Goal: Navigation & Orientation: Go to known website

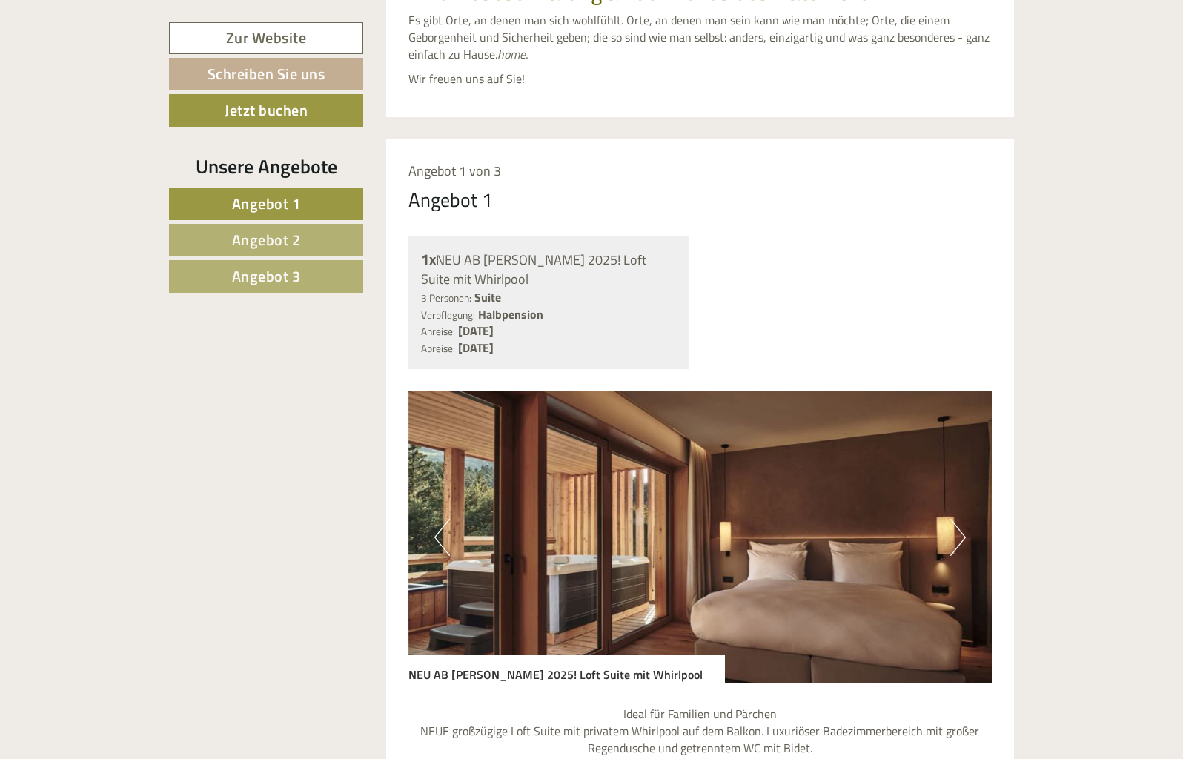
scroll to position [759, 0]
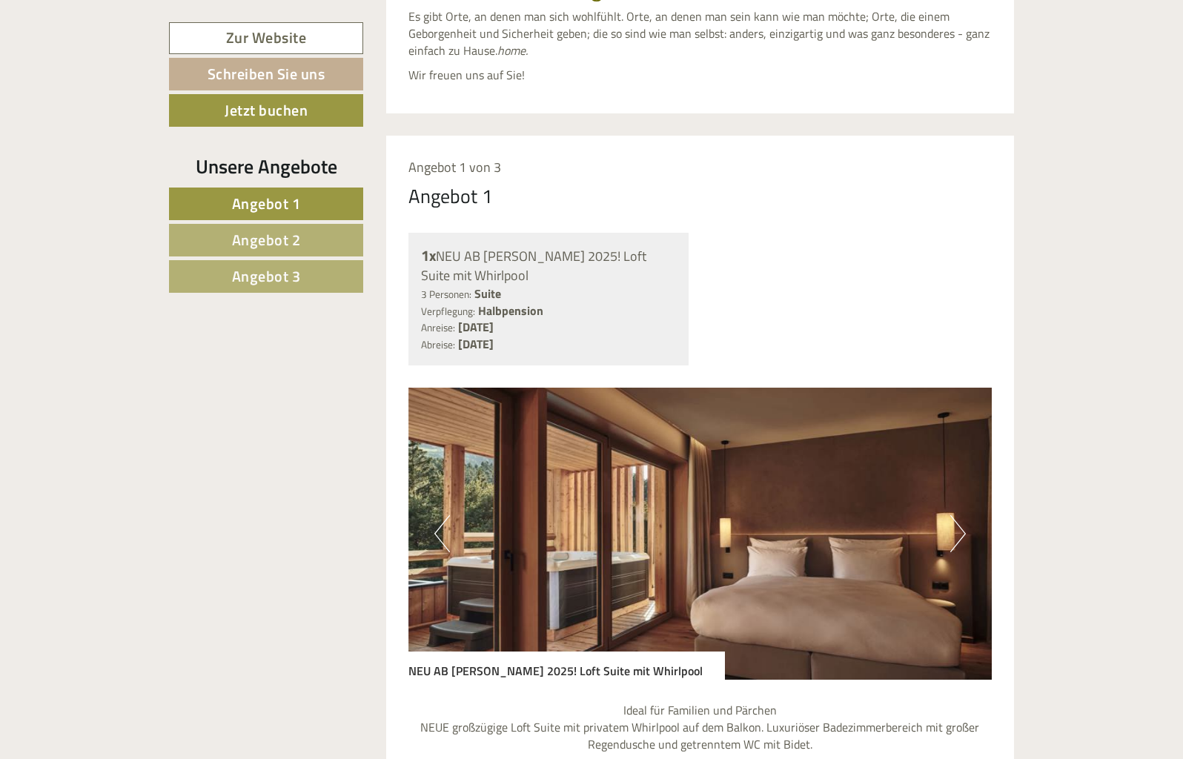
click at [959, 515] on button "Next" at bounding box center [959, 533] width 16 height 37
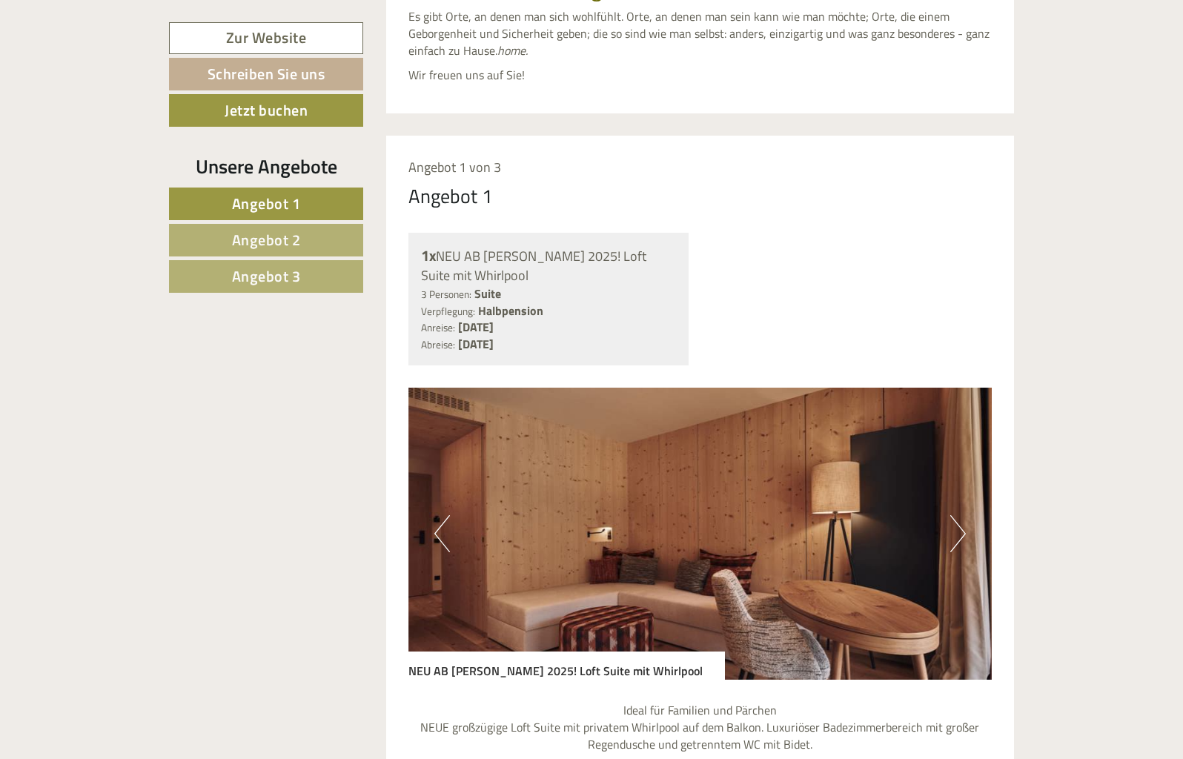
click at [959, 515] on button "Next" at bounding box center [959, 533] width 16 height 37
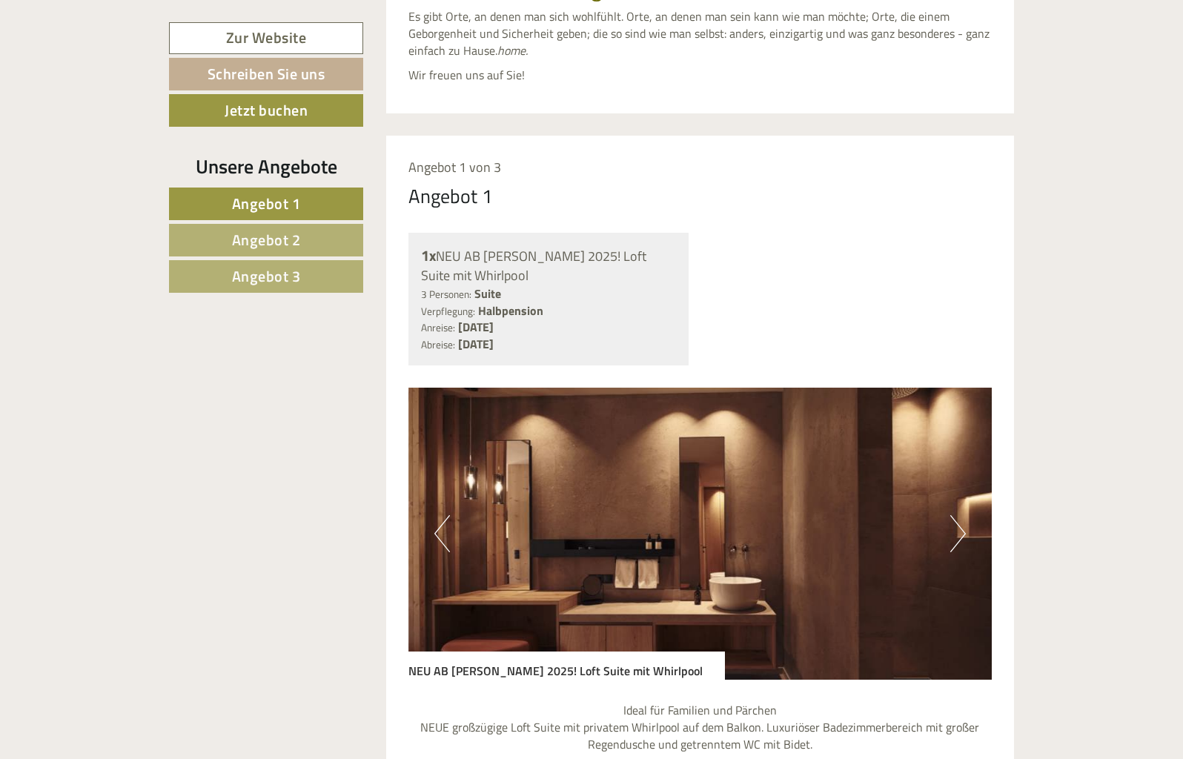
click at [959, 515] on button "Next" at bounding box center [959, 533] width 16 height 37
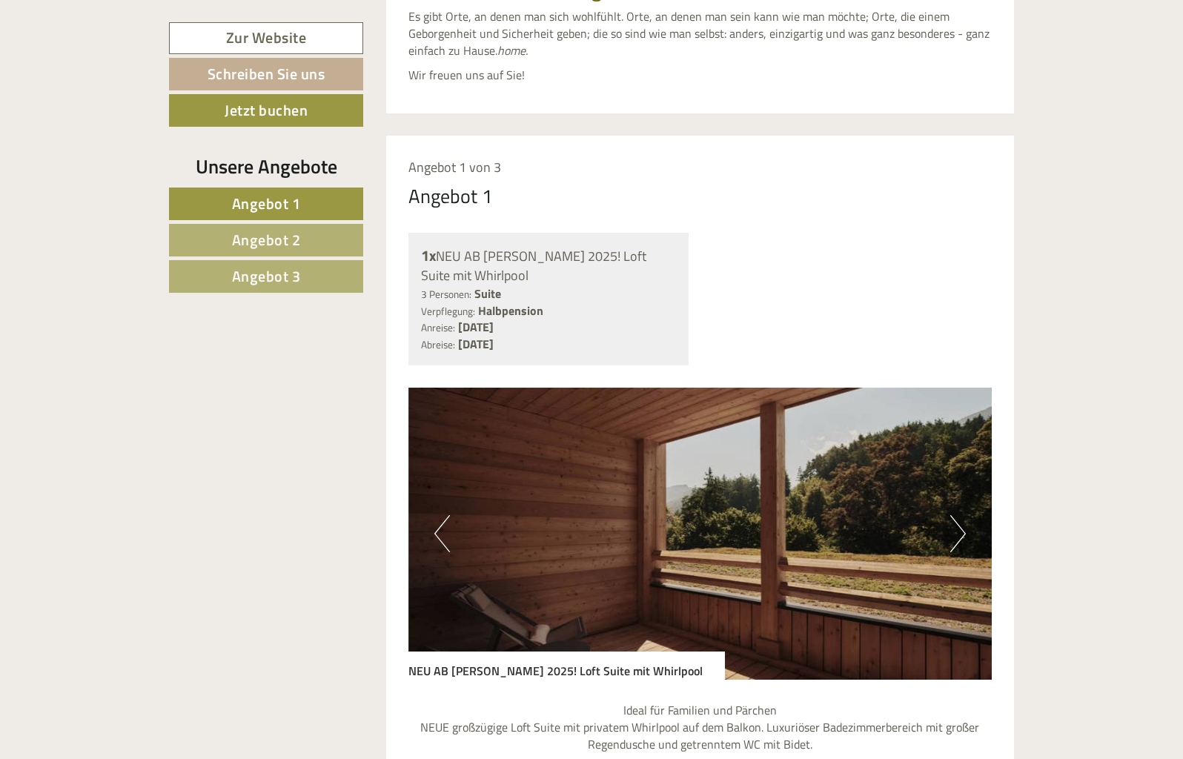
click at [959, 515] on button "Next" at bounding box center [959, 533] width 16 height 37
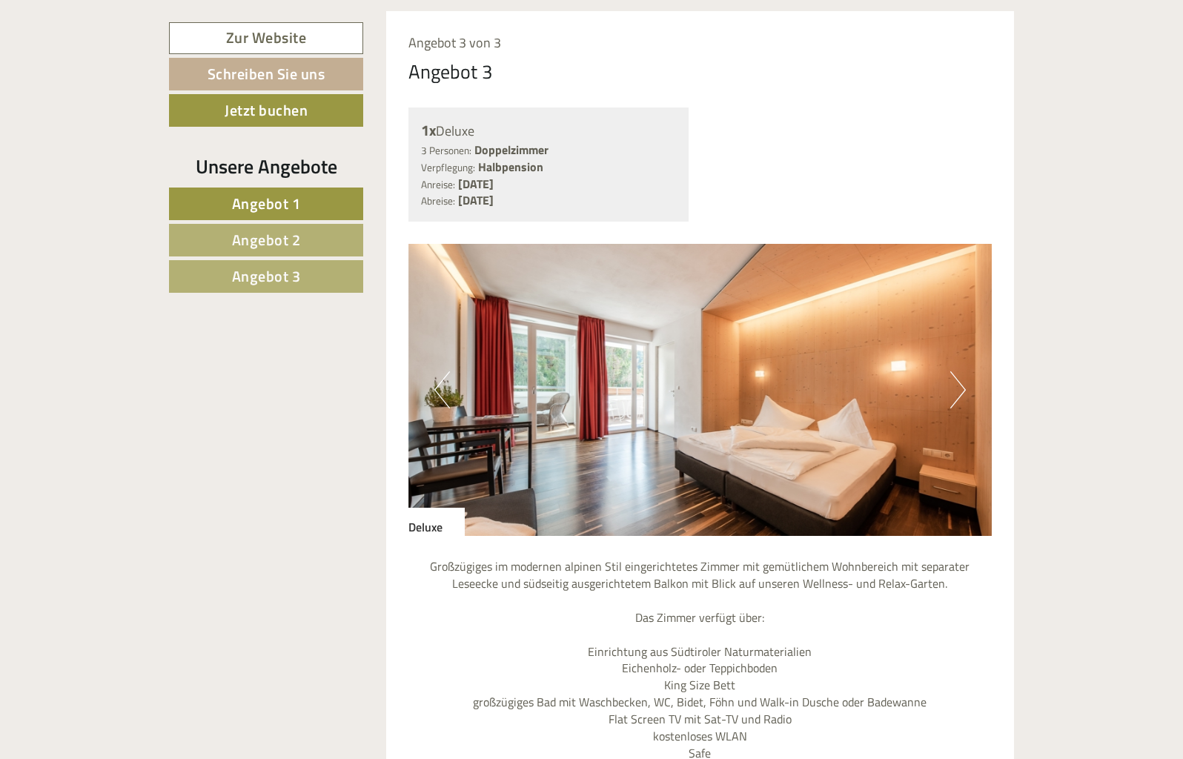
scroll to position [3732, 0]
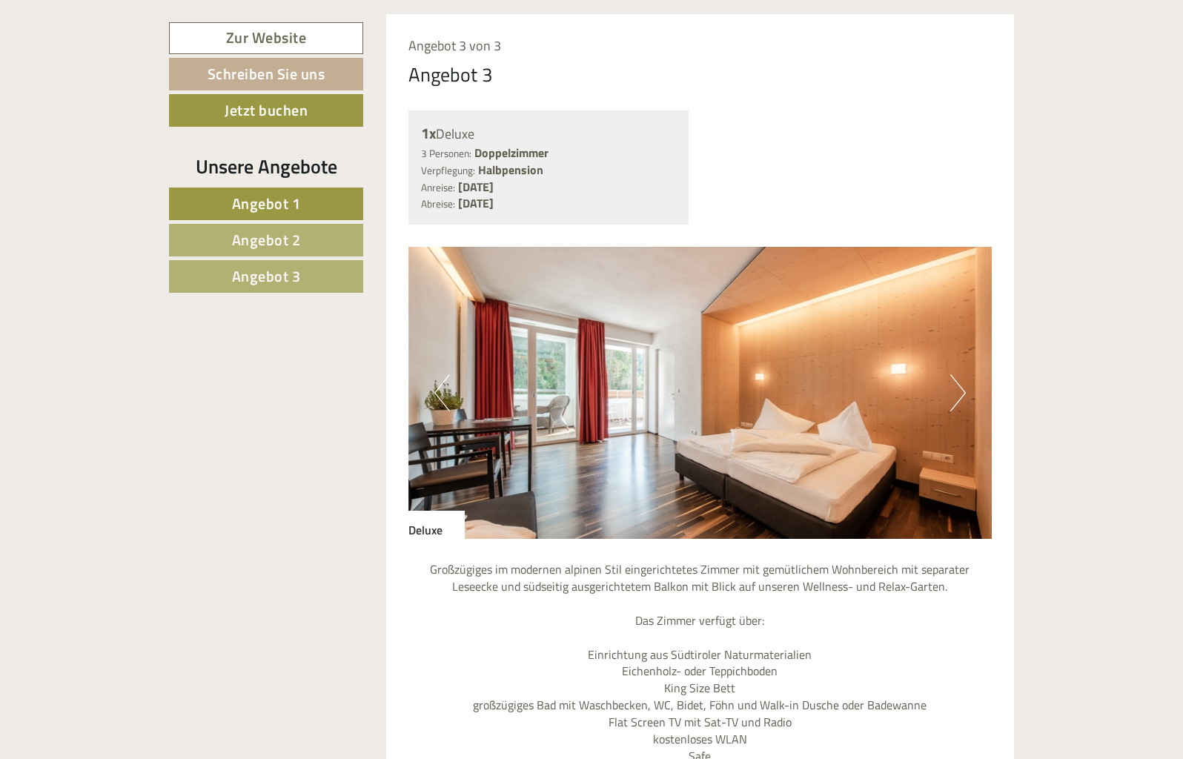
click at [957, 374] on button "Next" at bounding box center [959, 392] width 16 height 37
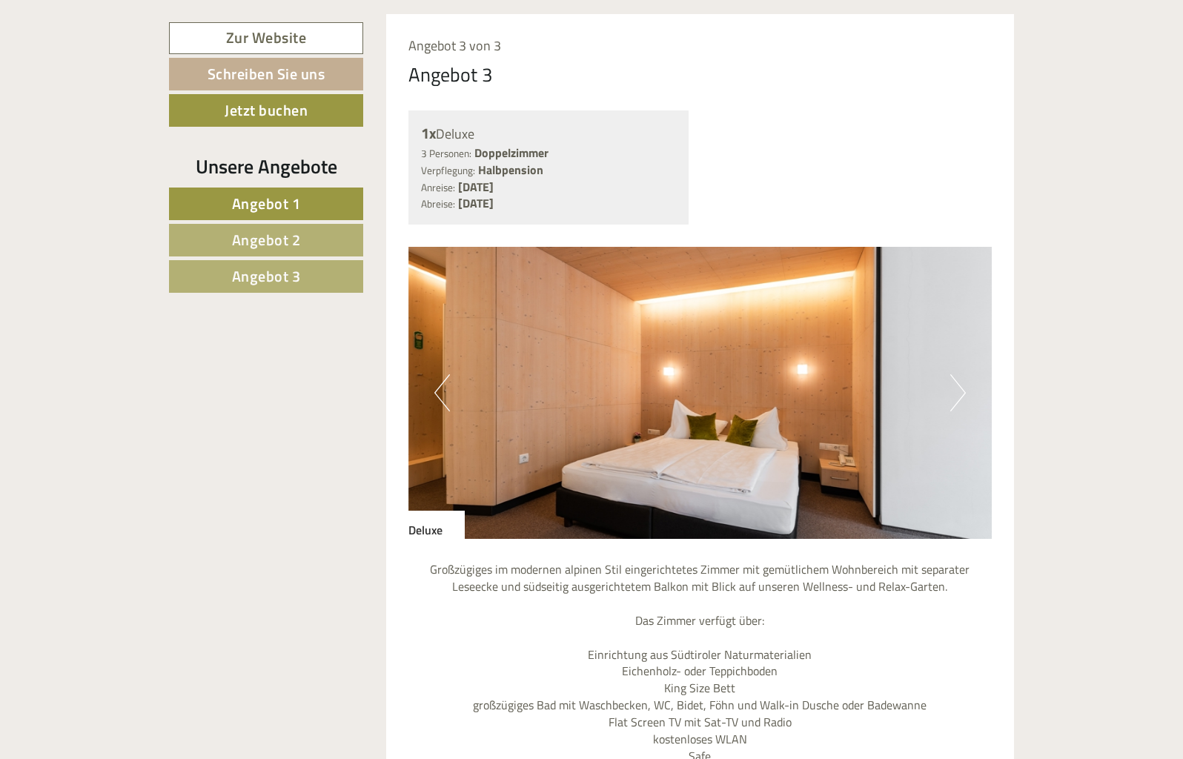
click at [957, 374] on button "Next" at bounding box center [959, 392] width 16 height 37
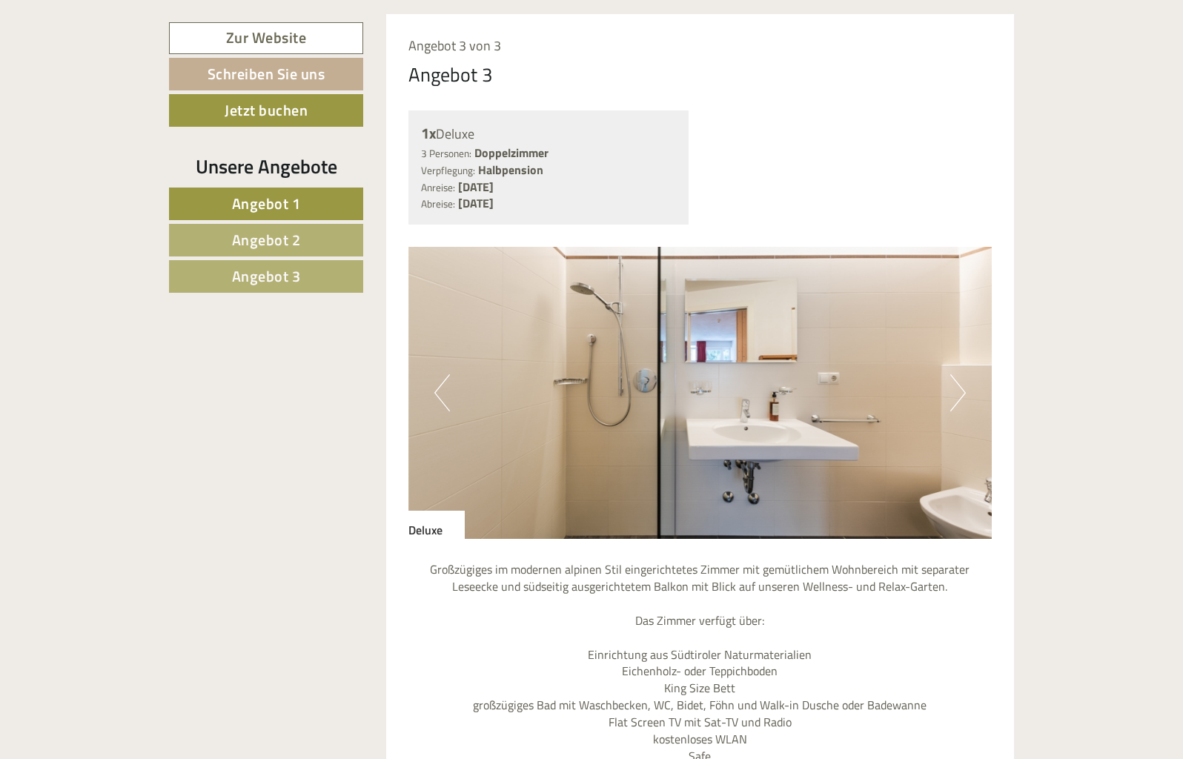
click at [957, 374] on button "Next" at bounding box center [959, 392] width 16 height 37
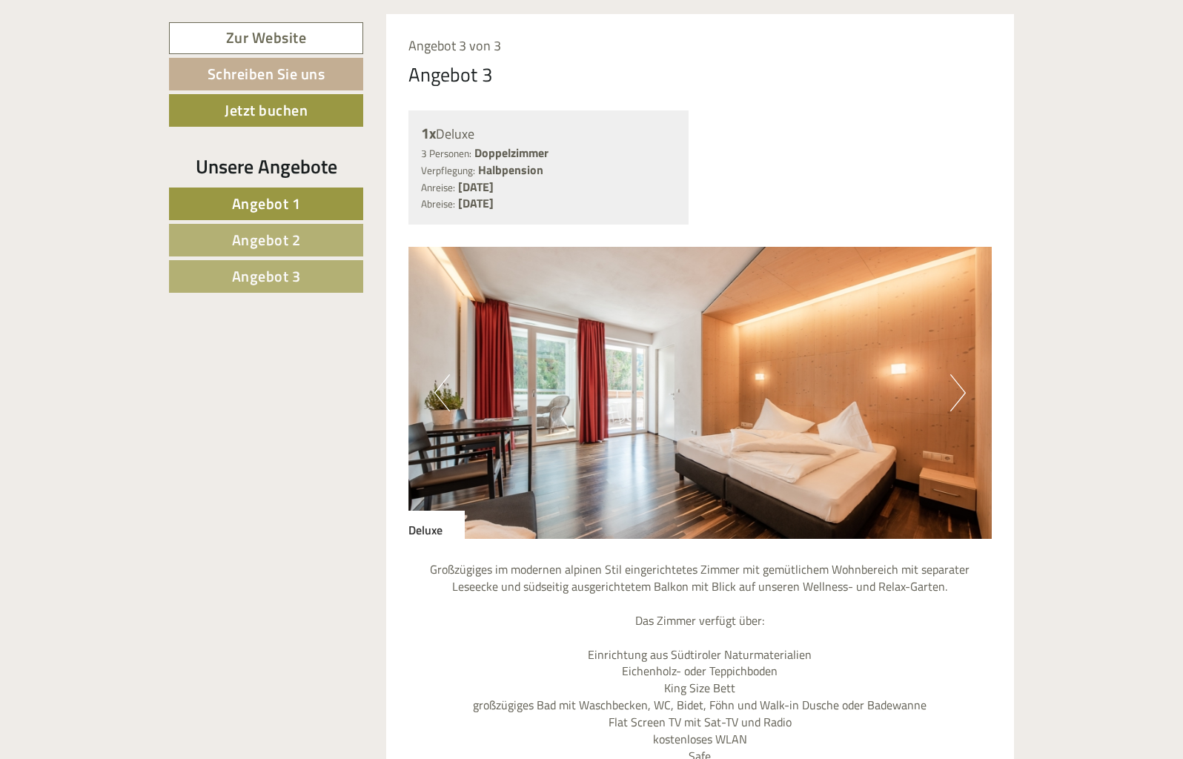
click at [957, 374] on button "Next" at bounding box center [959, 392] width 16 height 37
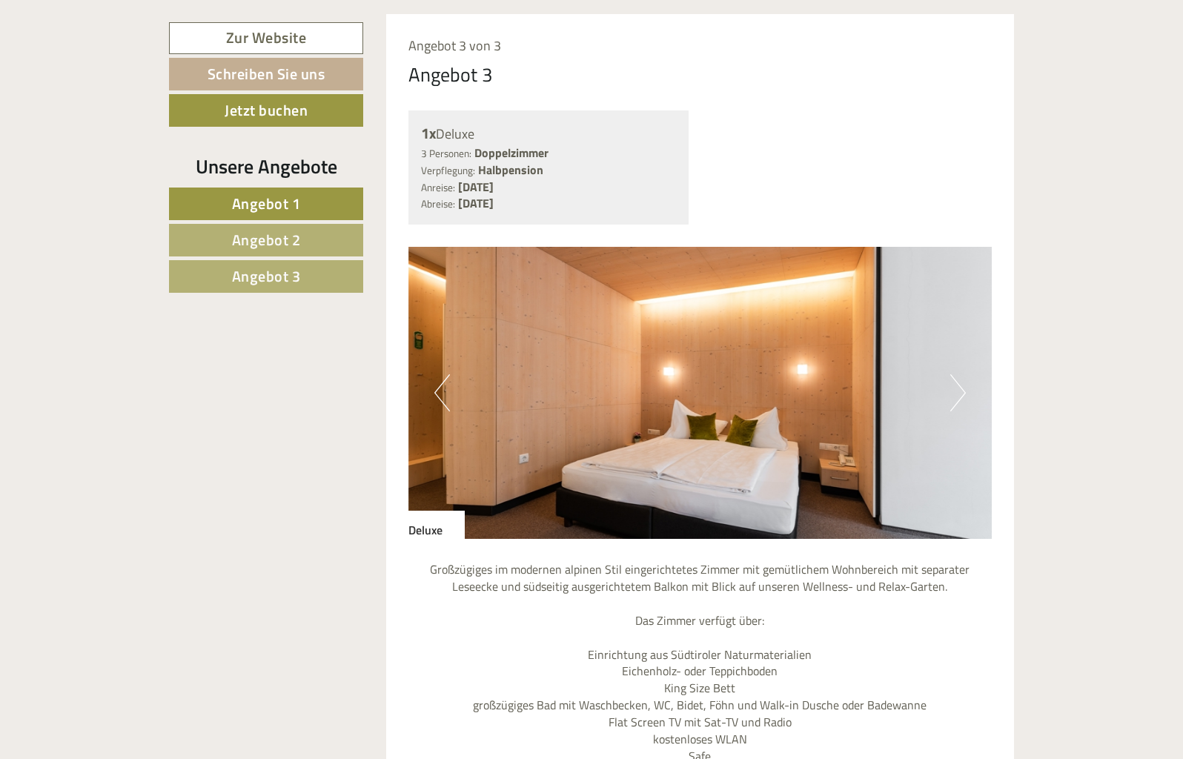
click at [957, 374] on button "Next" at bounding box center [959, 392] width 16 height 37
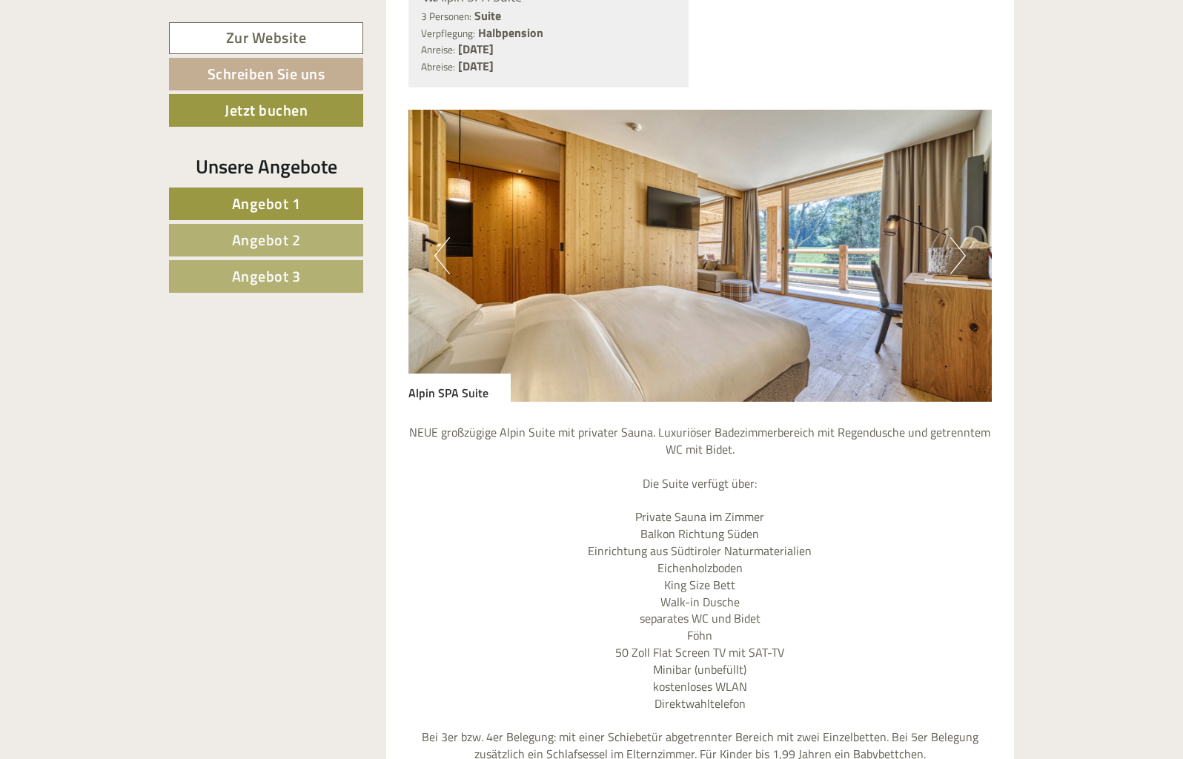
scroll to position [2463, 0]
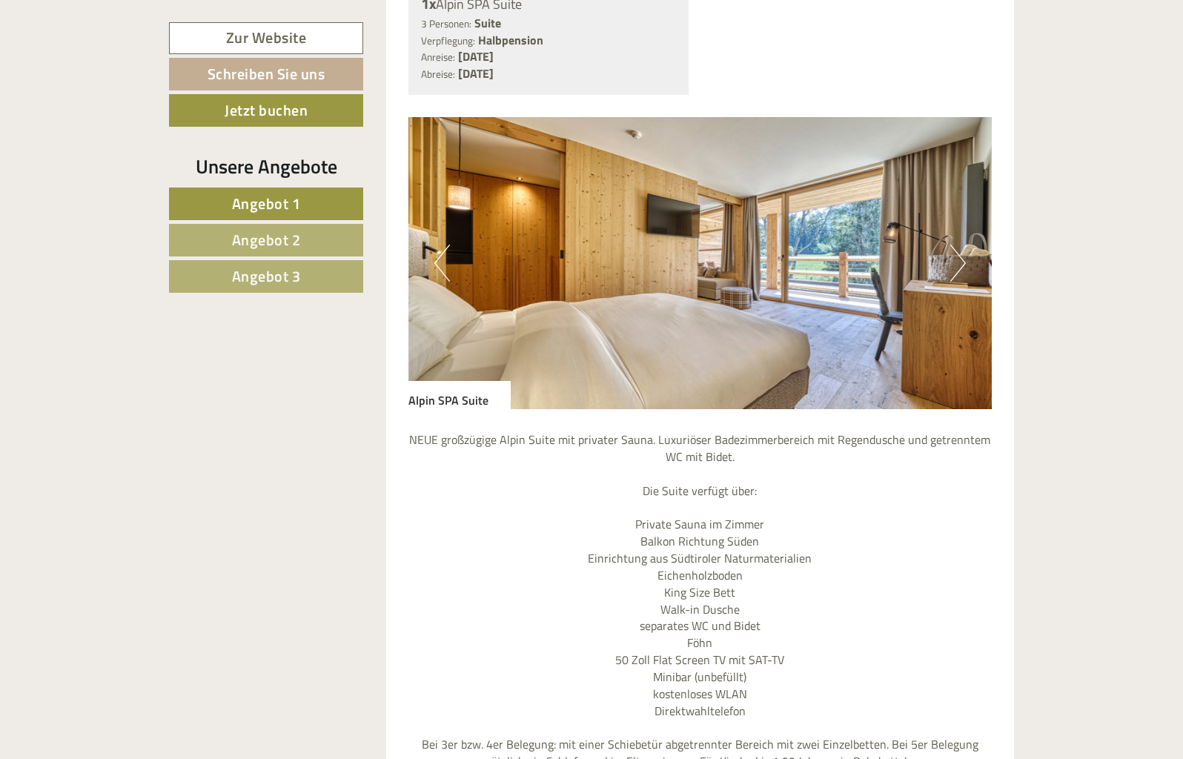
click at [953, 245] on button "Next" at bounding box center [959, 263] width 16 height 37
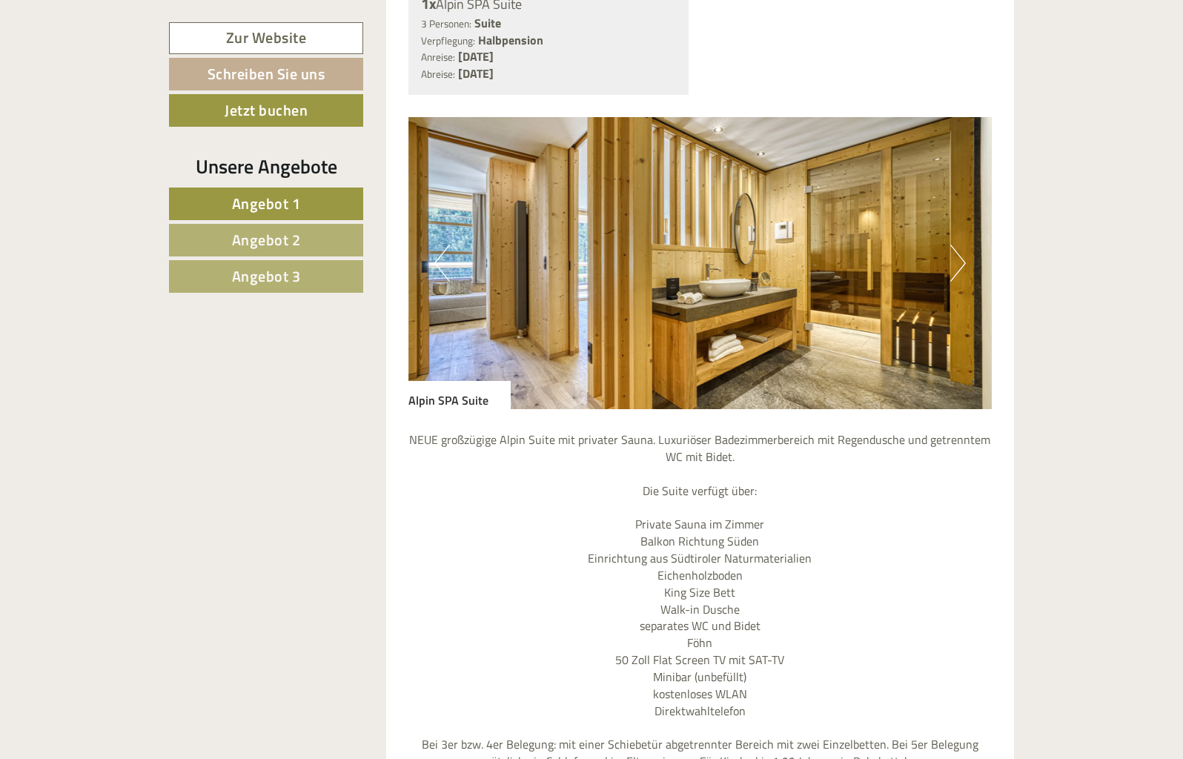
click at [953, 245] on button "Next" at bounding box center [959, 263] width 16 height 37
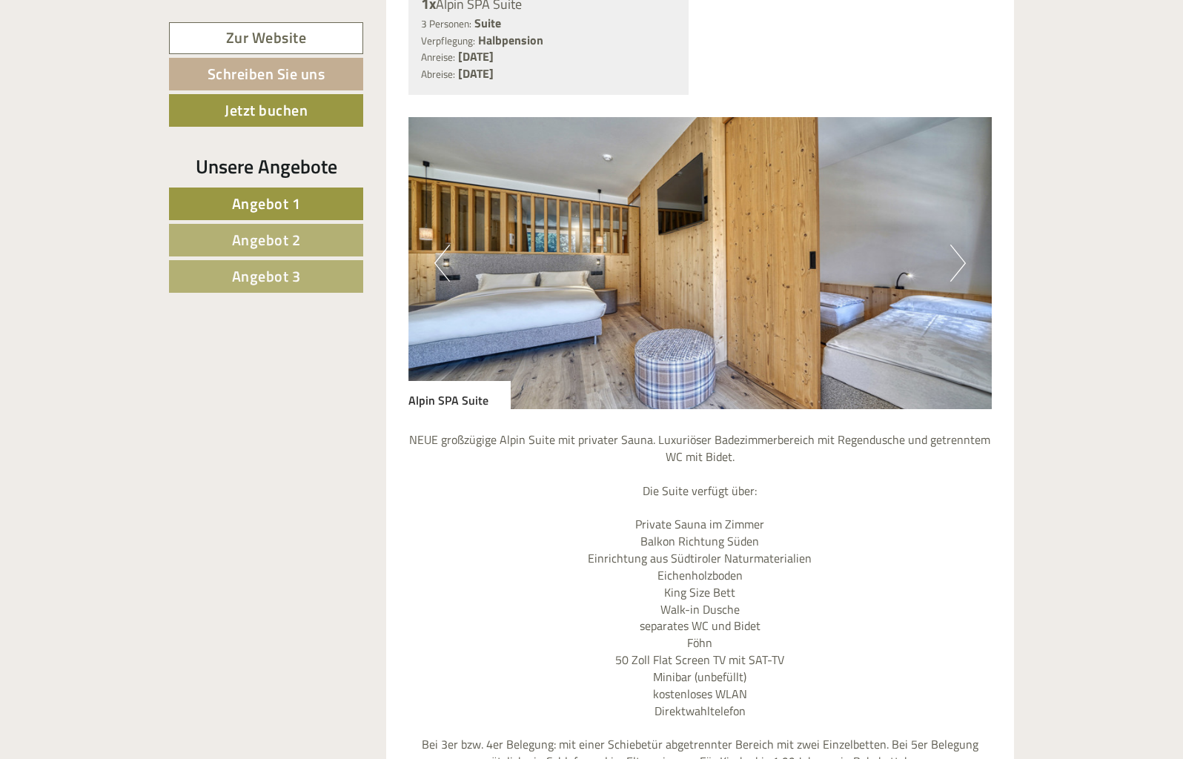
click at [953, 245] on button "Next" at bounding box center [959, 263] width 16 height 37
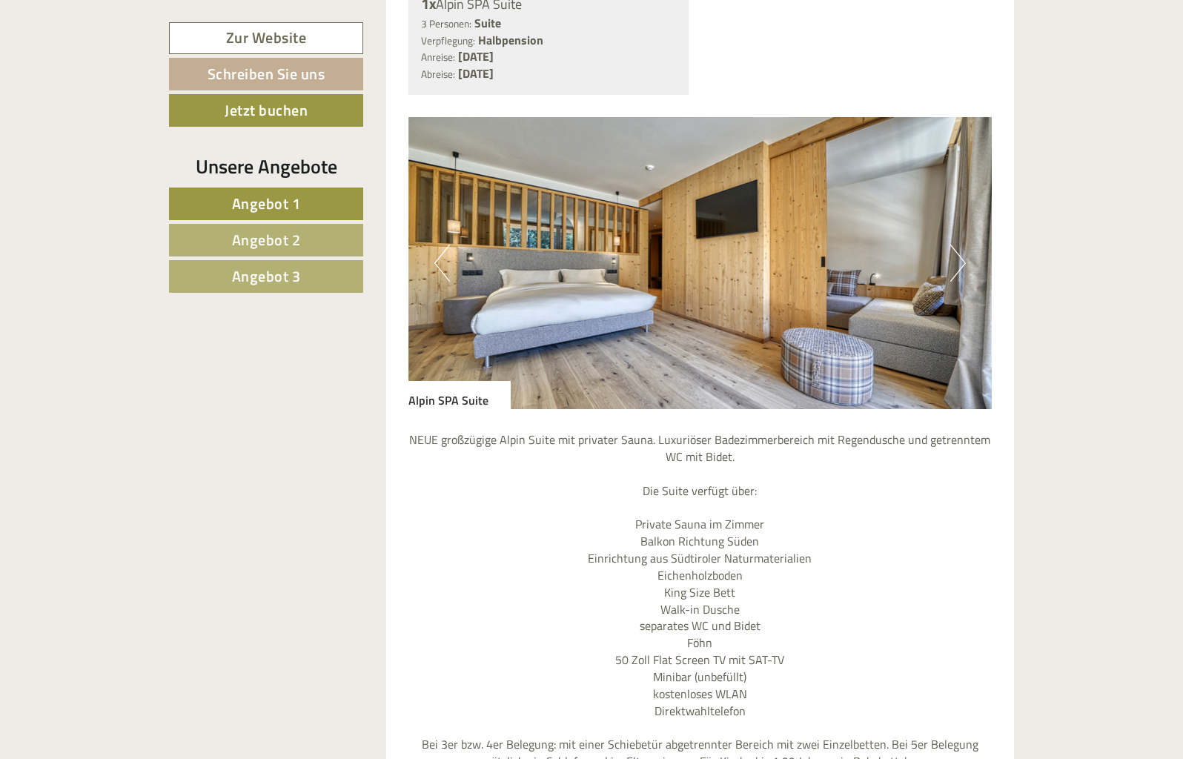
click at [953, 245] on button "Next" at bounding box center [959, 263] width 16 height 37
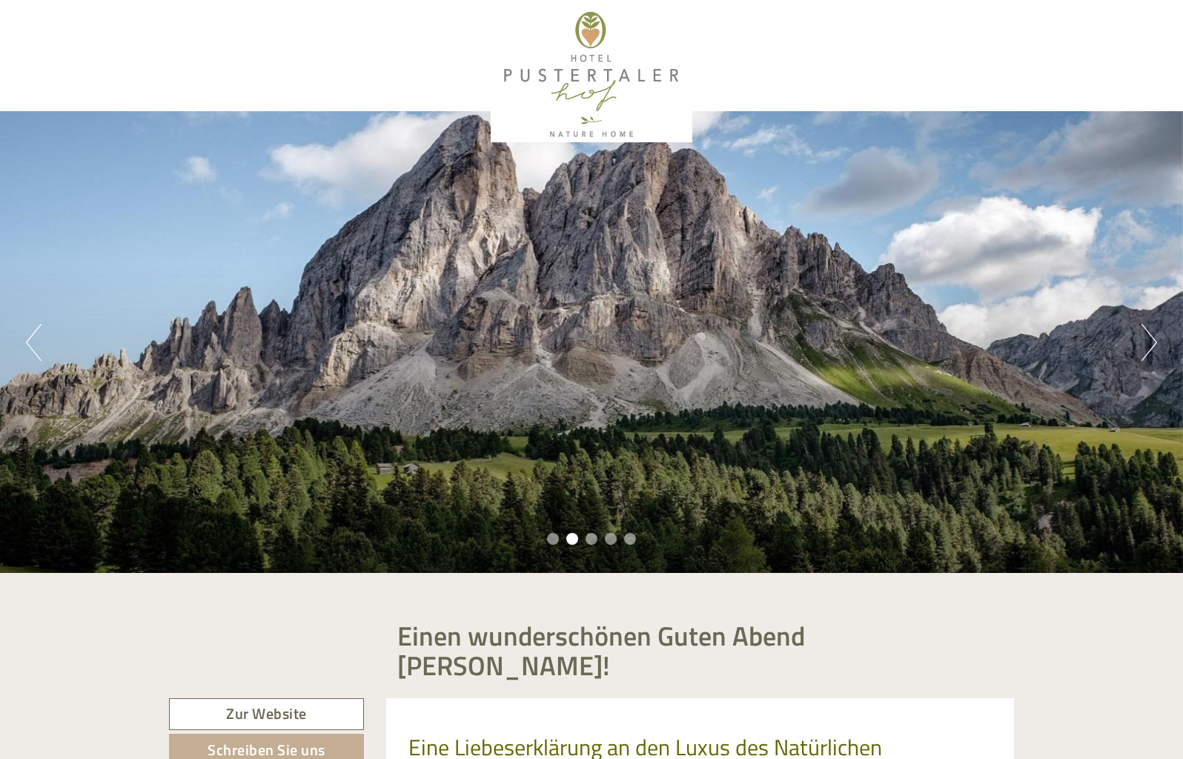
scroll to position [0, 0]
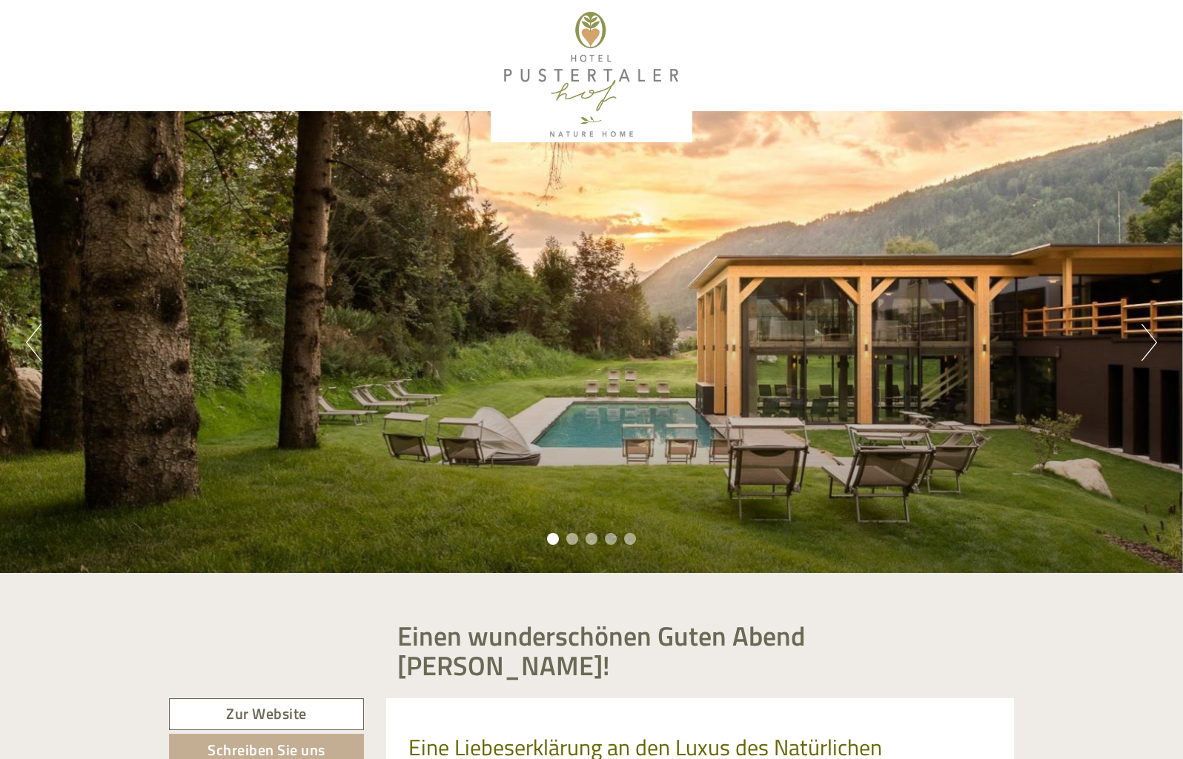
click at [1151, 341] on button "Next" at bounding box center [1150, 342] width 16 height 37
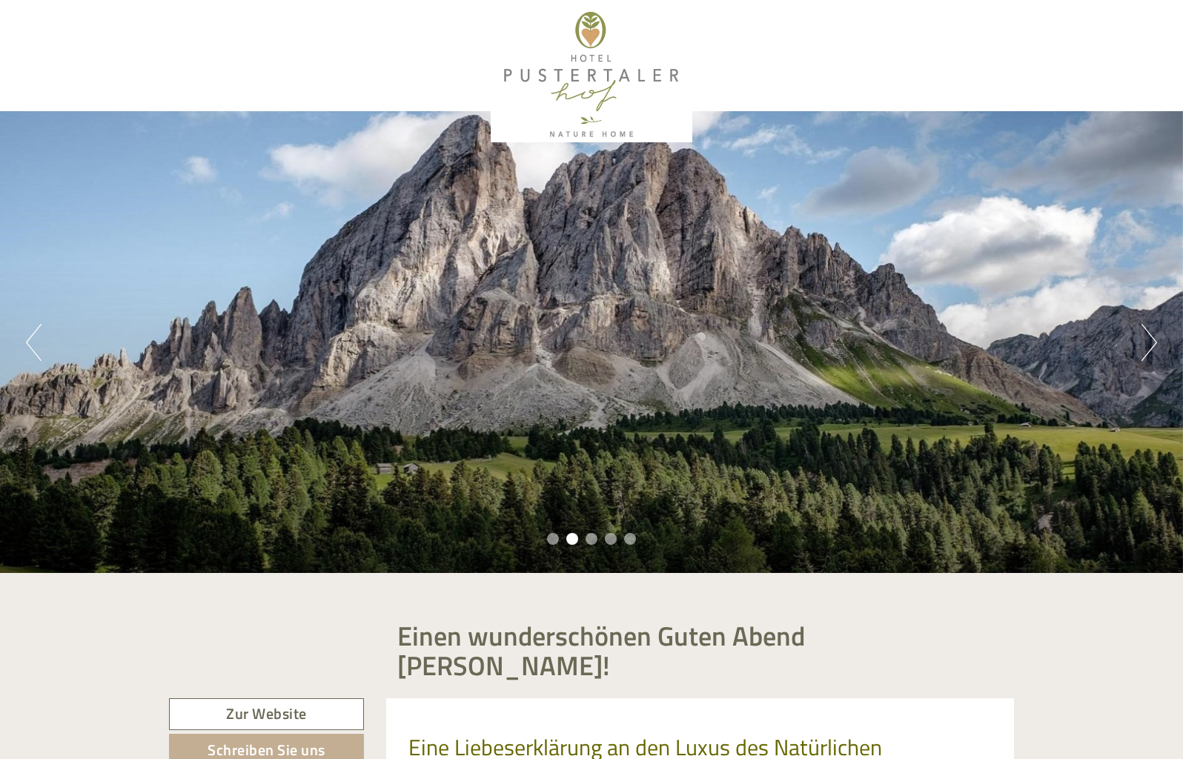
click at [1151, 341] on button "Next" at bounding box center [1150, 342] width 16 height 37
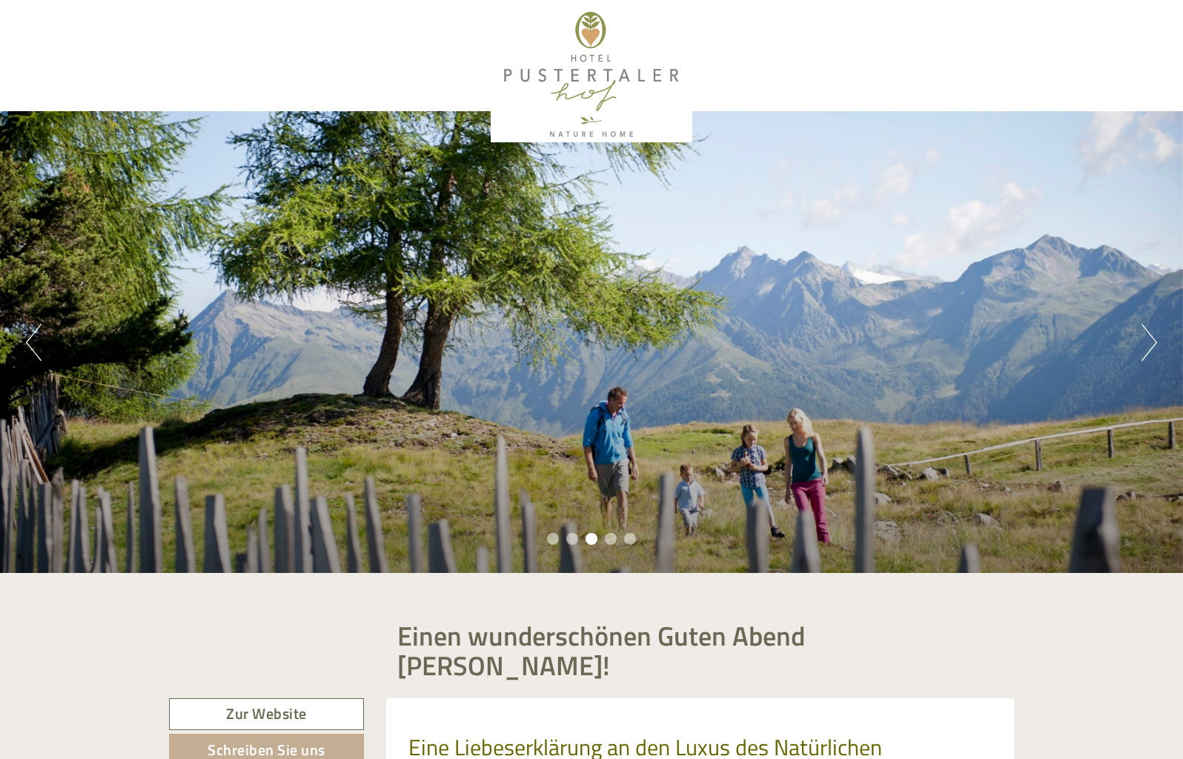
click at [1151, 341] on button "Next" at bounding box center [1150, 342] width 16 height 37
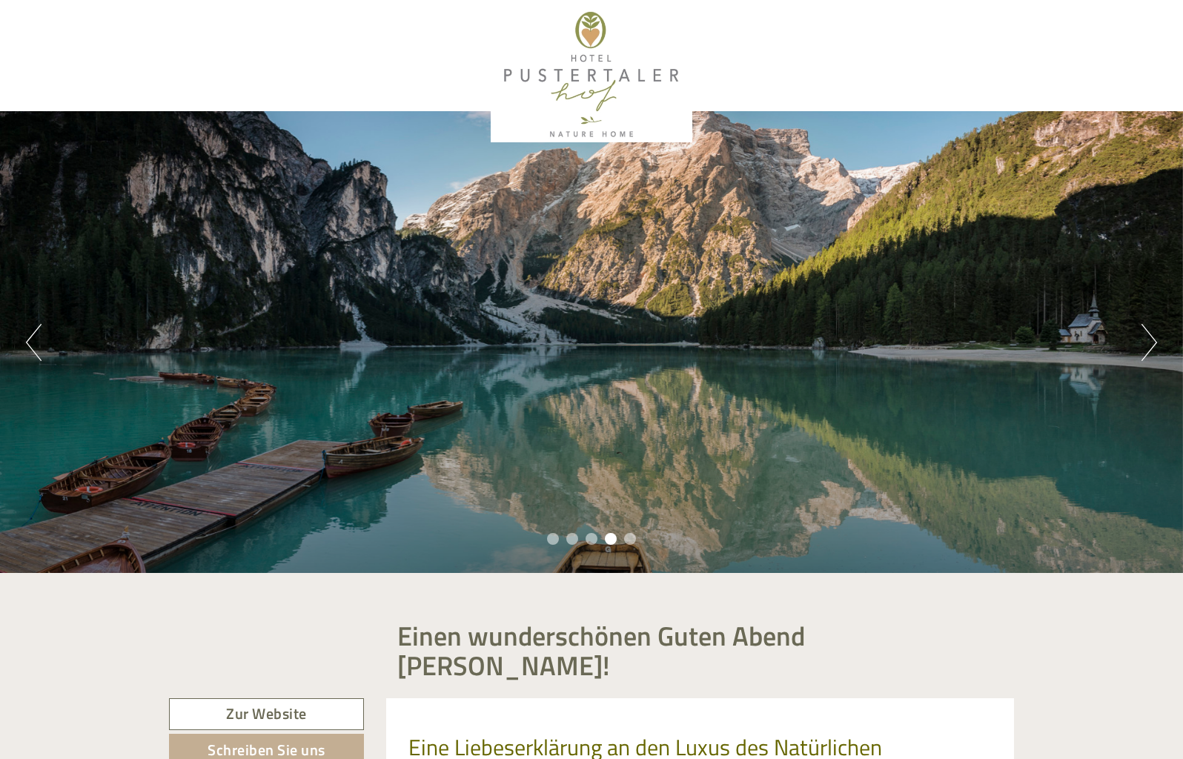
click at [1151, 341] on button "Next" at bounding box center [1150, 342] width 16 height 37
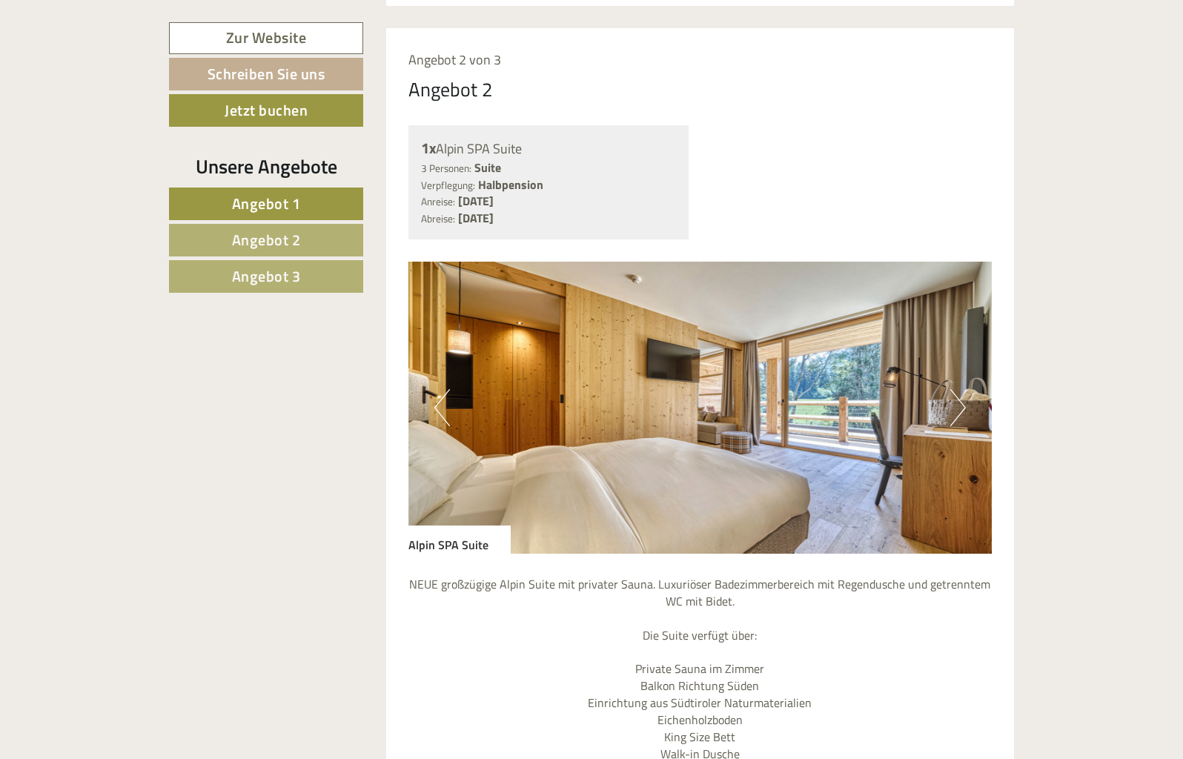
scroll to position [2353, 0]
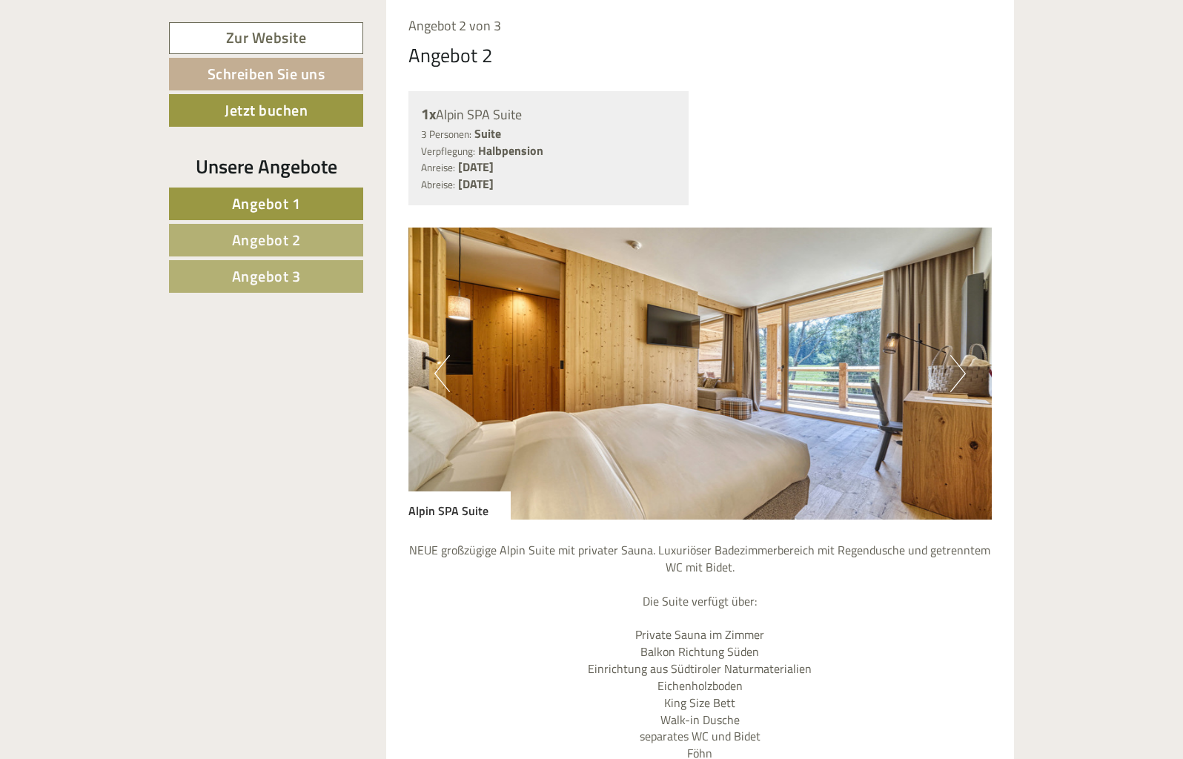
click at [961, 355] on button "Next" at bounding box center [959, 373] width 16 height 37
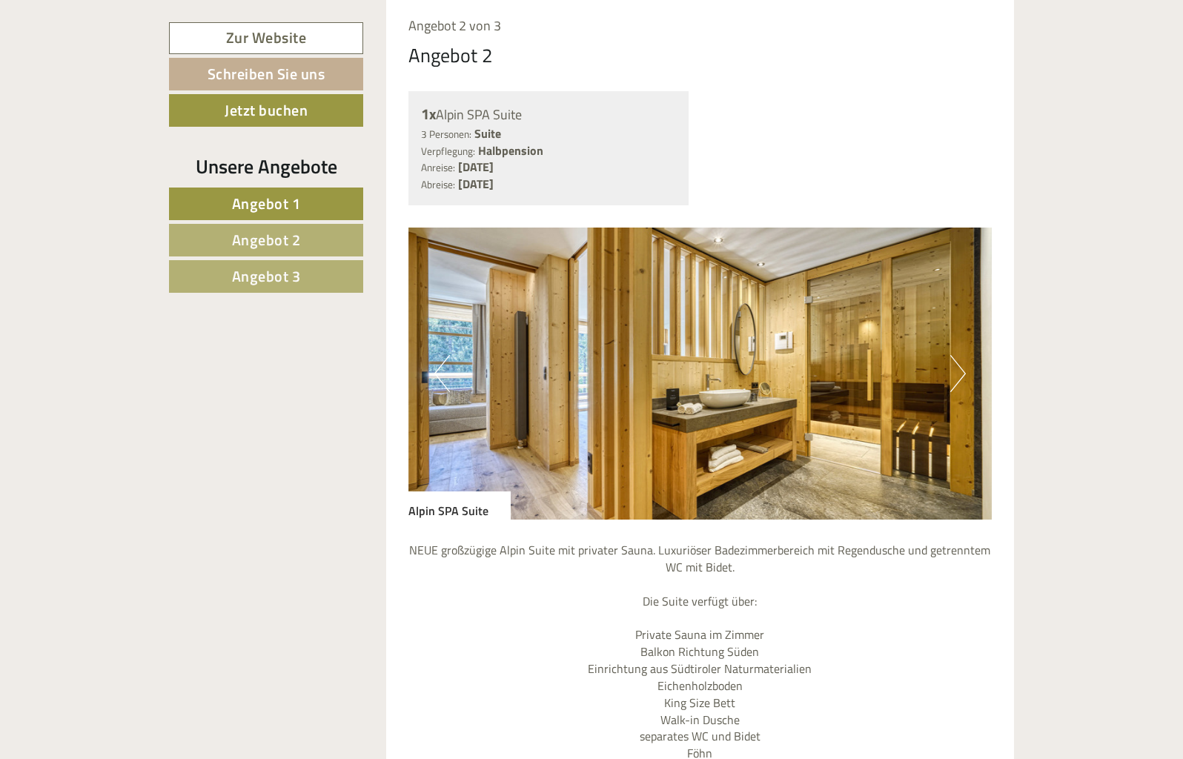
click at [961, 355] on button "Next" at bounding box center [959, 373] width 16 height 37
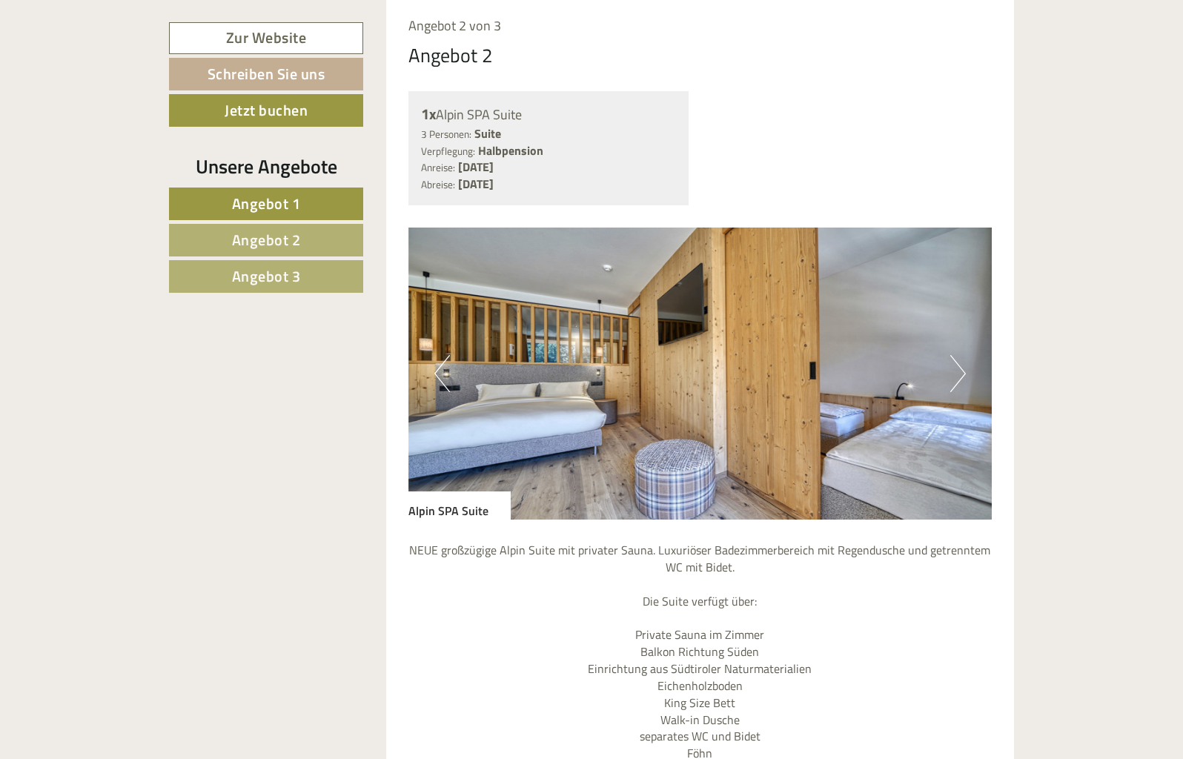
click at [961, 355] on button "Next" at bounding box center [959, 373] width 16 height 37
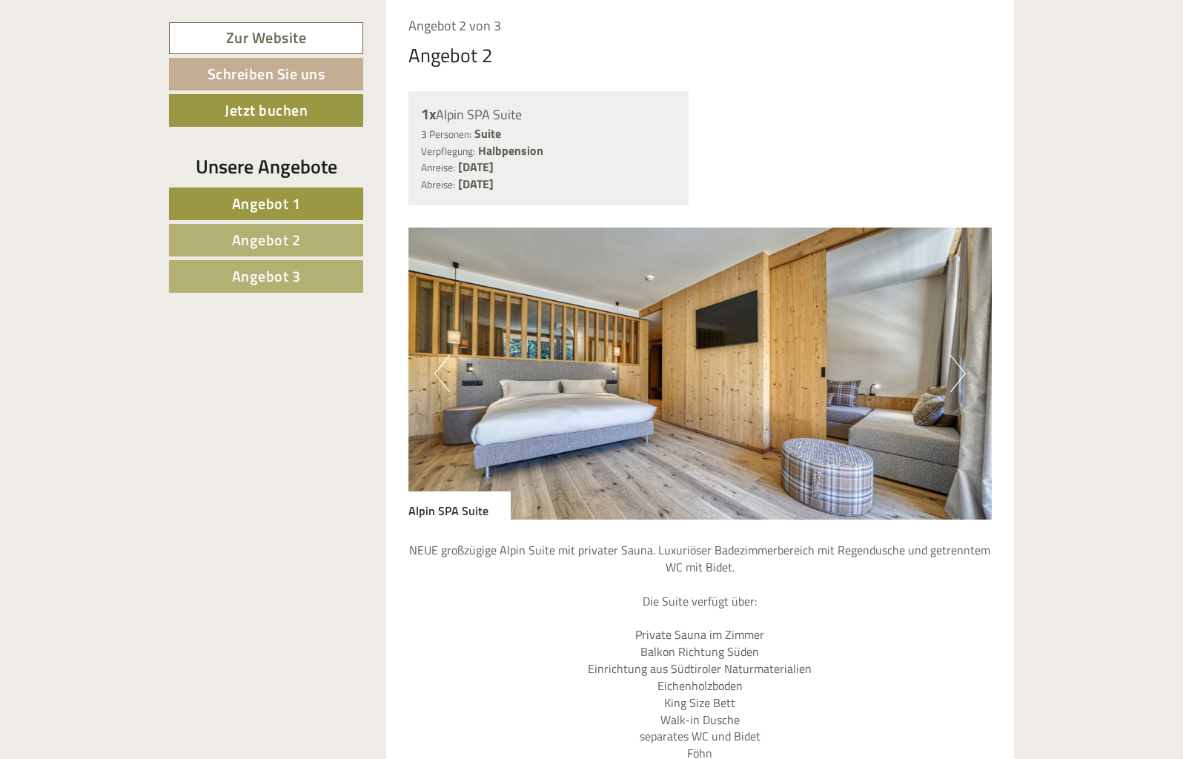
click at [961, 355] on button "Next" at bounding box center [959, 373] width 16 height 37
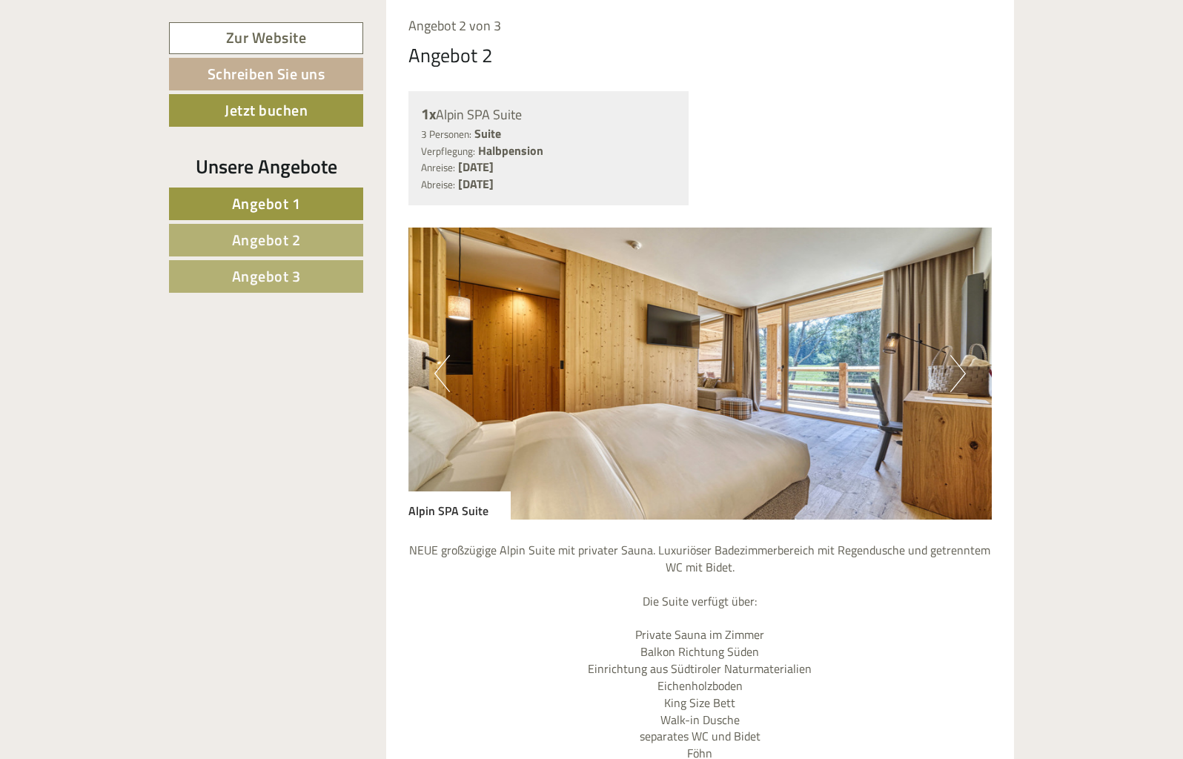
click at [961, 355] on button "Next" at bounding box center [959, 373] width 16 height 37
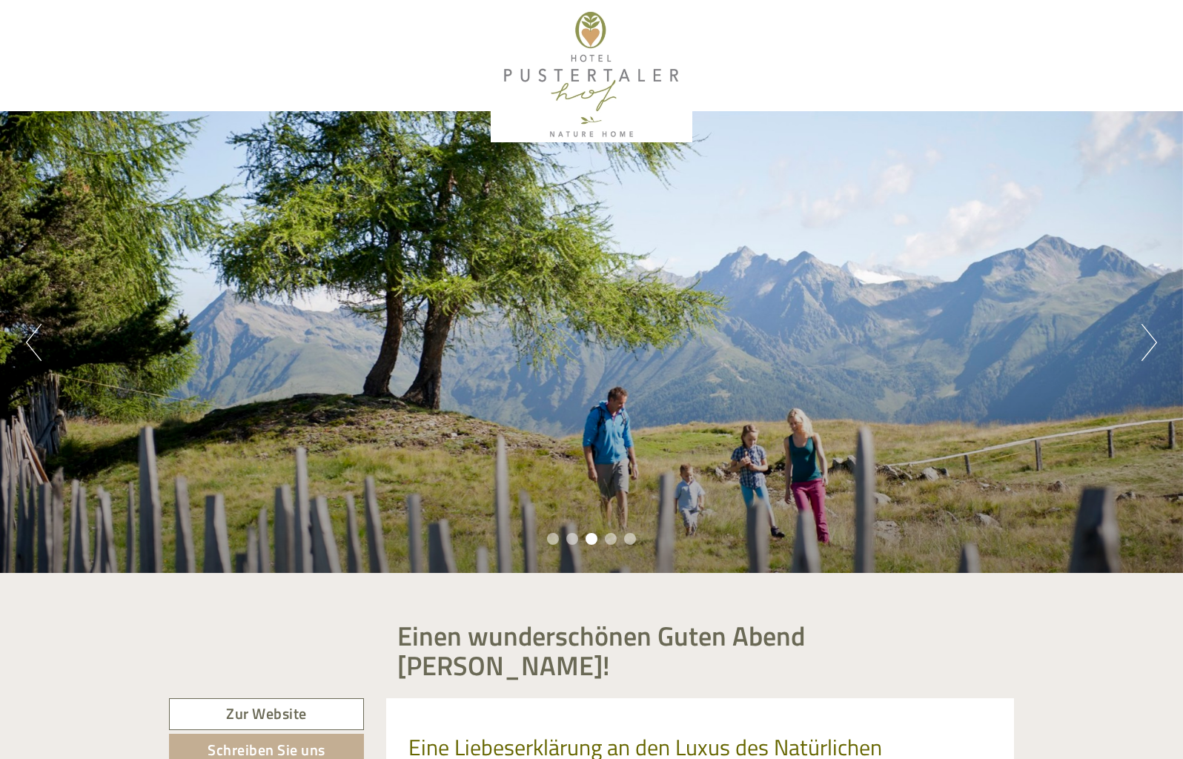
scroll to position [0, 0]
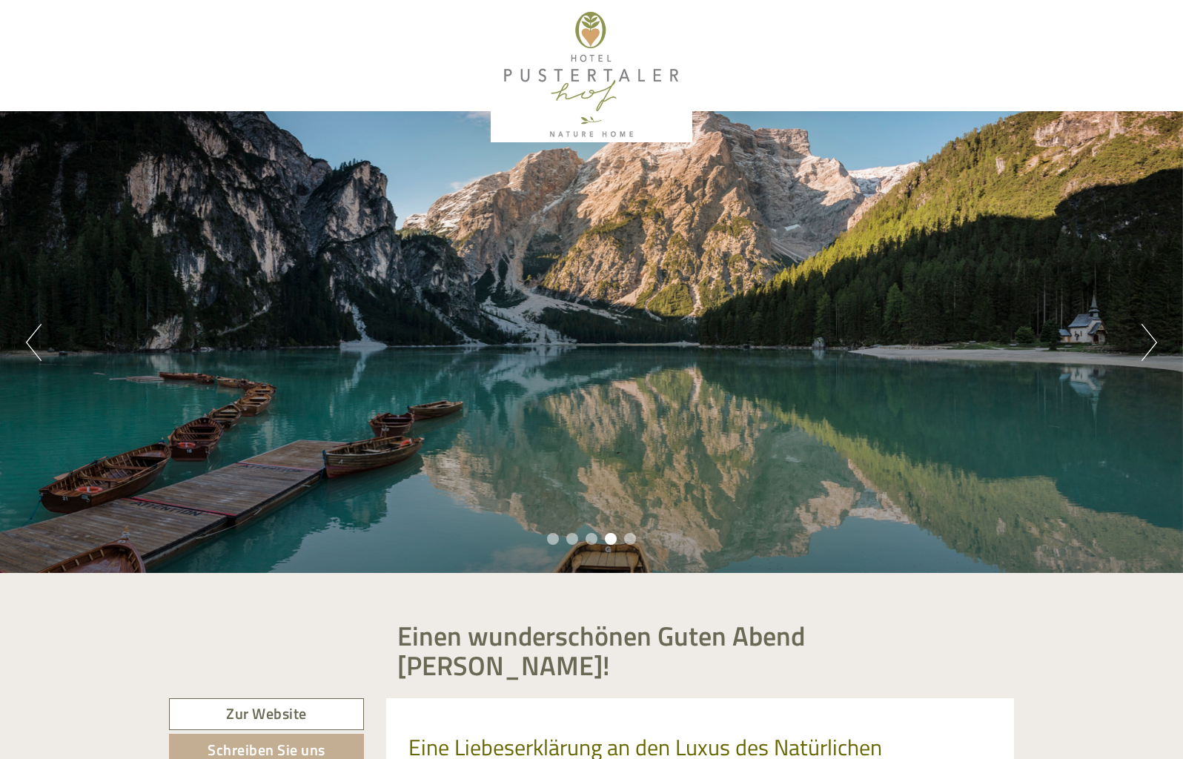
click at [601, 97] on div at bounding box center [591, 74] width 830 height 135
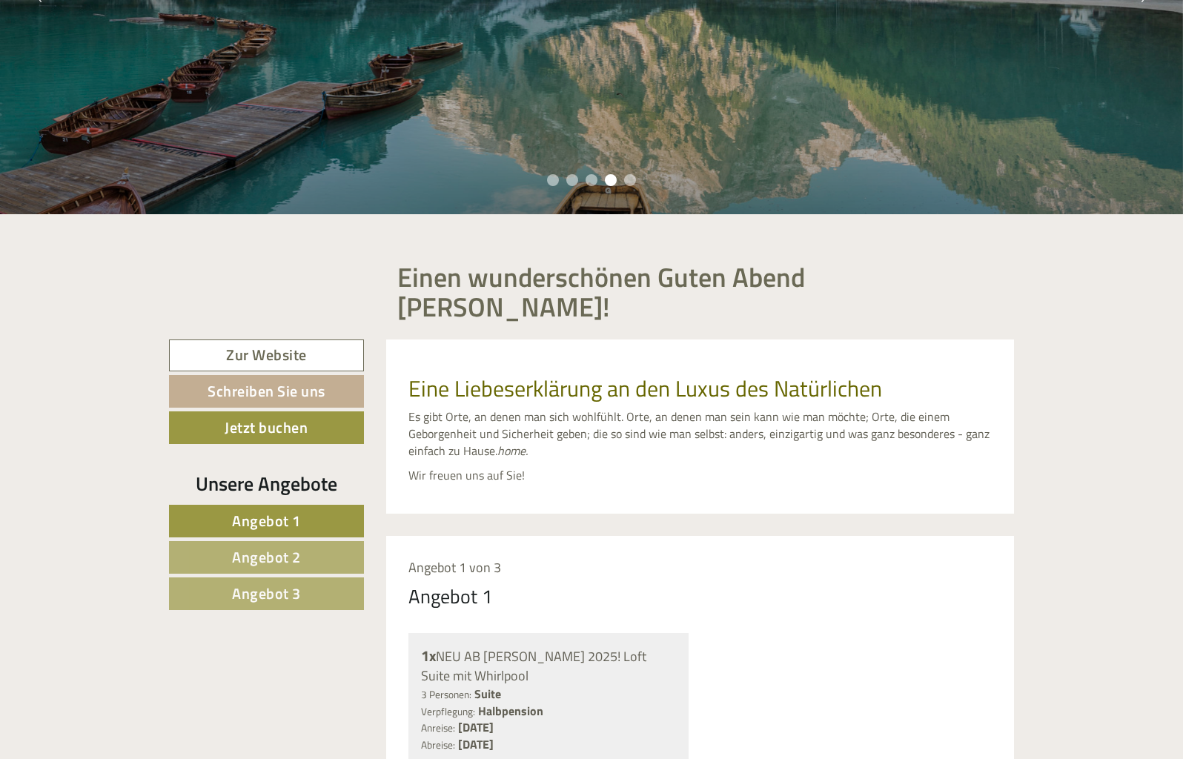
scroll to position [361, 0]
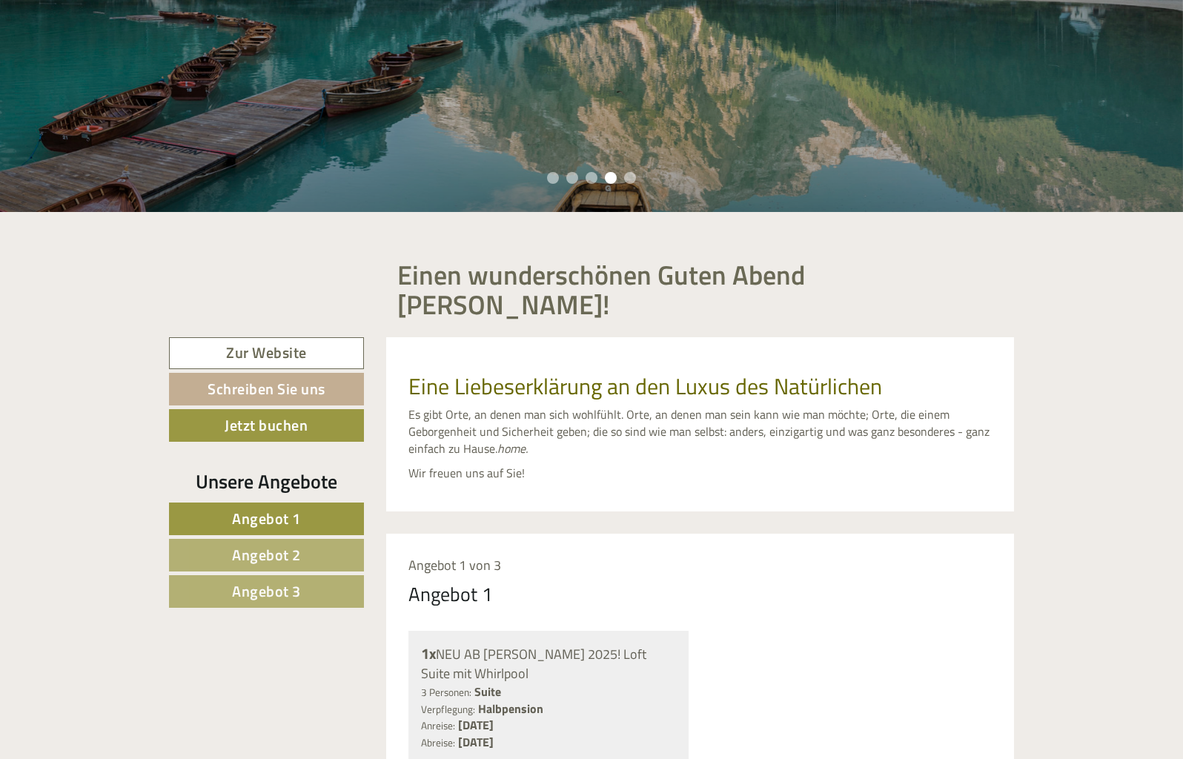
click at [234, 337] on link "Zur Website" at bounding box center [266, 353] width 195 height 32
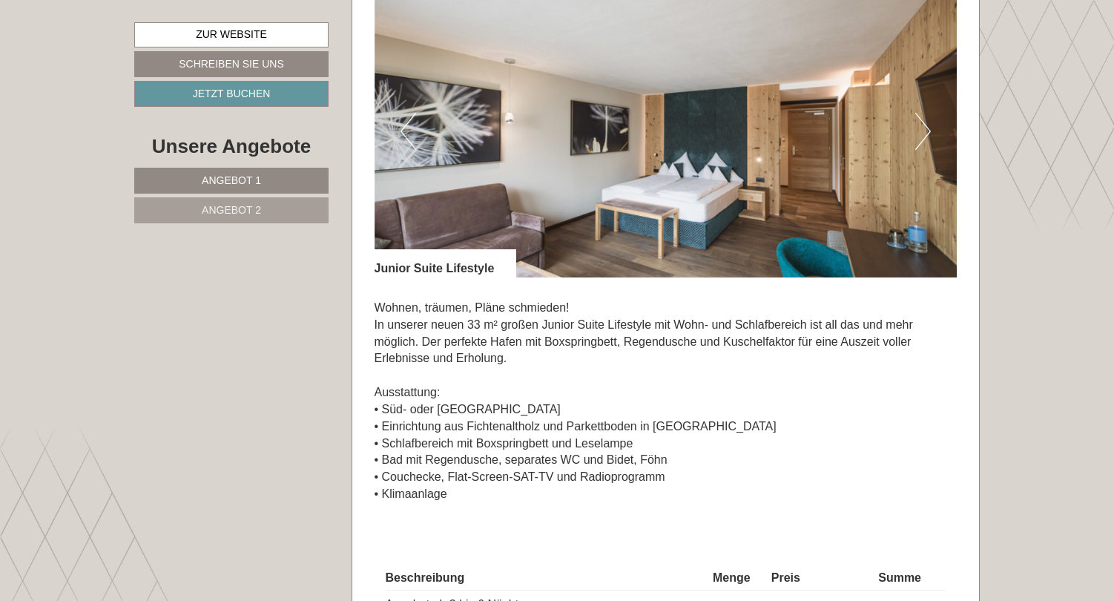
scroll to position [1023, 0]
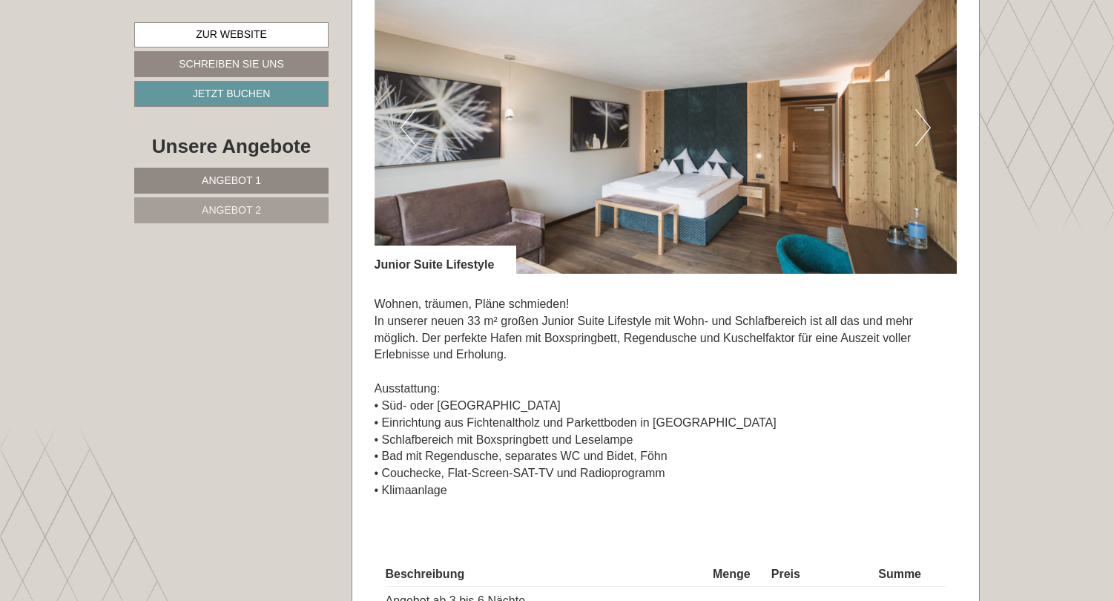
click at [917, 132] on button "Next" at bounding box center [923, 127] width 16 height 37
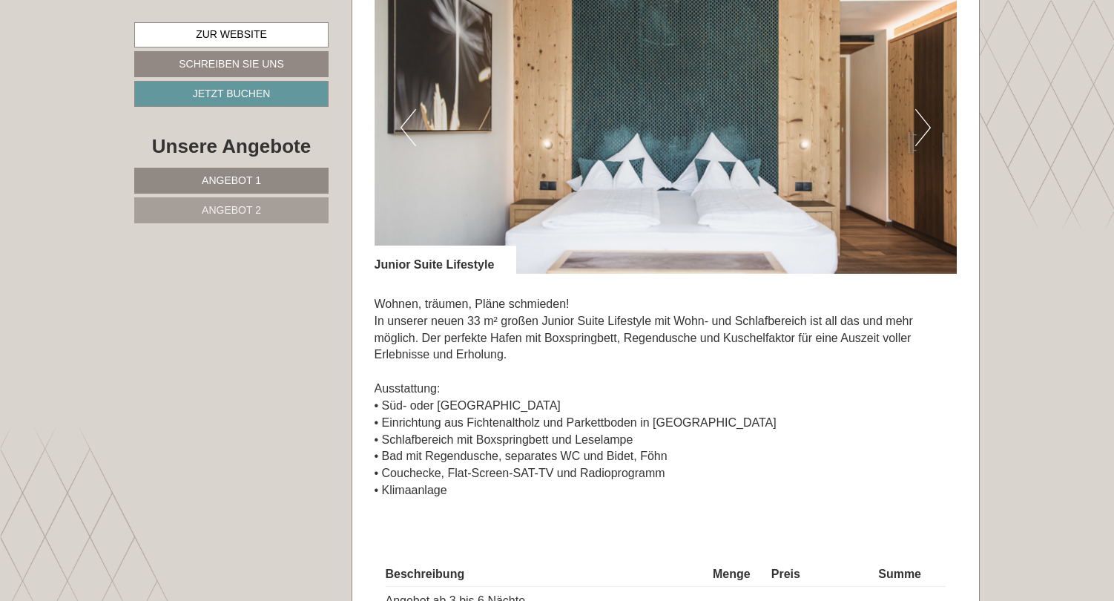
click at [917, 132] on button "Next" at bounding box center [923, 127] width 16 height 37
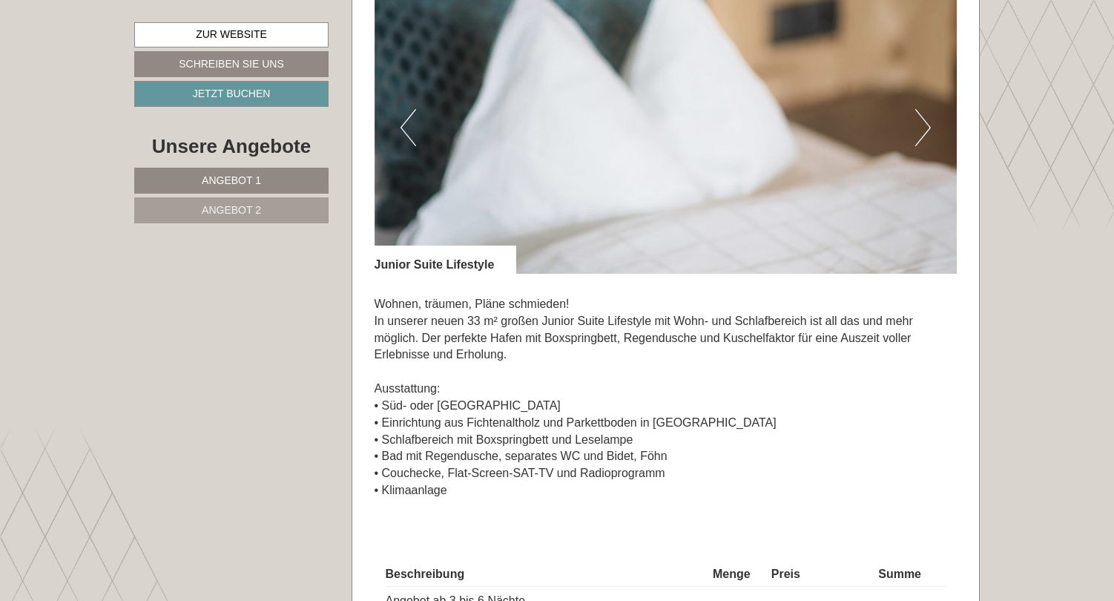
click at [917, 132] on button "Next" at bounding box center [923, 127] width 16 height 37
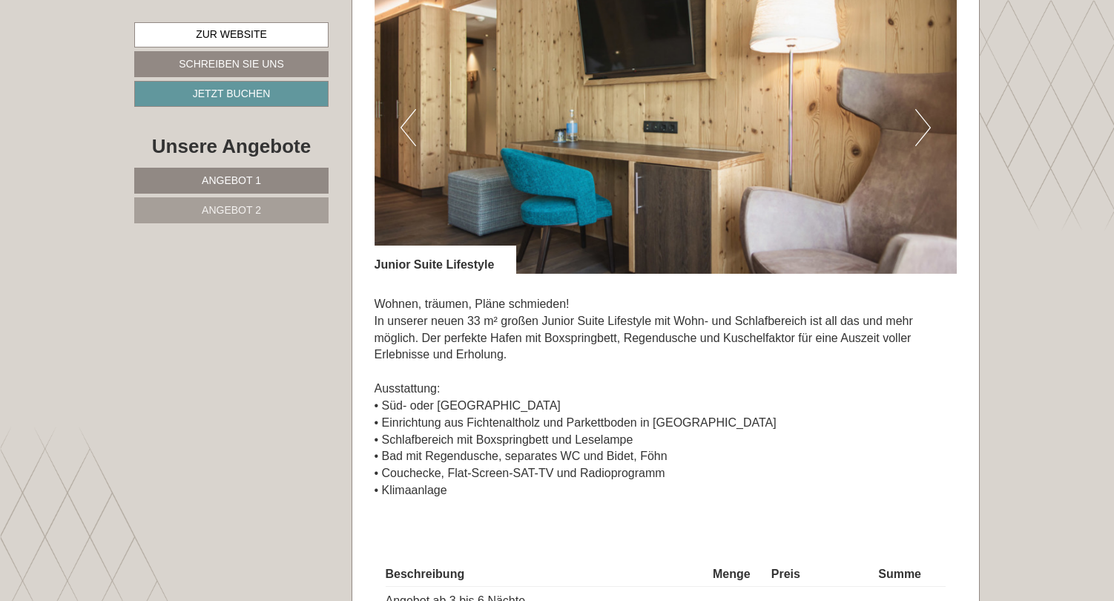
click at [917, 132] on button "Next" at bounding box center [923, 127] width 16 height 37
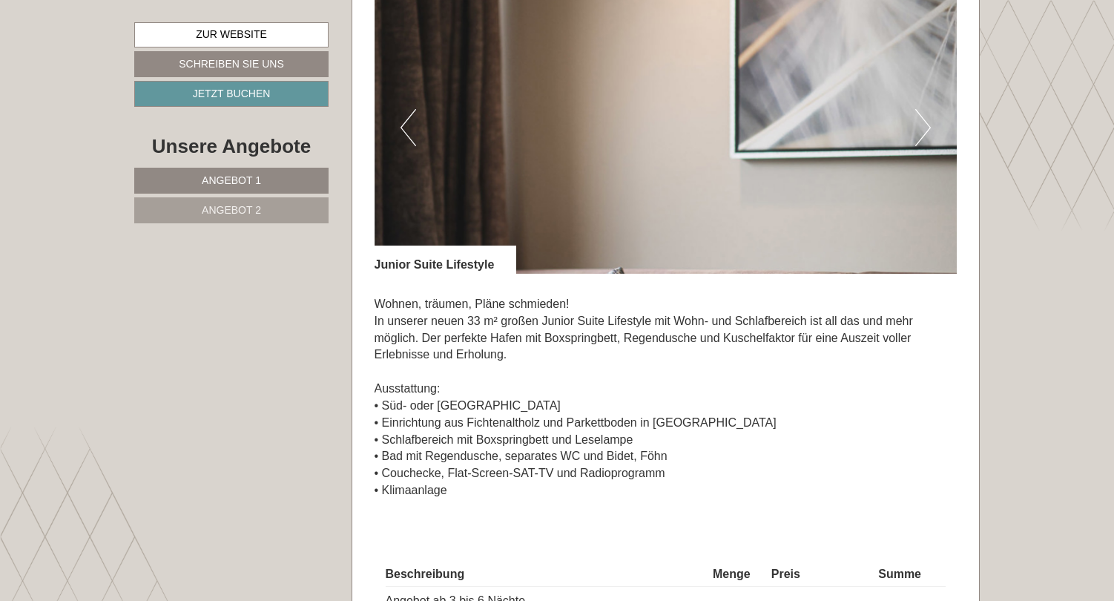
click at [917, 132] on button "Next" at bounding box center [923, 127] width 16 height 37
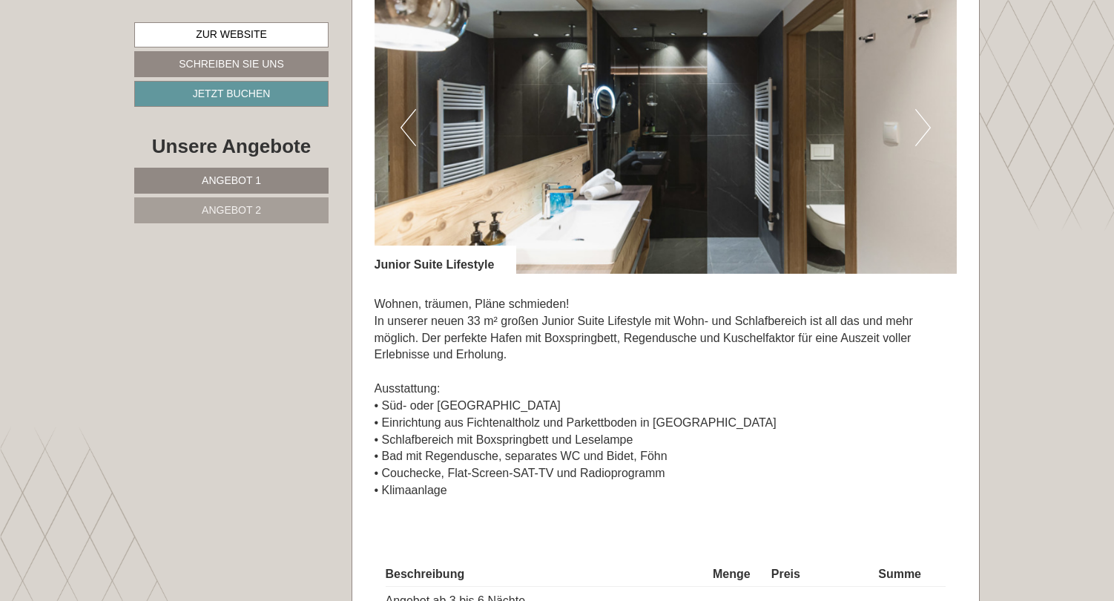
click at [917, 132] on button "Next" at bounding box center [923, 127] width 16 height 37
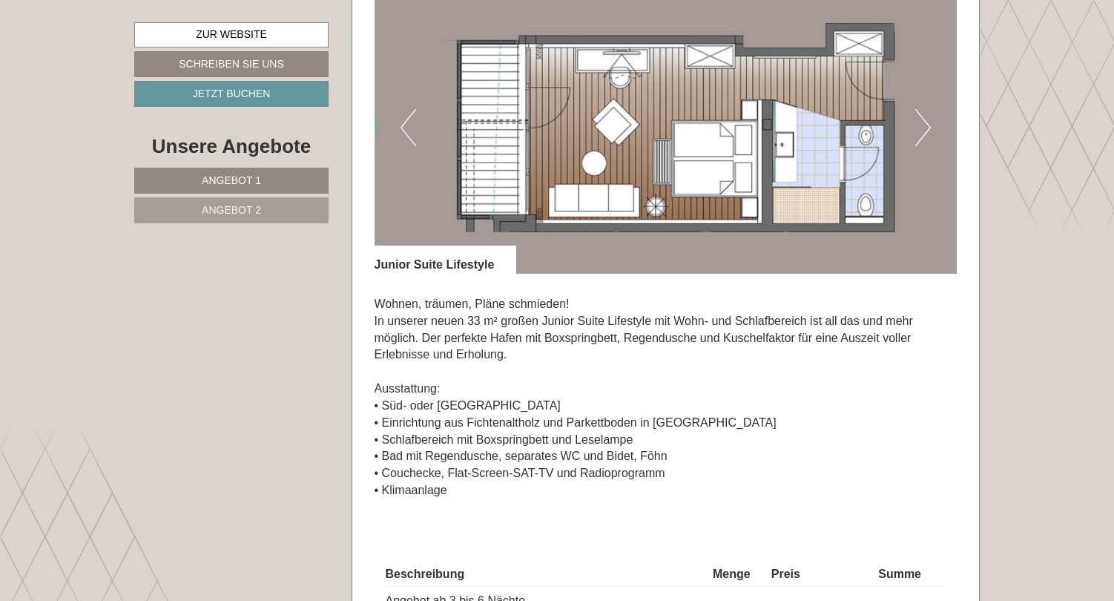
click at [917, 132] on button "Next" at bounding box center [923, 127] width 16 height 37
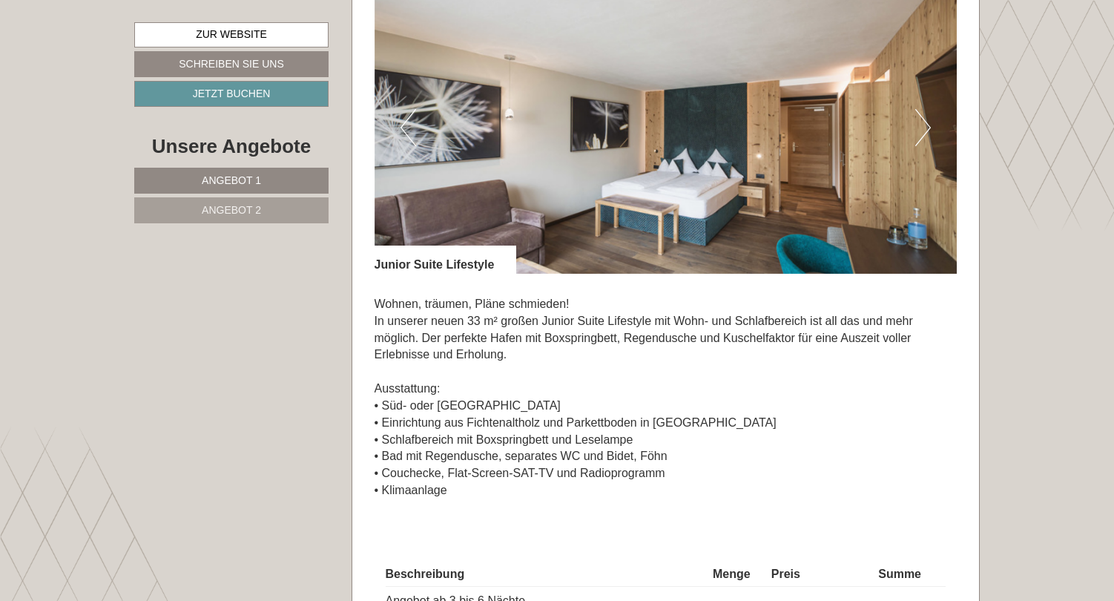
click at [917, 132] on button "Next" at bounding box center [923, 127] width 16 height 37
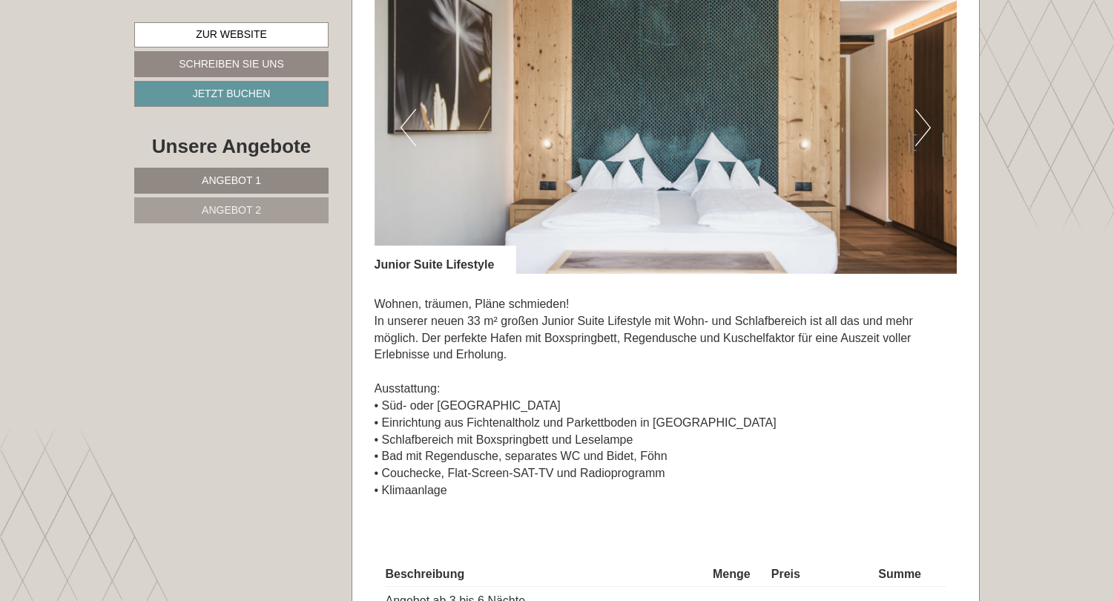
click at [917, 132] on button "Next" at bounding box center [923, 127] width 16 height 37
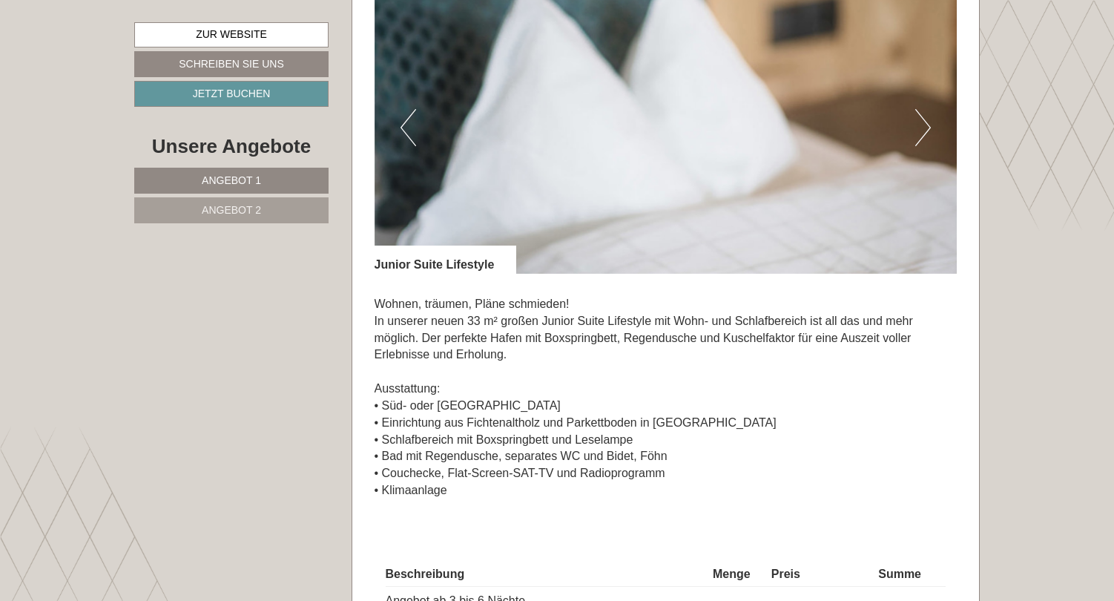
click at [917, 132] on button "Next" at bounding box center [923, 127] width 16 height 37
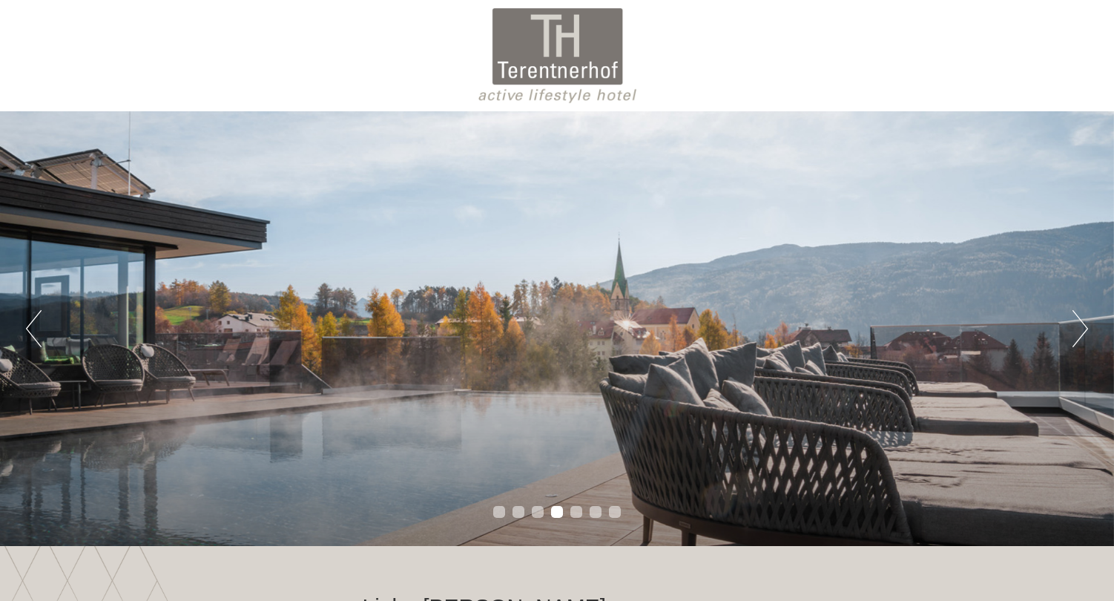
scroll to position [0, 0]
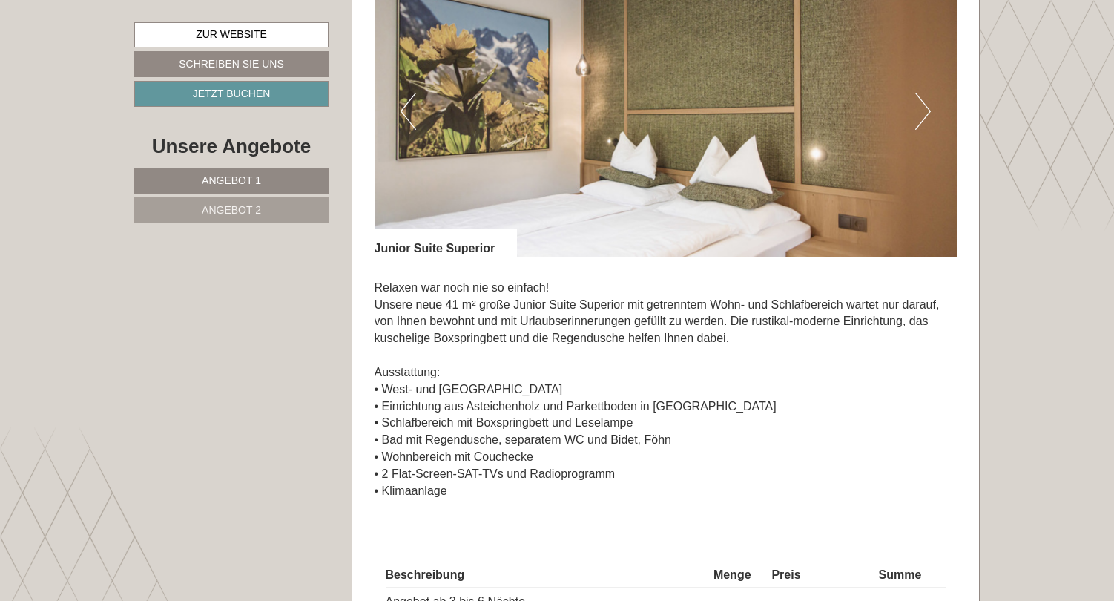
scroll to position [2163, 0]
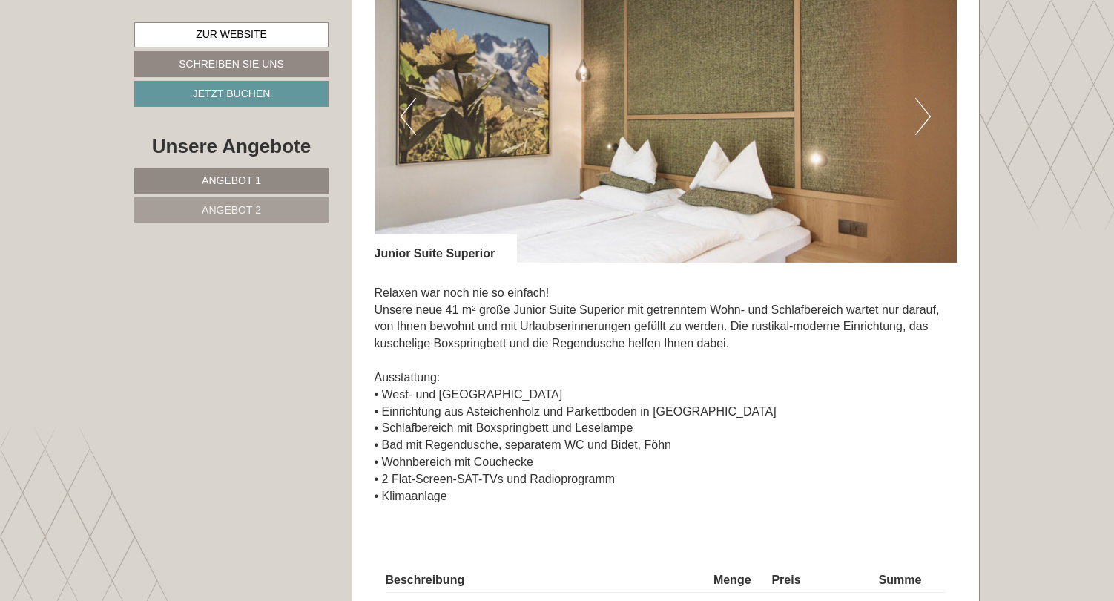
click at [925, 100] on button "Next" at bounding box center [923, 116] width 16 height 37
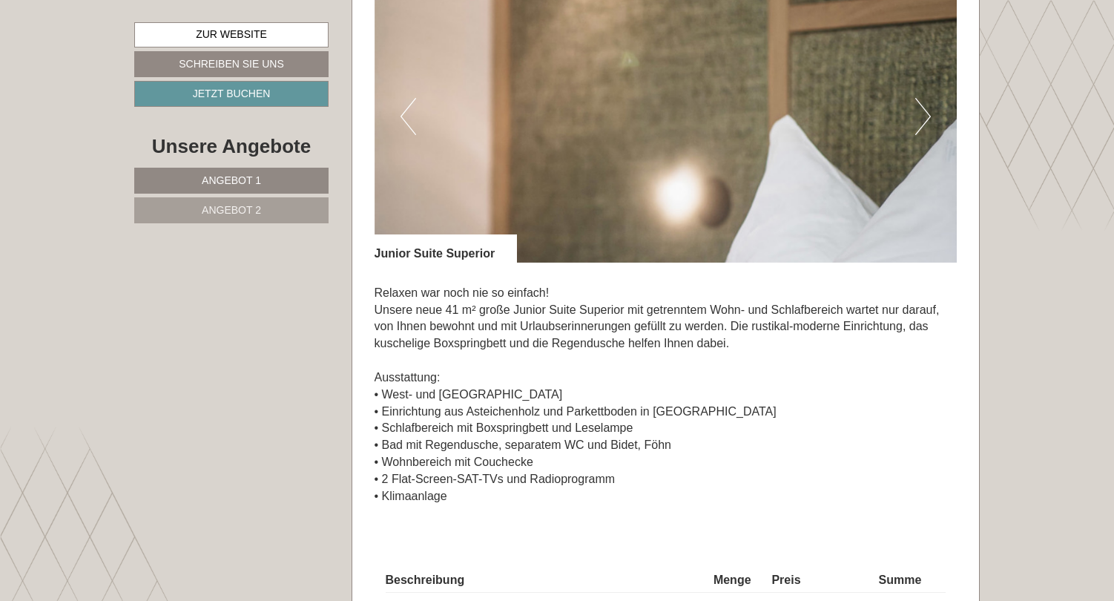
click at [925, 100] on button "Next" at bounding box center [923, 116] width 16 height 37
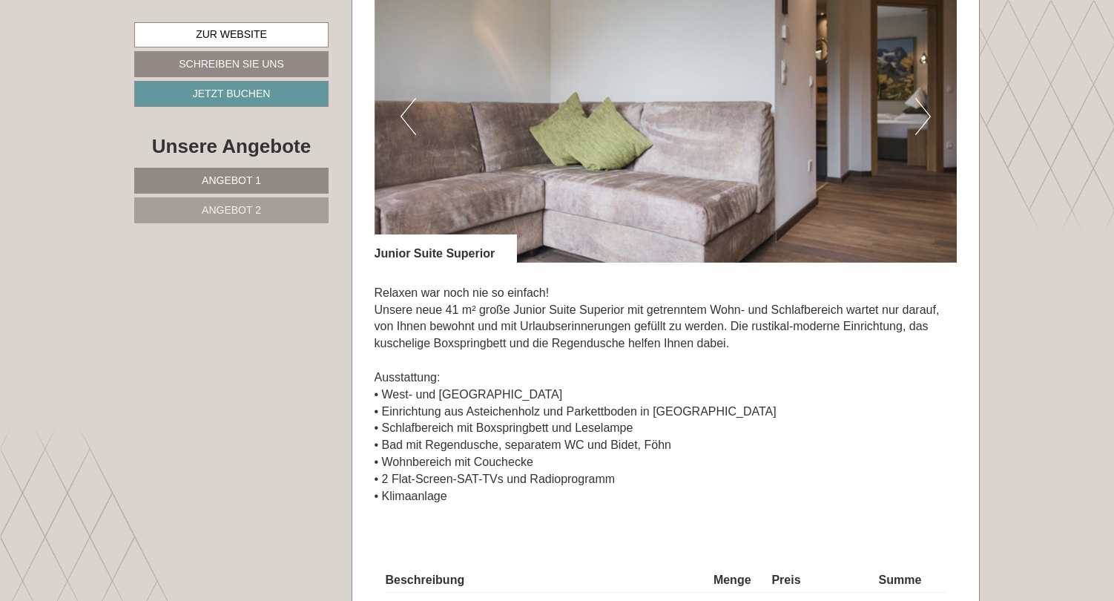
click at [925, 100] on button "Next" at bounding box center [923, 116] width 16 height 37
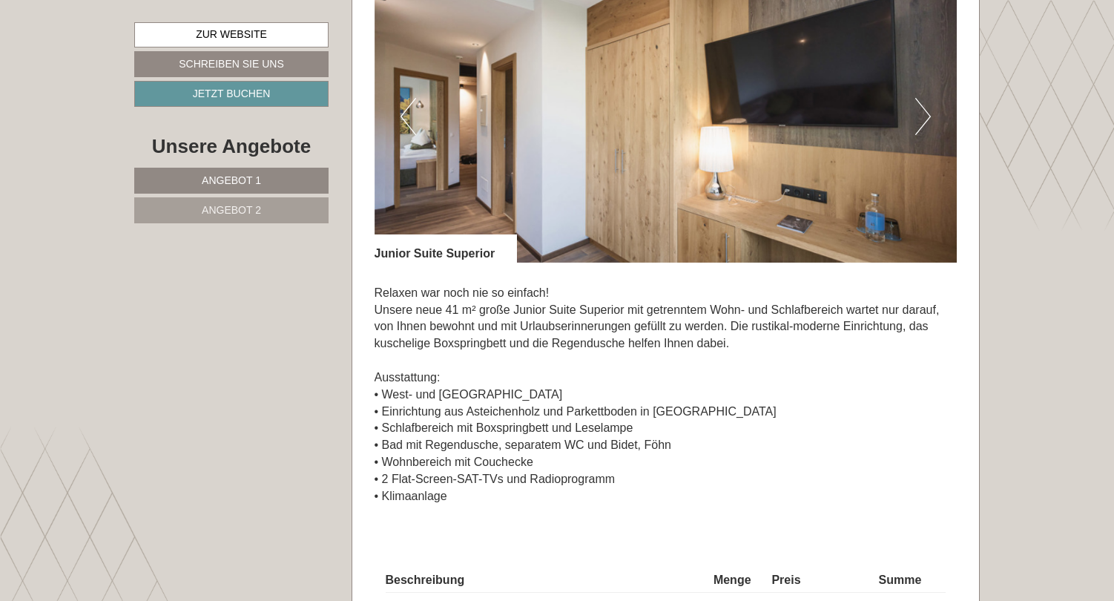
click at [925, 100] on button "Next" at bounding box center [923, 116] width 16 height 37
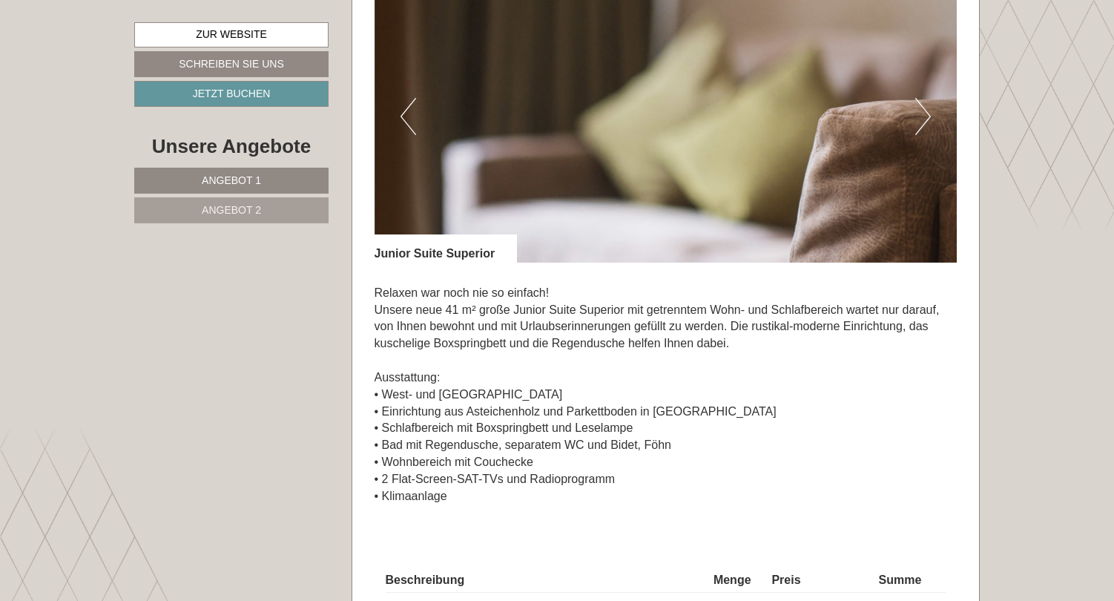
click at [925, 100] on button "Next" at bounding box center [923, 116] width 16 height 37
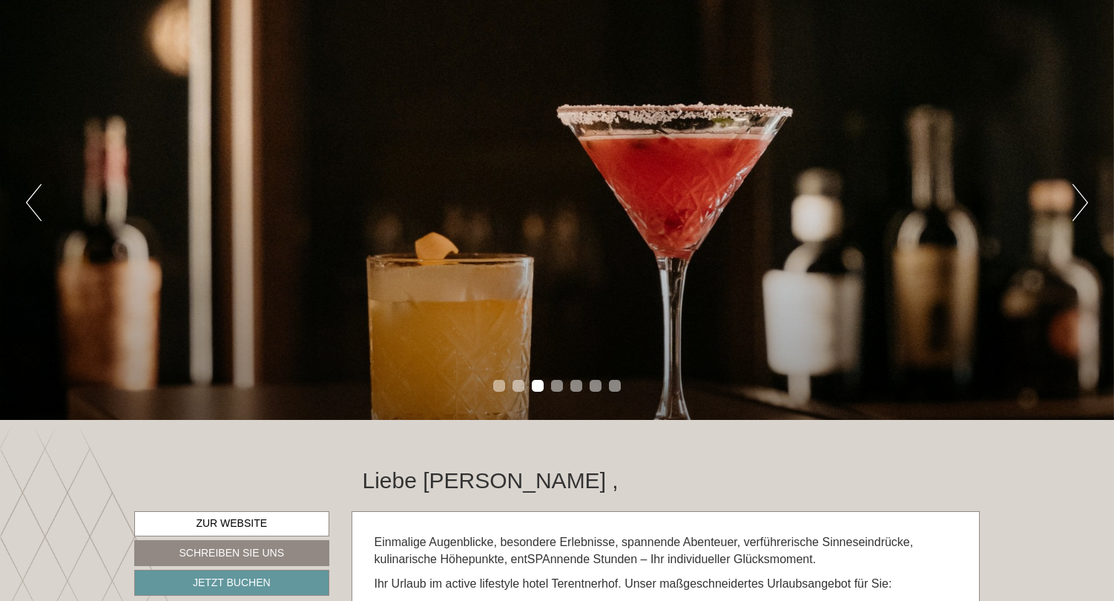
scroll to position [188, 0]
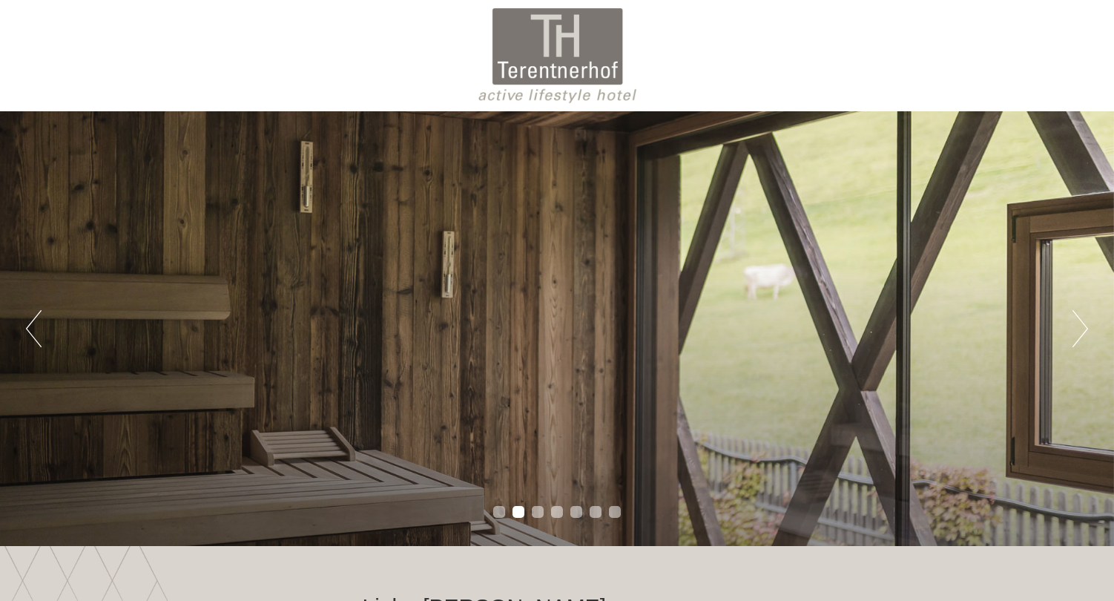
scroll to position [159, 0]
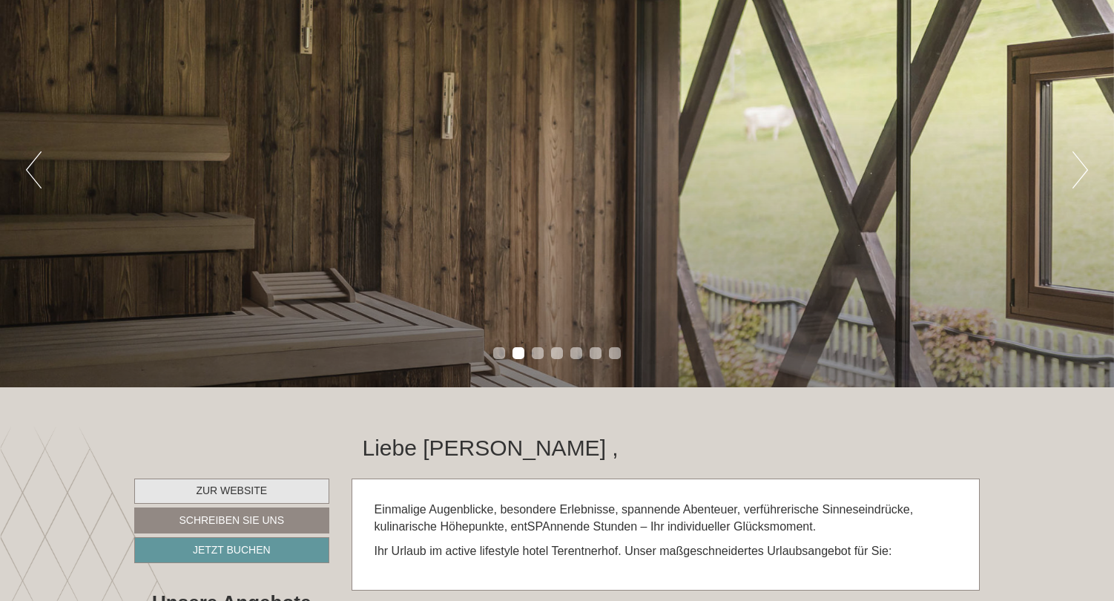
click at [237, 487] on link "Zur Website" at bounding box center [231, 490] width 195 height 25
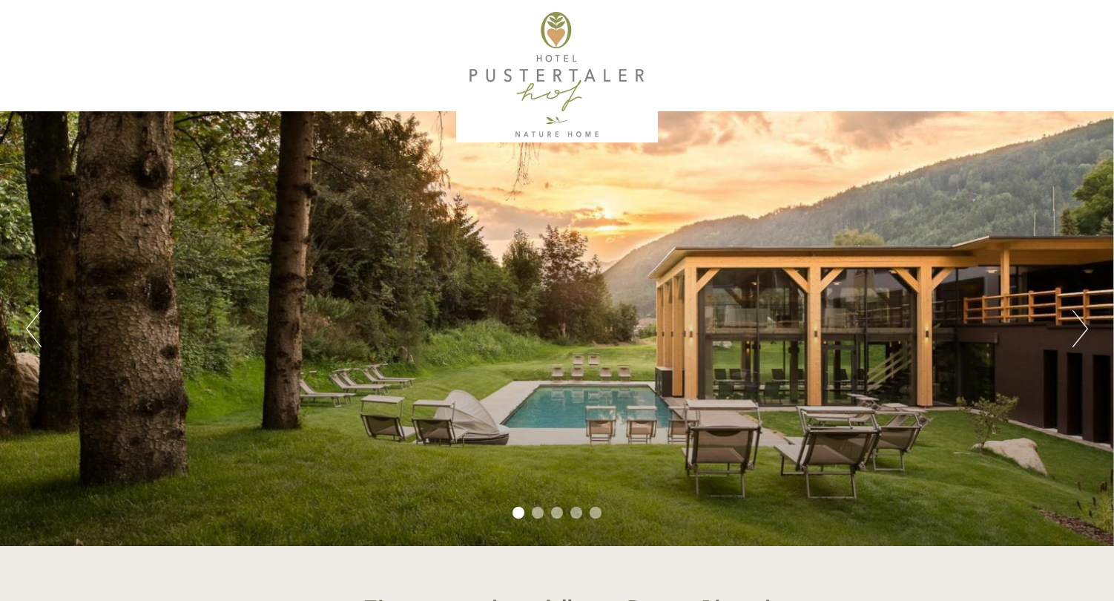
click at [1085, 334] on button "Next" at bounding box center [1080, 328] width 16 height 37
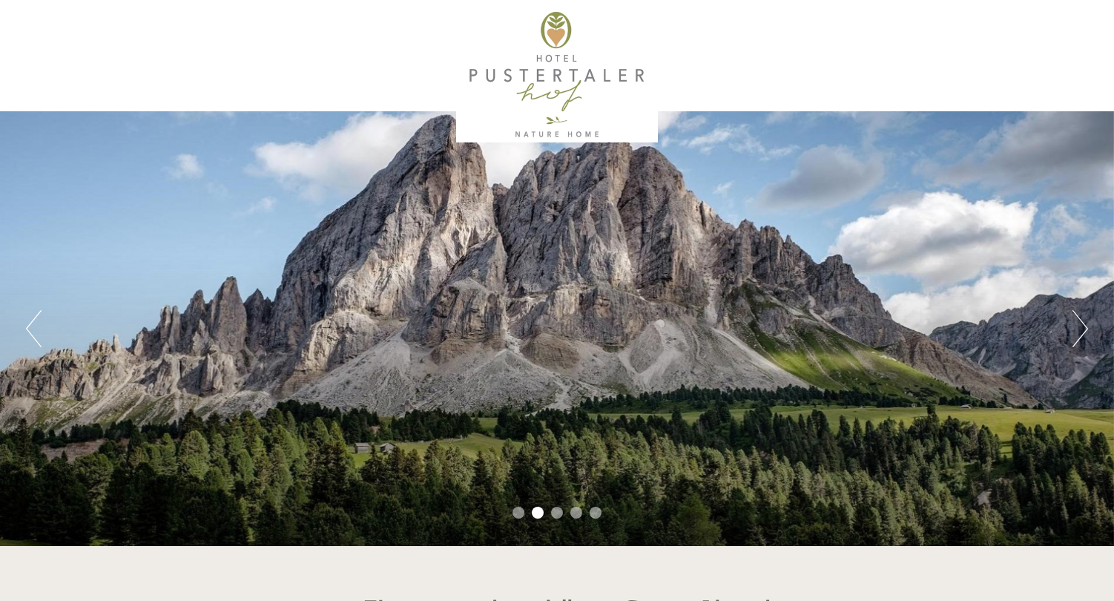
click at [1085, 334] on button "Next" at bounding box center [1080, 328] width 16 height 37
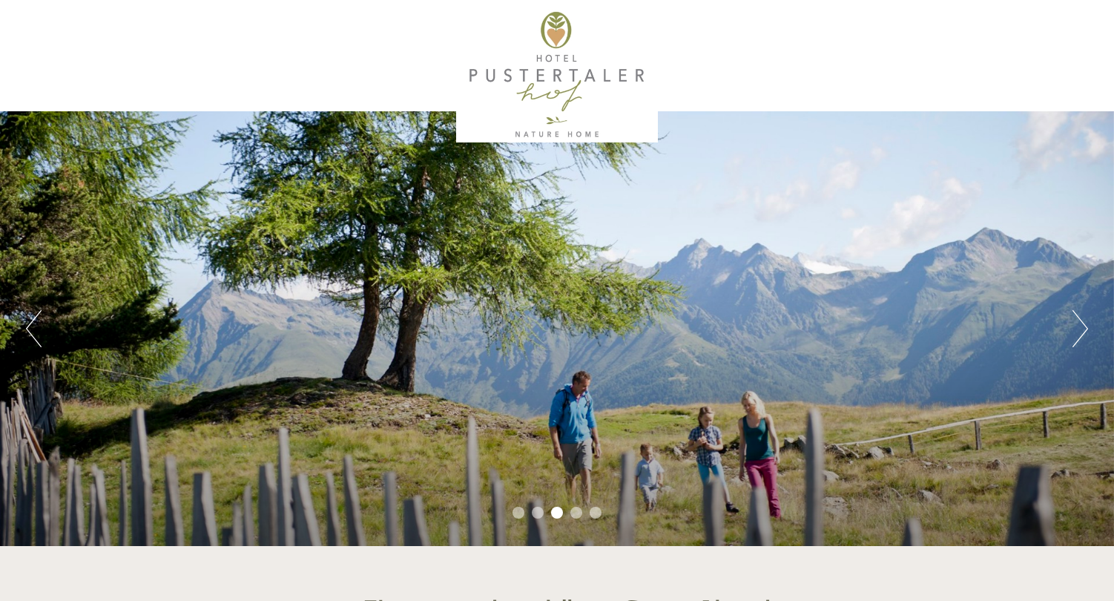
click at [1085, 334] on button "Next" at bounding box center [1080, 328] width 16 height 37
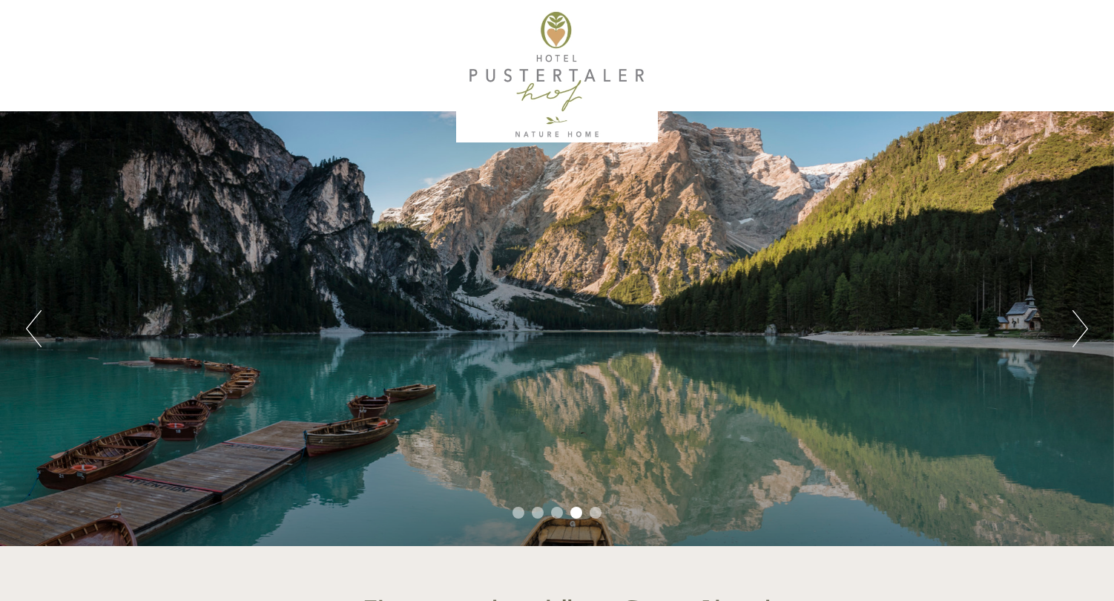
click at [1085, 334] on button "Next" at bounding box center [1080, 328] width 16 height 37
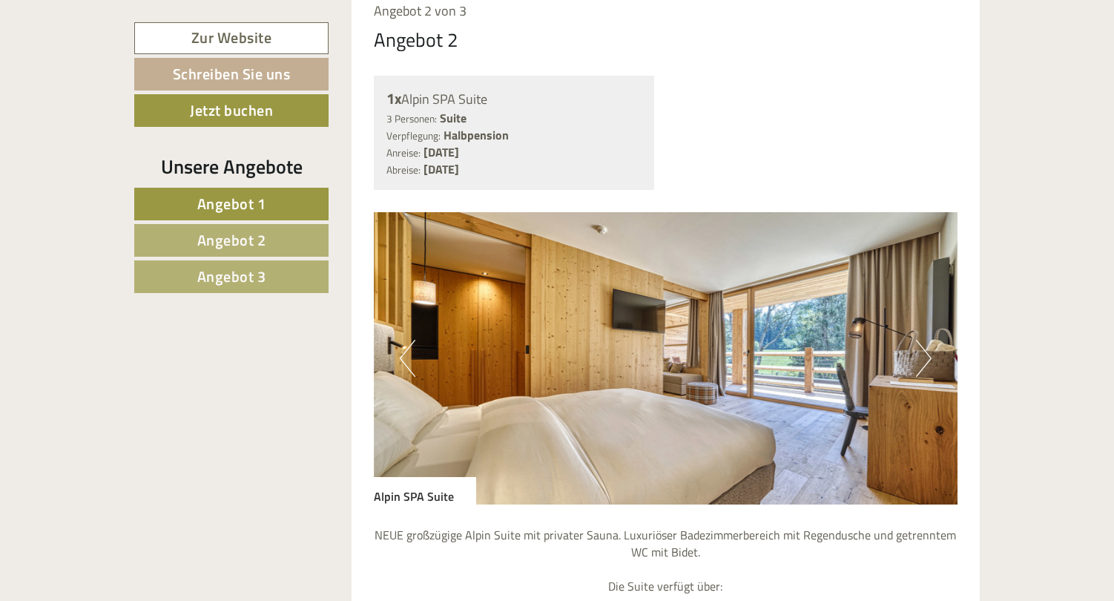
scroll to position [2335, 0]
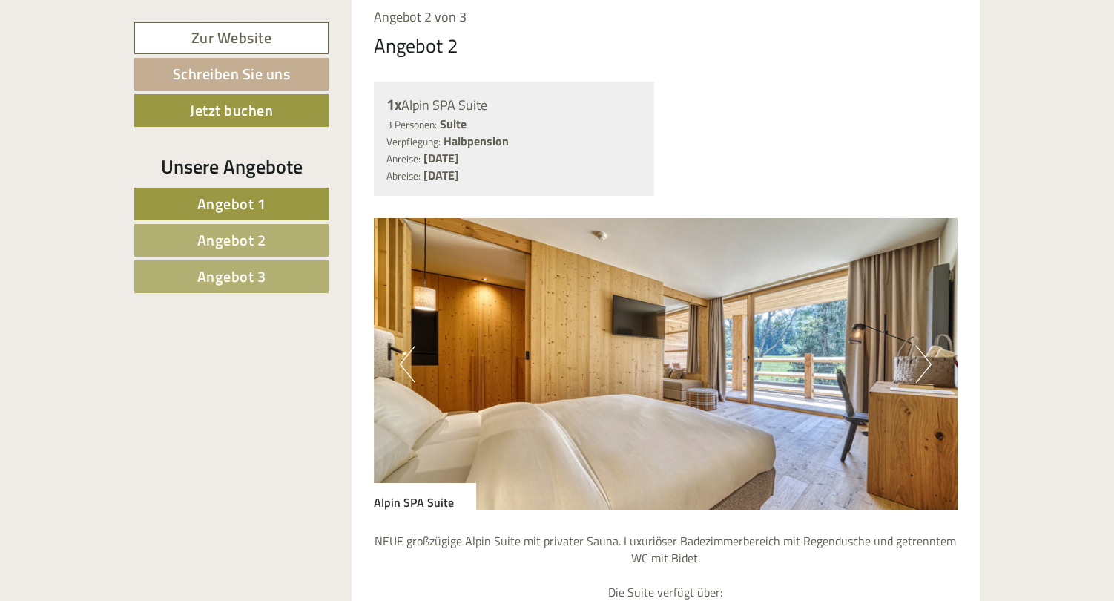
click at [922, 346] on button "Next" at bounding box center [924, 364] width 16 height 37
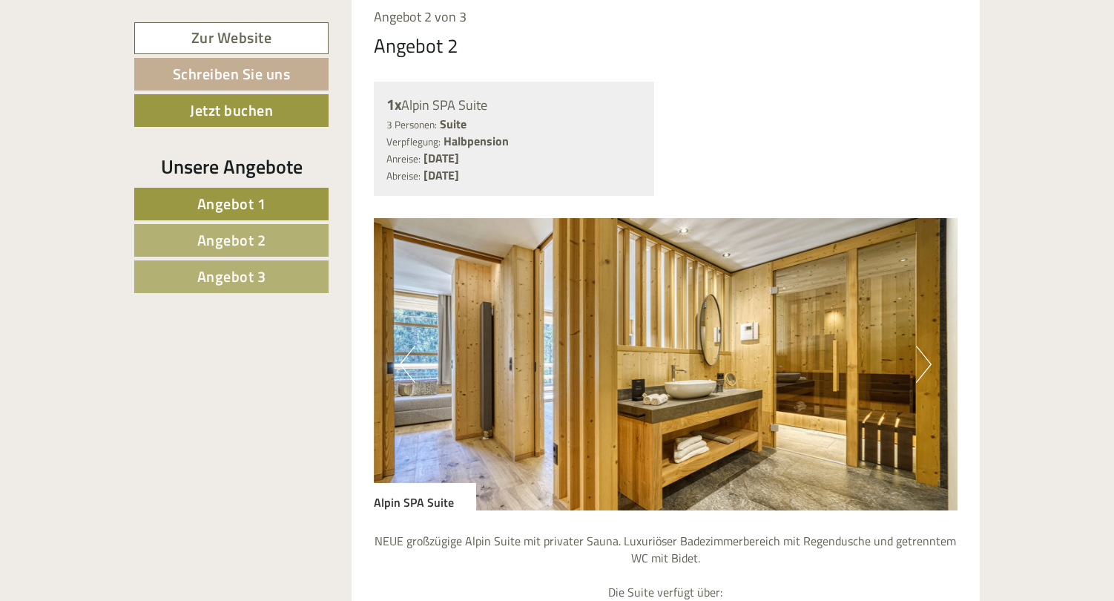
click at [922, 346] on button "Next" at bounding box center [924, 364] width 16 height 37
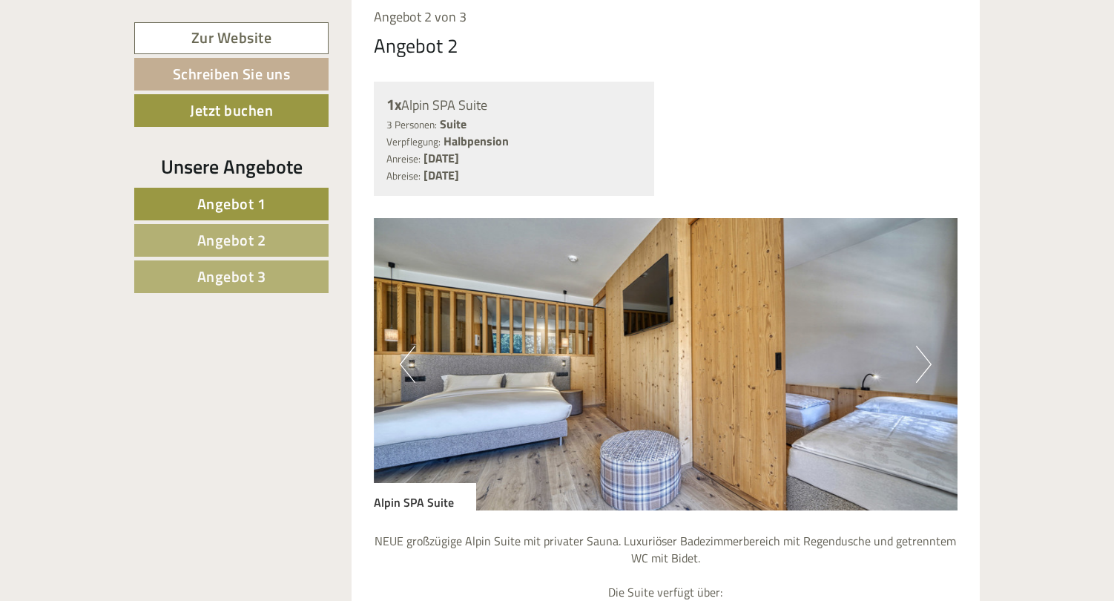
click at [922, 346] on button "Next" at bounding box center [924, 364] width 16 height 37
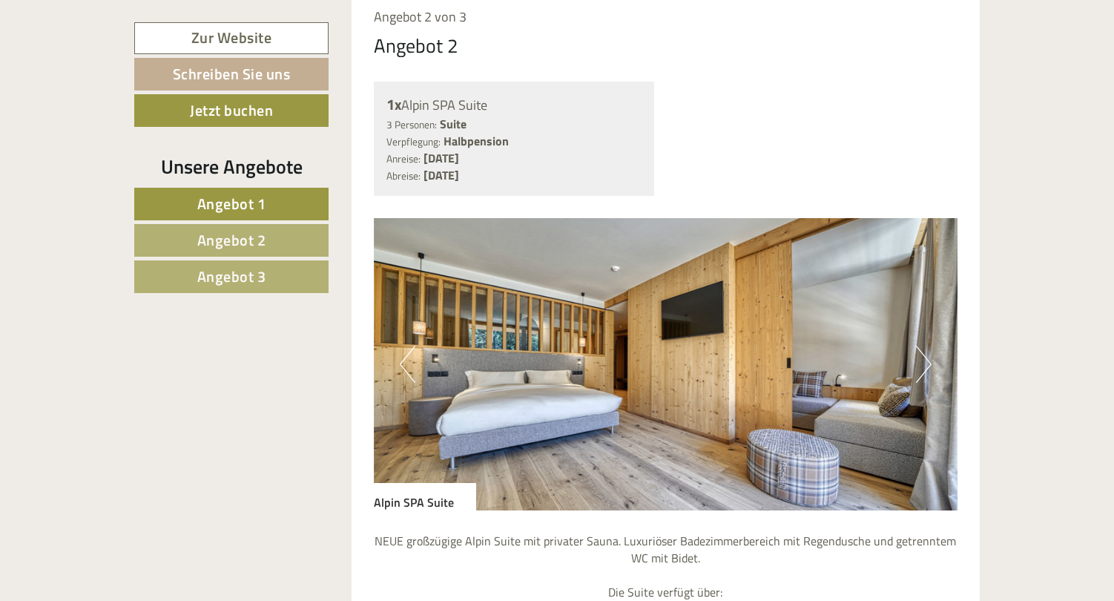
click at [922, 346] on button "Next" at bounding box center [924, 364] width 16 height 37
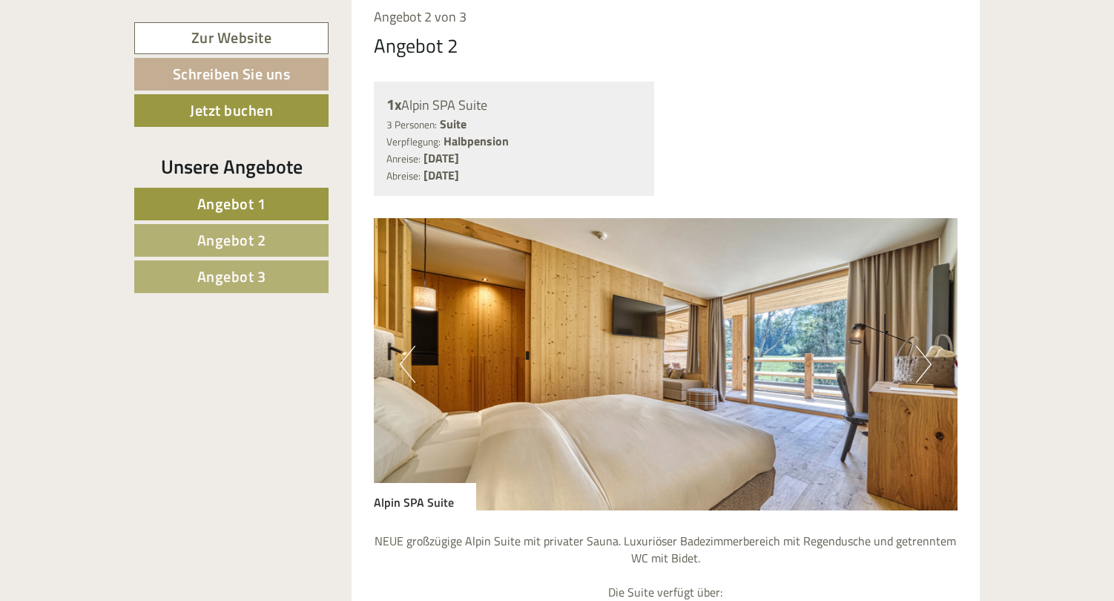
click at [922, 346] on button "Next" at bounding box center [924, 364] width 16 height 37
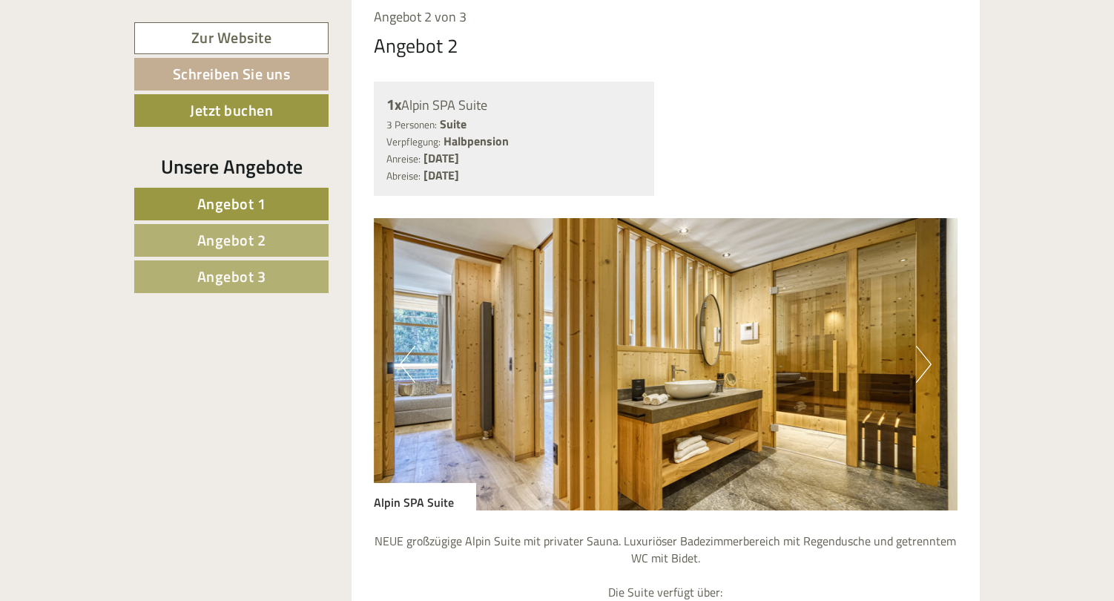
click at [922, 346] on button "Next" at bounding box center [924, 364] width 16 height 37
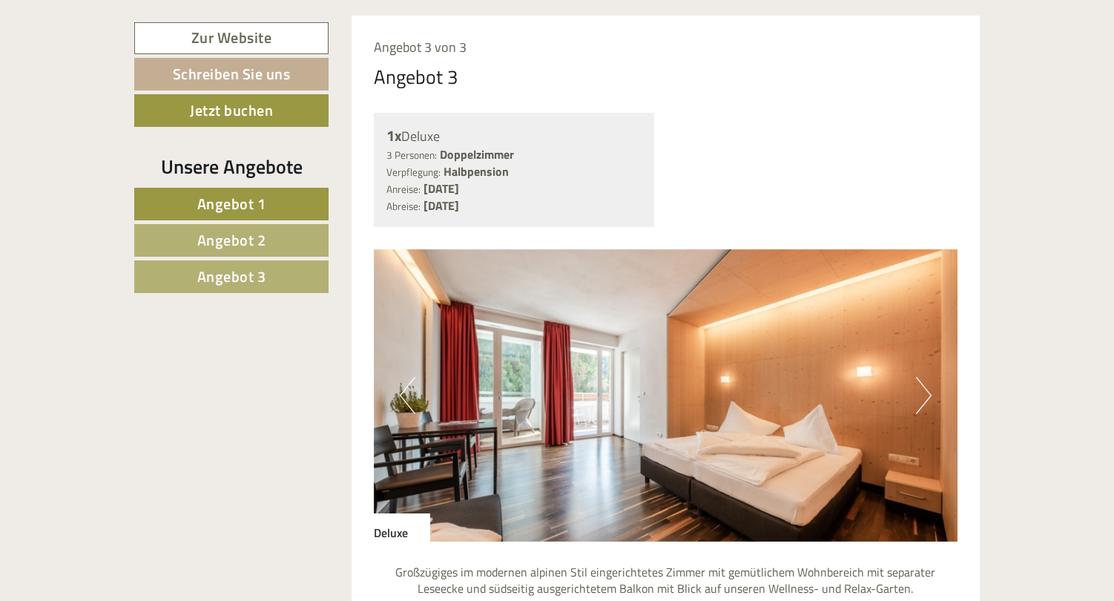
scroll to position [3705, 0]
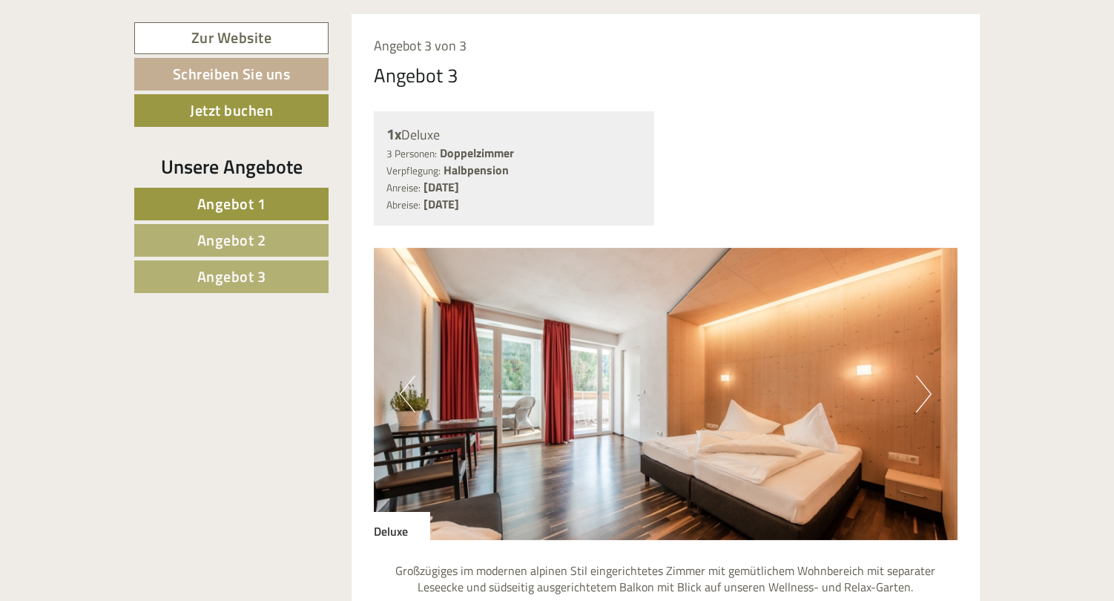
click at [920, 375] on button "Next" at bounding box center [924, 393] width 16 height 37
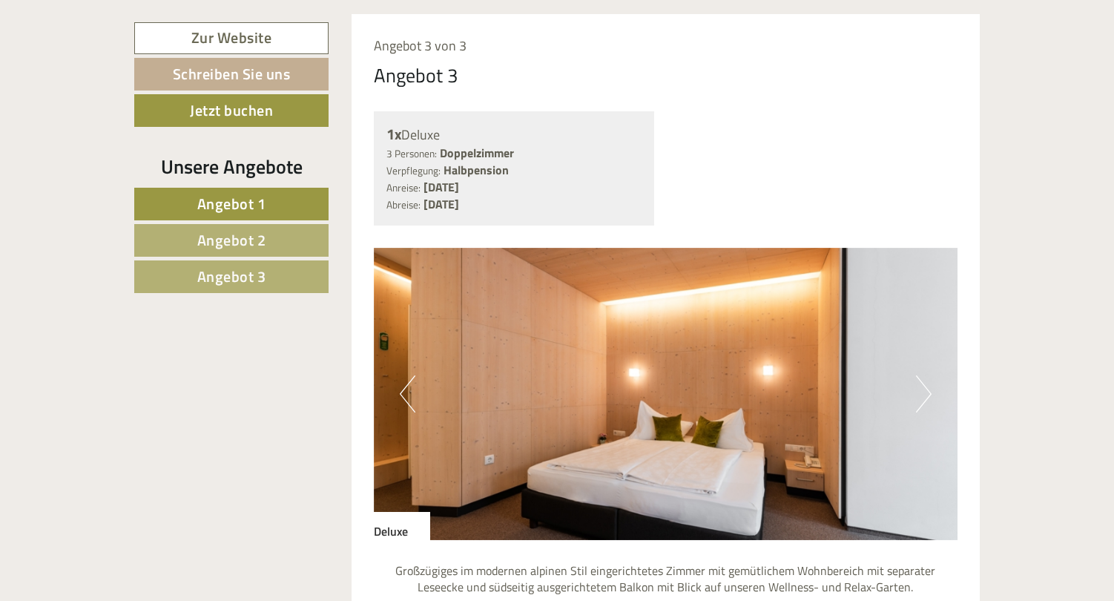
click at [920, 375] on button "Next" at bounding box center [924, 393] width 16 height 37
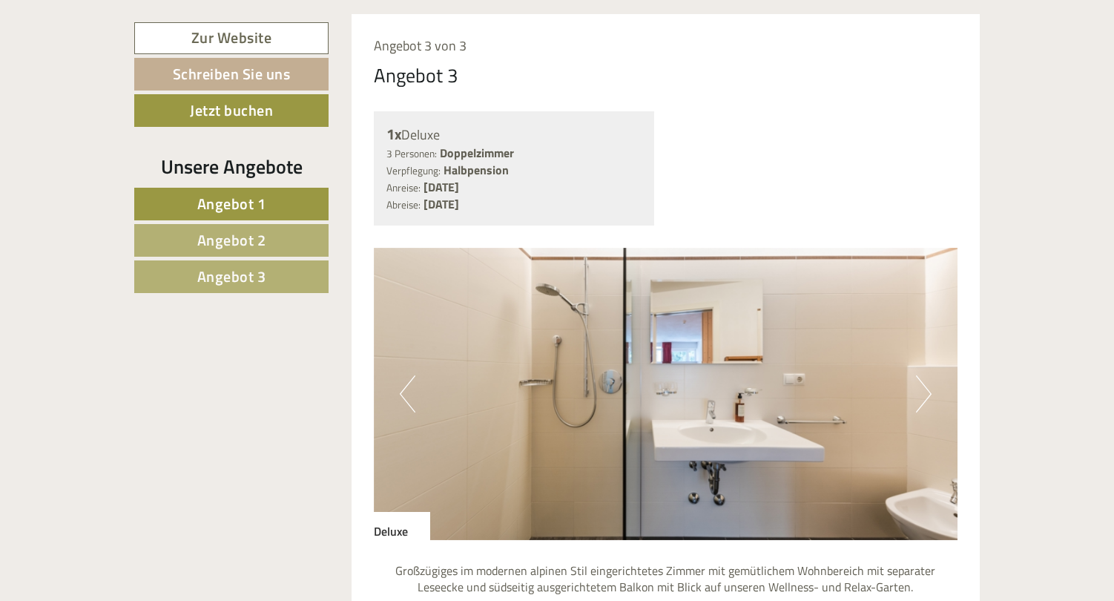
click at [920, 375] on button "Next" at bounding box center [924, 393] width 16 height 37
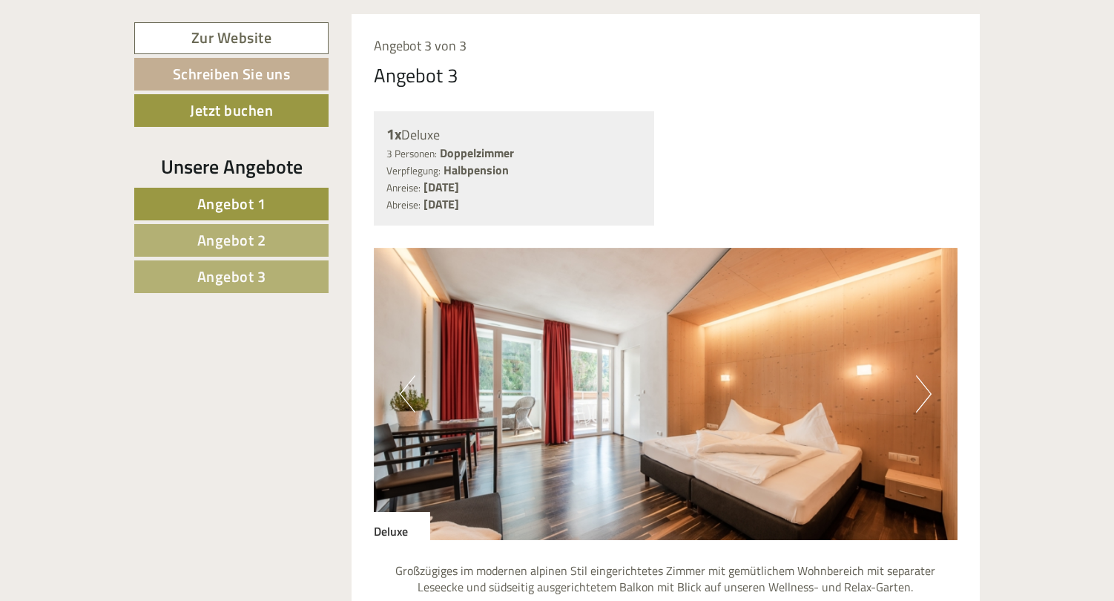
click at [920, 375] on button "Next" at bounding box center [924, 393] width 16 height 37
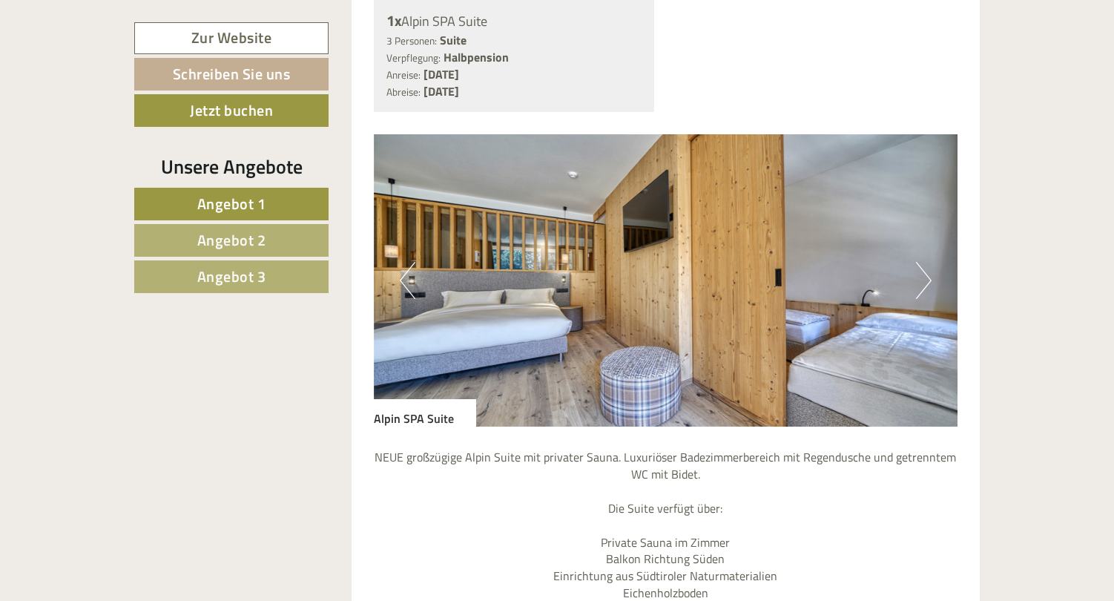
scroll to position [2415, 0]
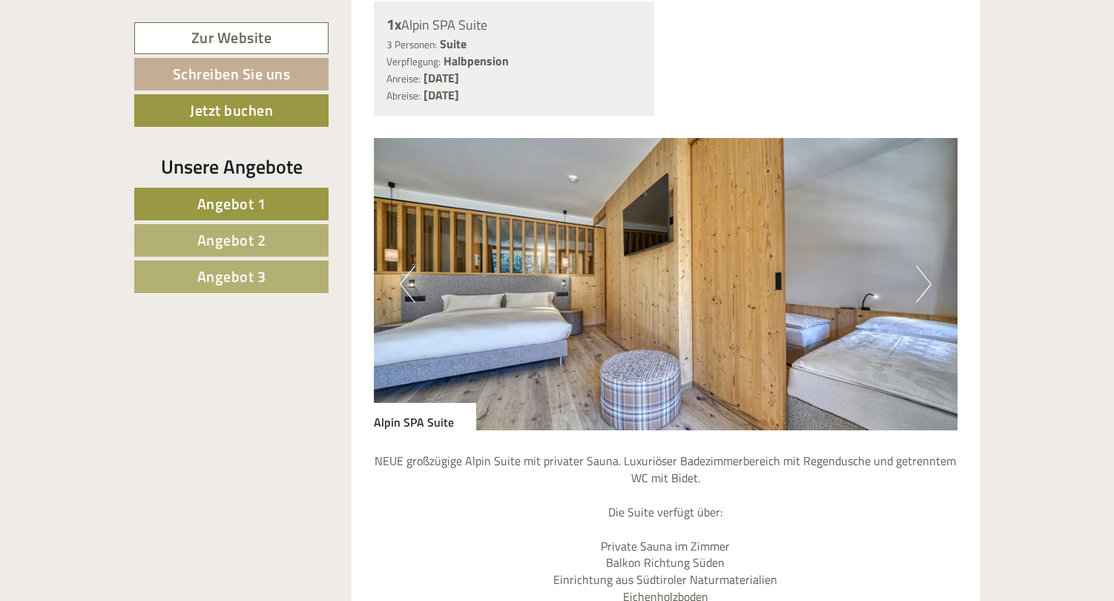
click at [919, 265] on button "Next" at bounding box center [924, 283] width 16 height 37
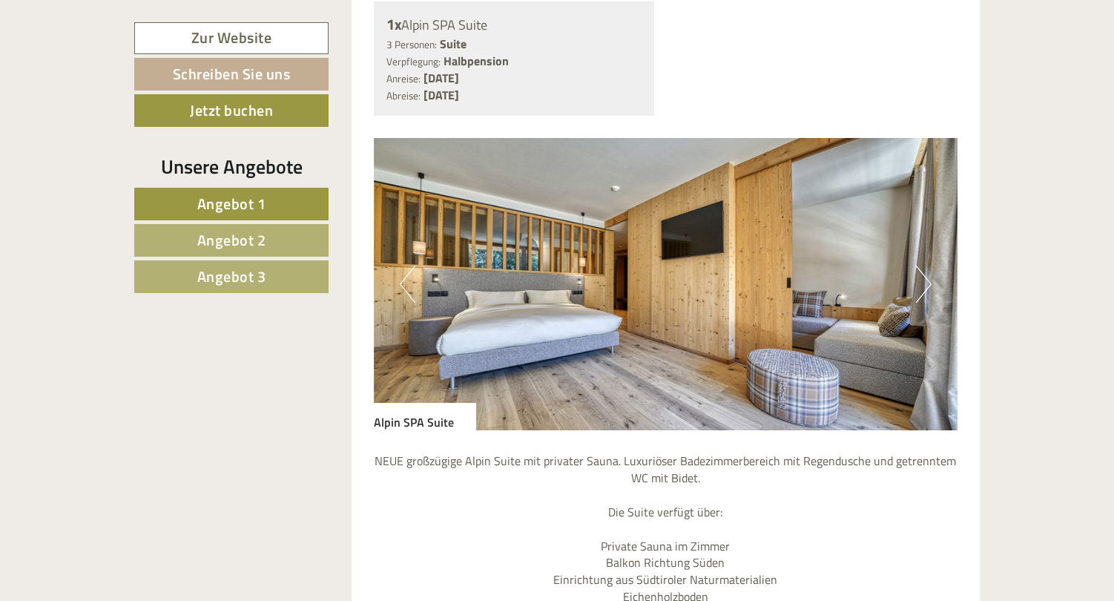
click at [919, 265] on button "Next" at bounding box center [924, 283] width 16 height 37
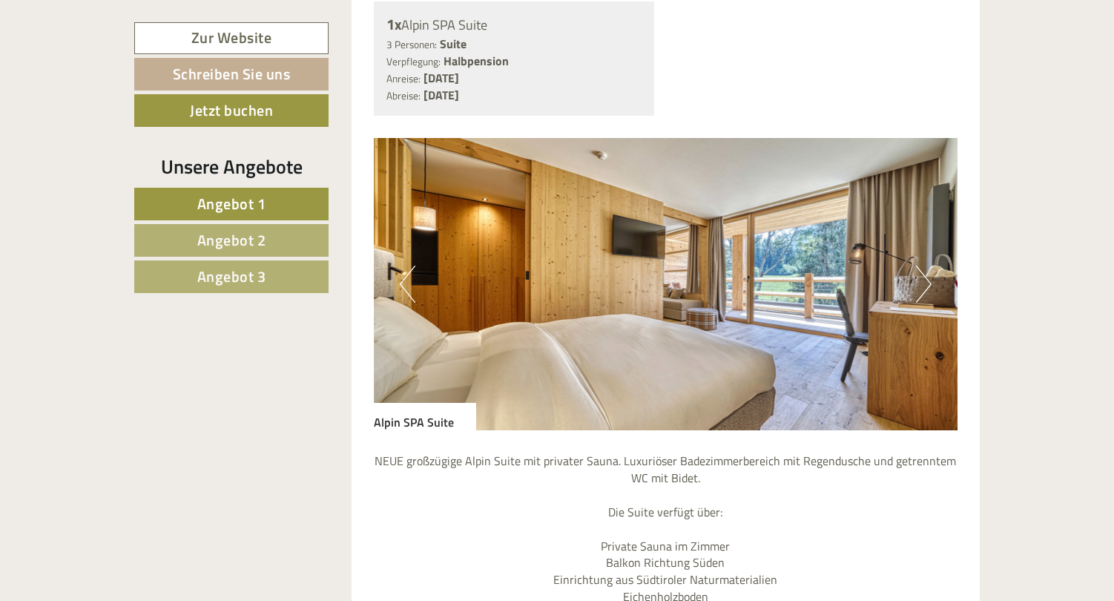
click at [919, 265] on button "Next" at bounding box center [924, 283] width 16 height 37
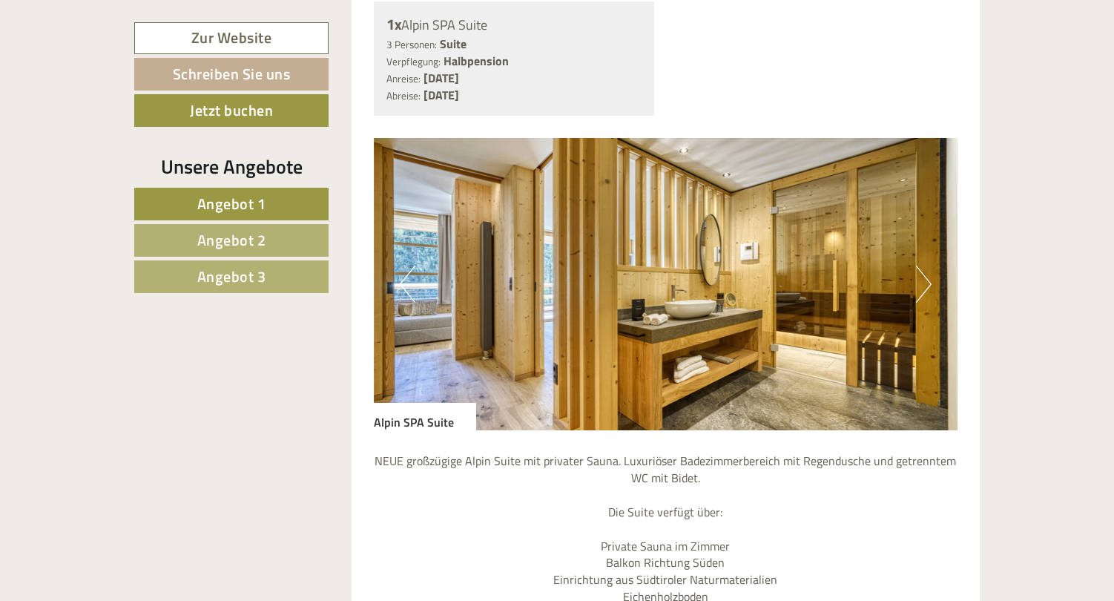
click at [921, 265] on button "Next" at bounding box center [924, 283] width 16 height 37
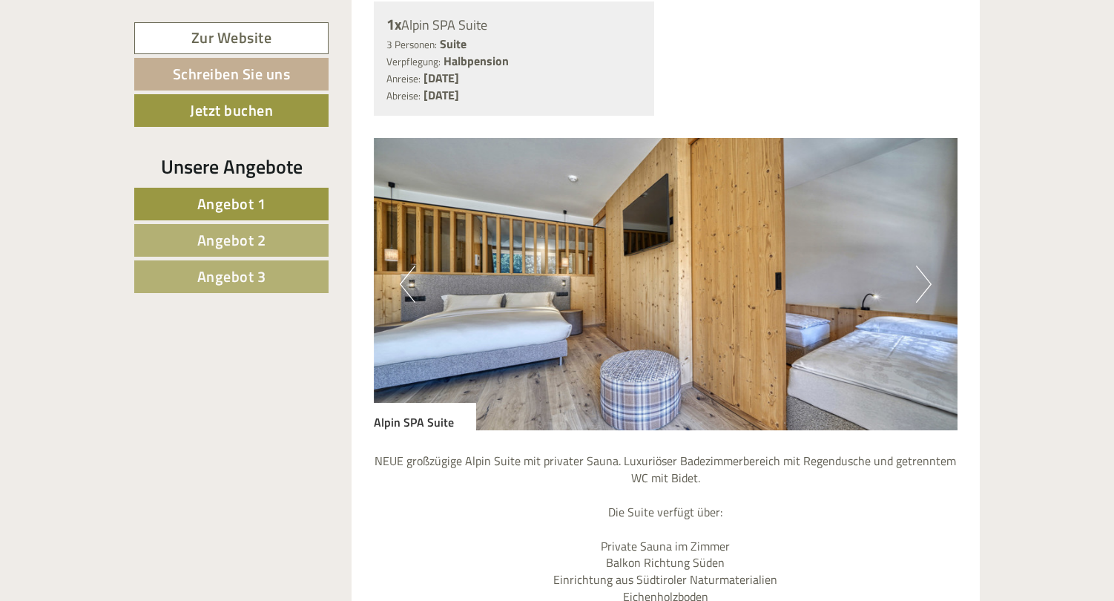
click at [921, 265] on button "Next" at bounding box center [924, 283] width 16 height 37
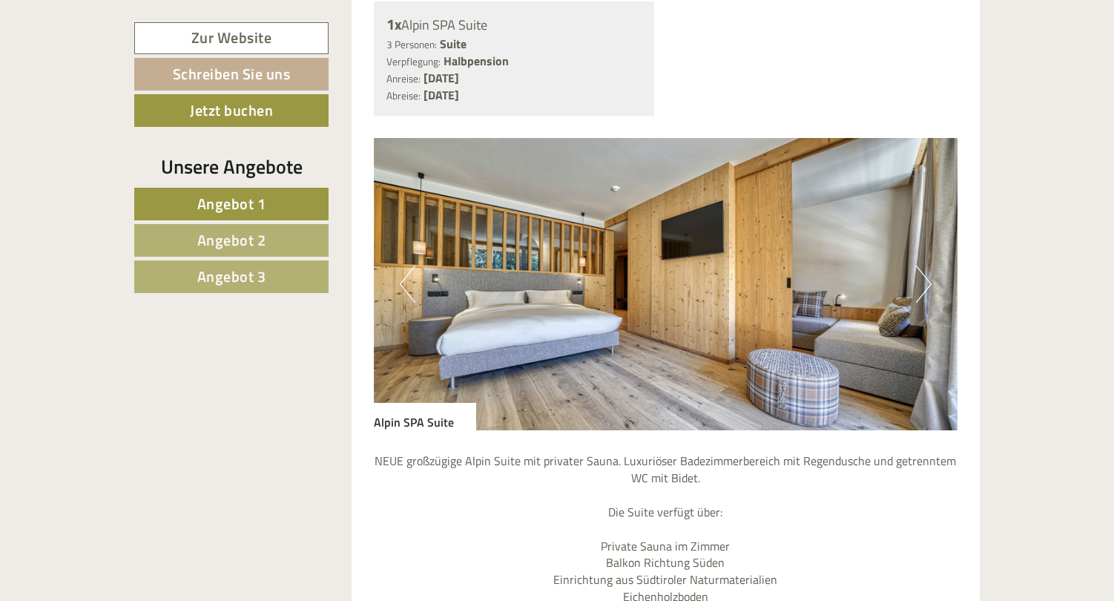
click at [921, 265] on button "Next" at bounding box center [924, 283] width 16 height 37
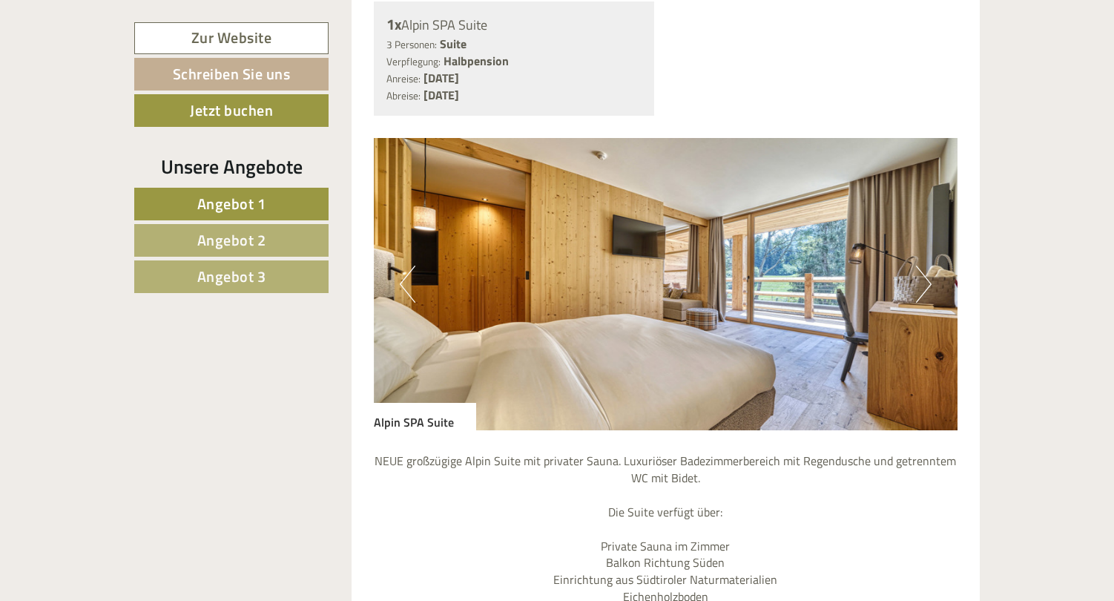
click at [921, 265] on button "Next" at bounding box center [924, 283] width 16 height 37
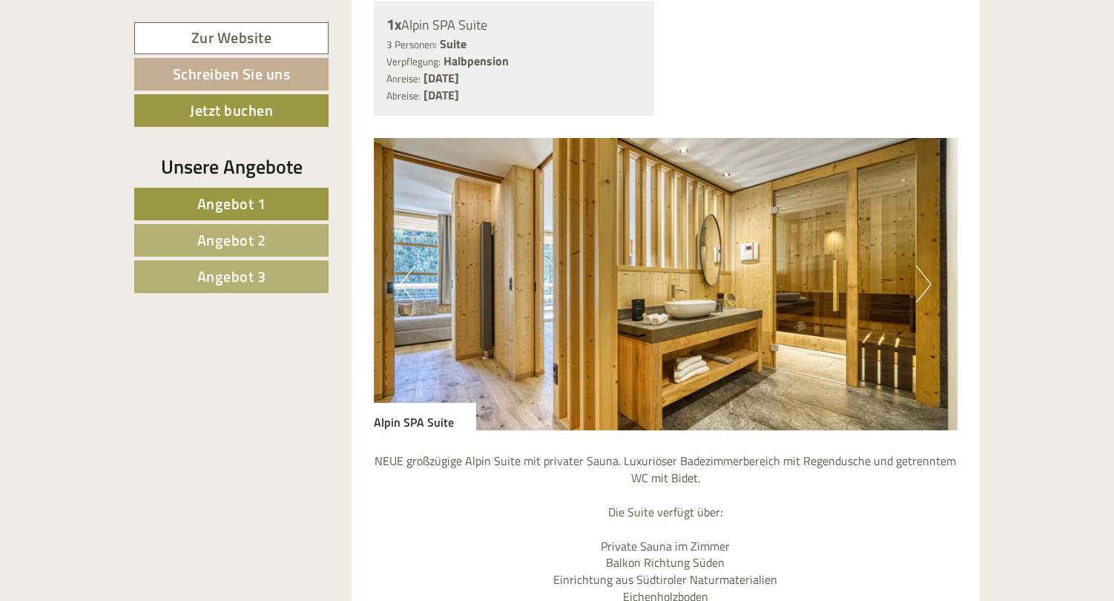
click at [921, 265] on button "Next" at bounding box center [924, 283] width 16 height 37
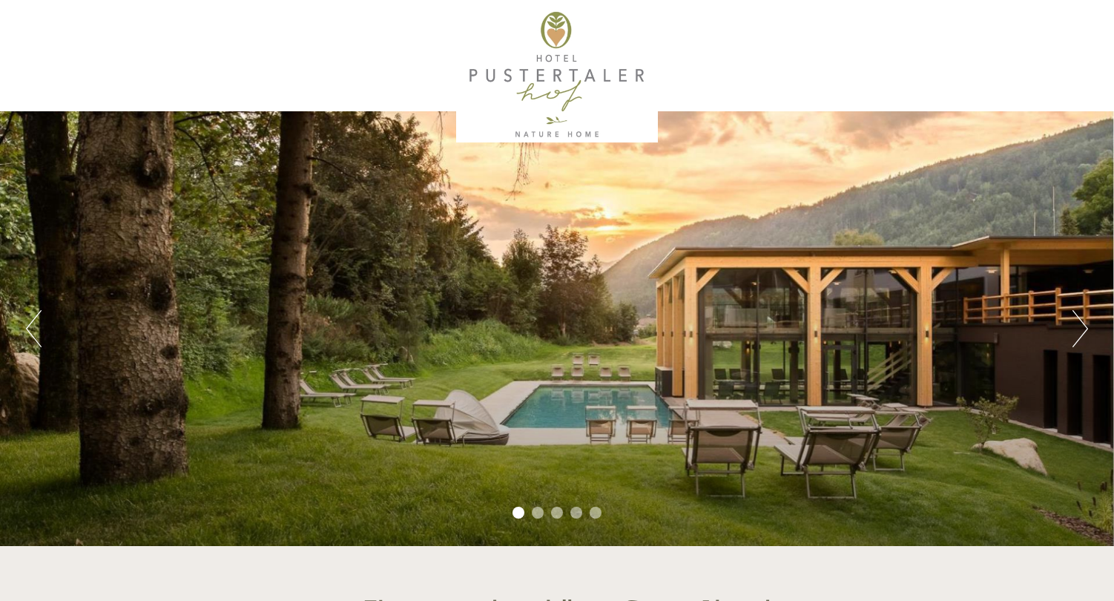
scroll to position [0, 0]
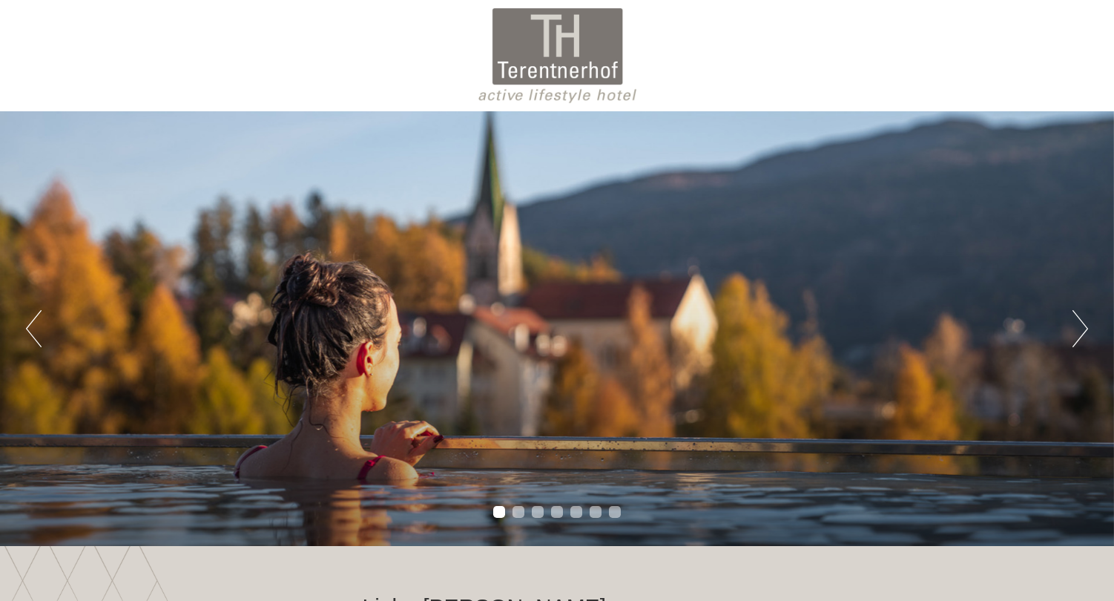
scroll to position [1123, 0]
click at [1071, 334] on div "Previous Next 1 2 3 4 5 6 7" at bounding box center [557, 328] width 1114 height 434
click at [1084, 334] on button "Next" at bounding box center [1080, 328] width 16 height 37
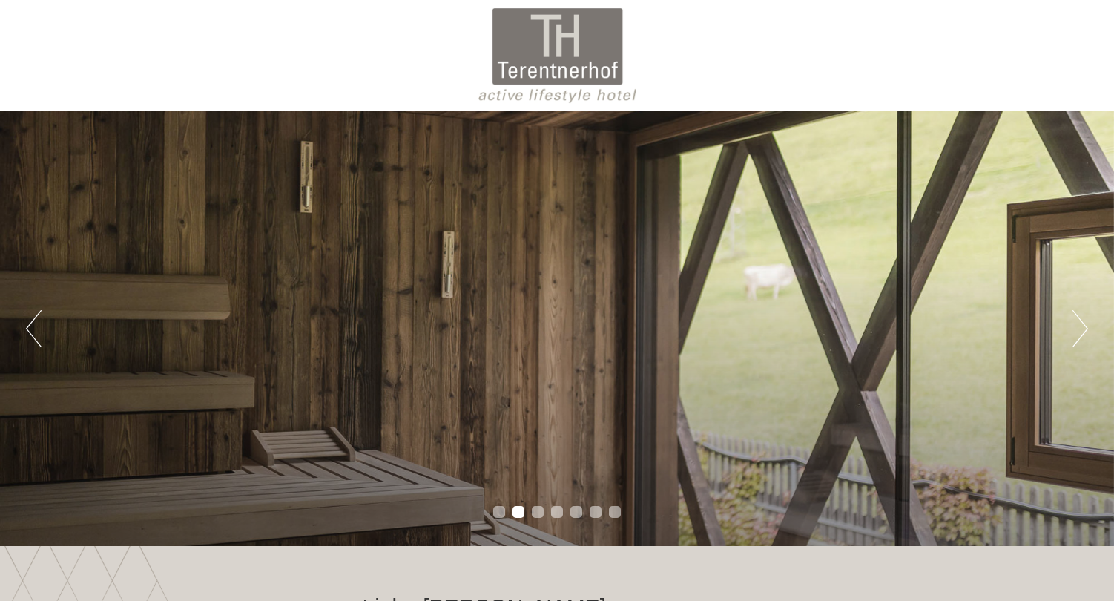
click at [1081, 334] on button "Next" at bounding box center [1080, 328] width 16 height 37
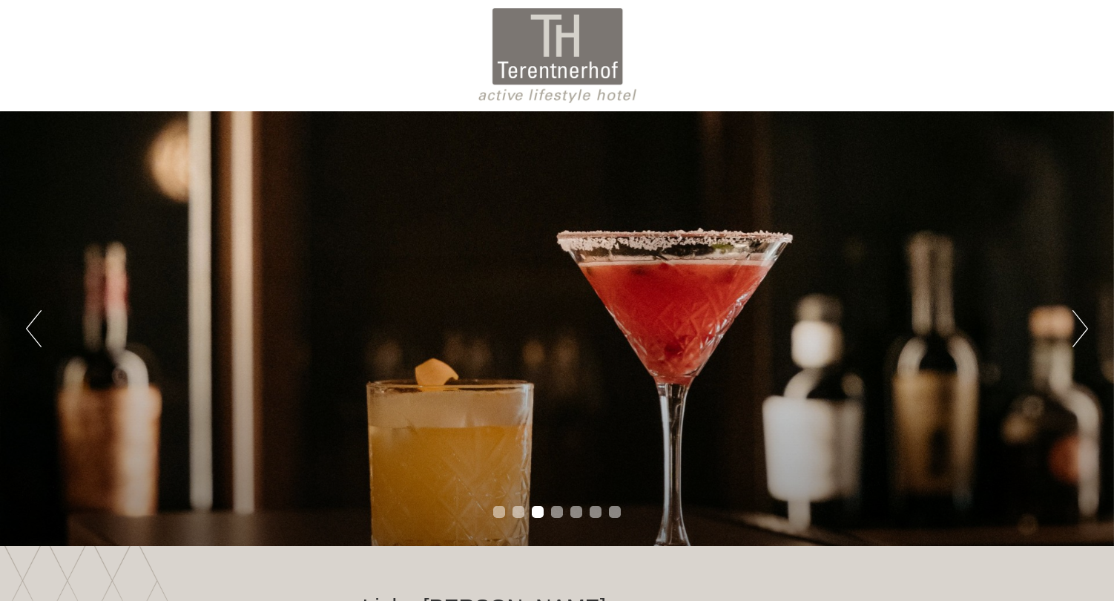
click at [1081, 334] on button "Next" at bounding box center [1080, 328] width 16 height 37
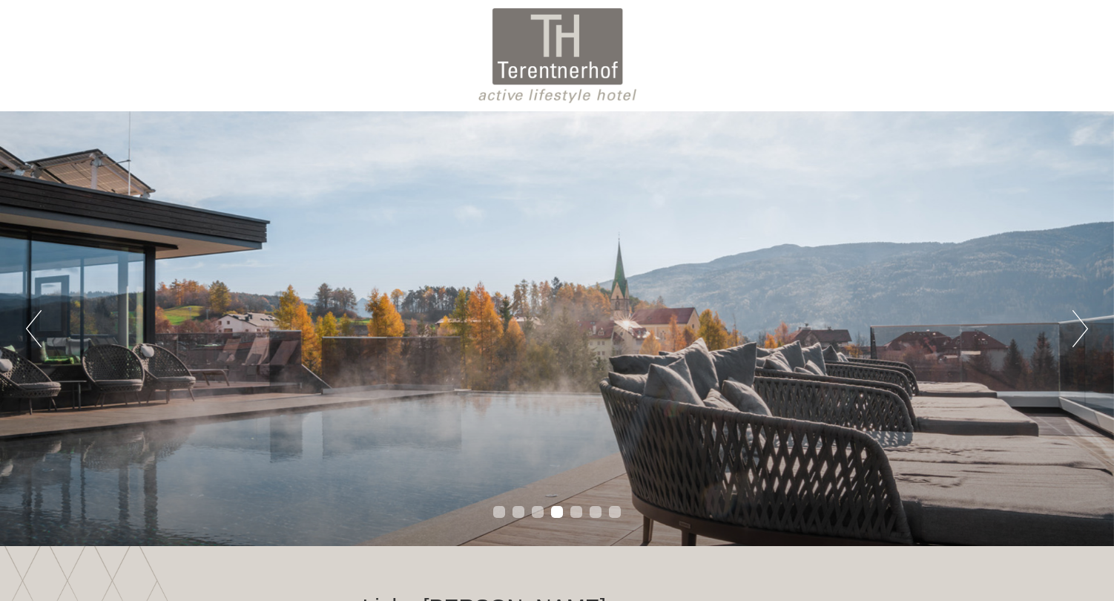
click at [1081, 334] on button "Next" at bounding box center [1080, 328] width 16 height 37
click at [1080, 334] on button "Next" at bounding box center [1080, 328] width 16 height 37
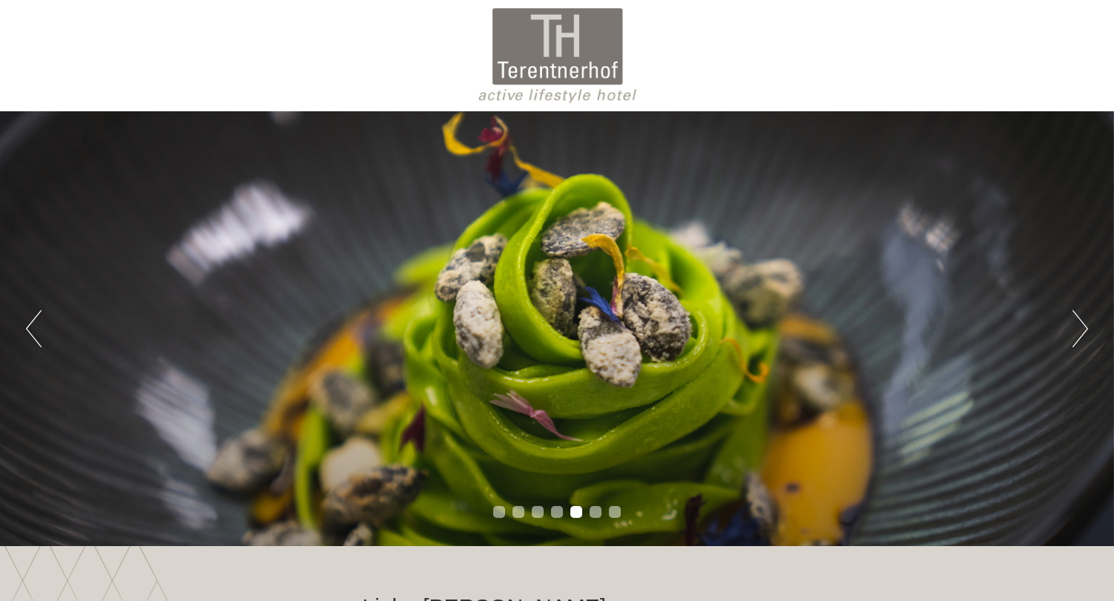
click at [1080, 334] on button "Next" at bounding box center [1080, 328] width 16 height 37
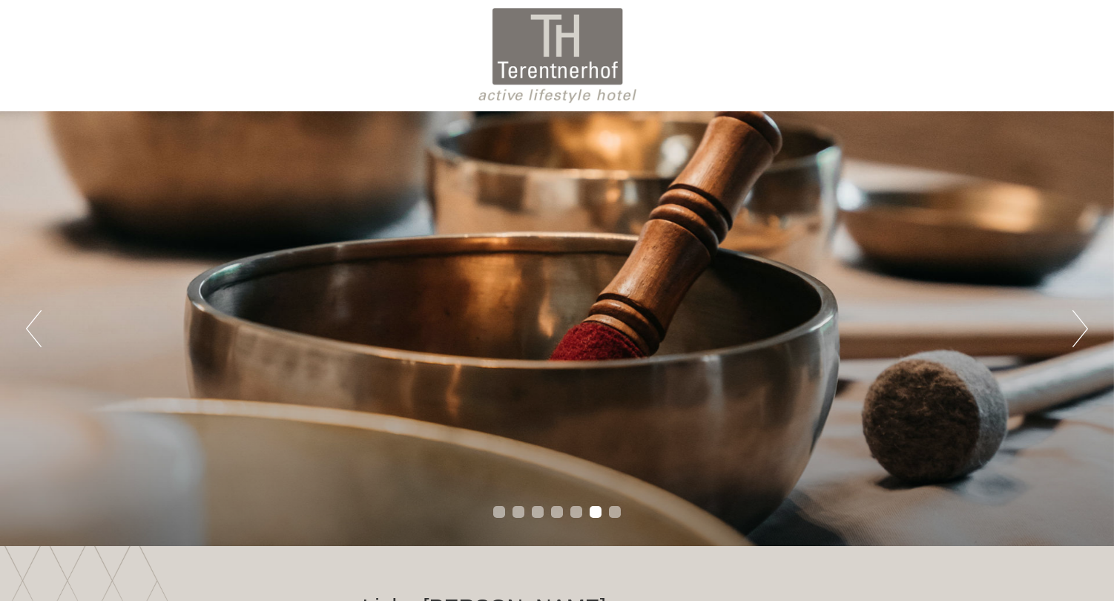
click at [1080, 334] on button "Next" at bounding box center [1080, 328] width 16 height 37
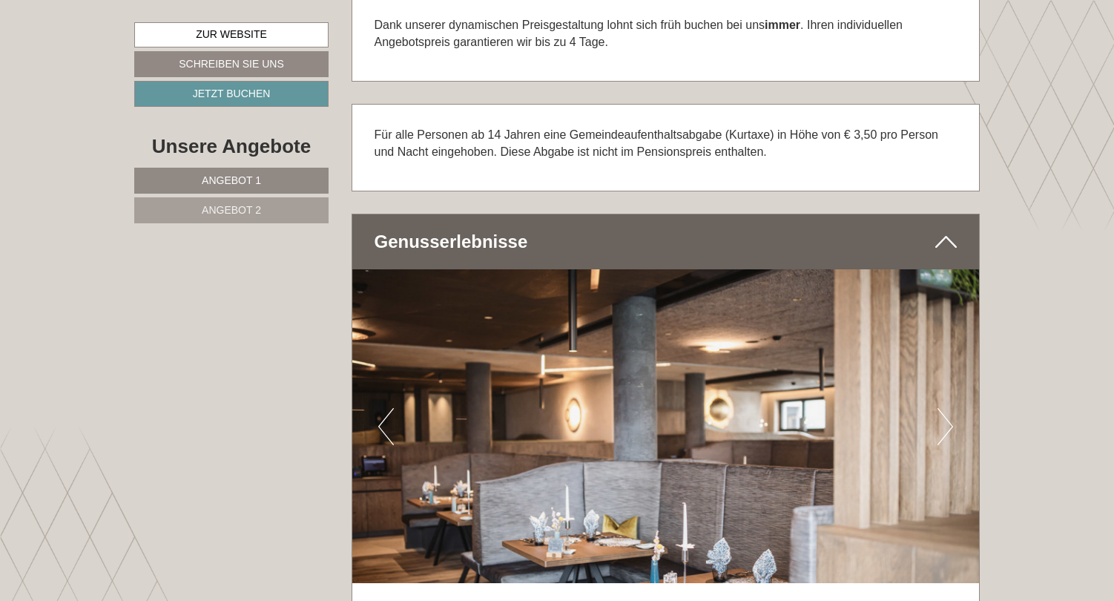
scroll to position [3027, 0]
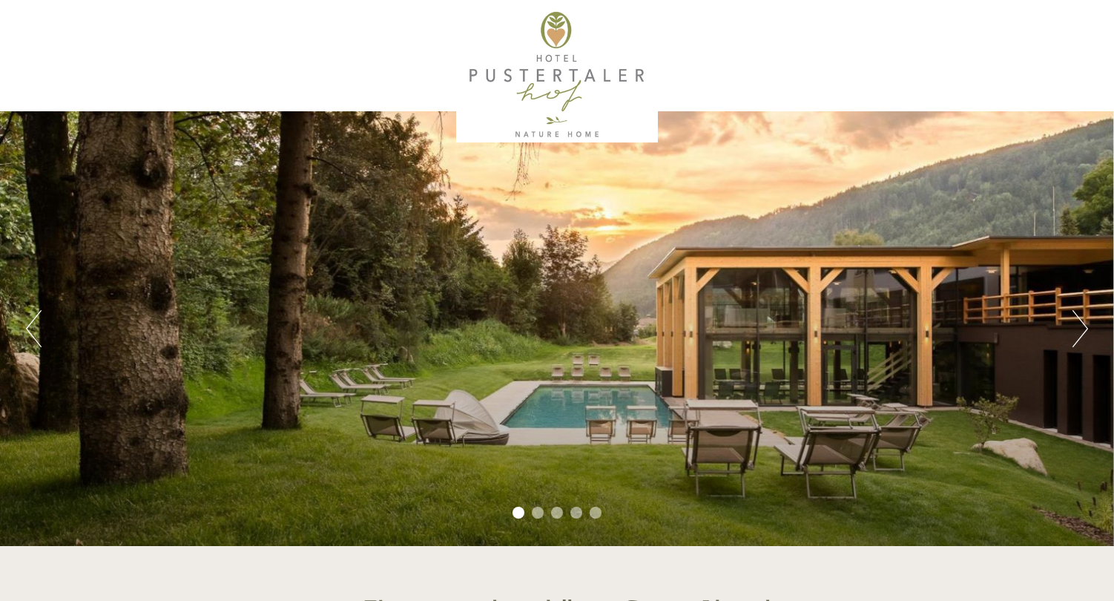
click at [1080, 332] on button "Next" at bounding box center [1080, 328] width 16 height 37
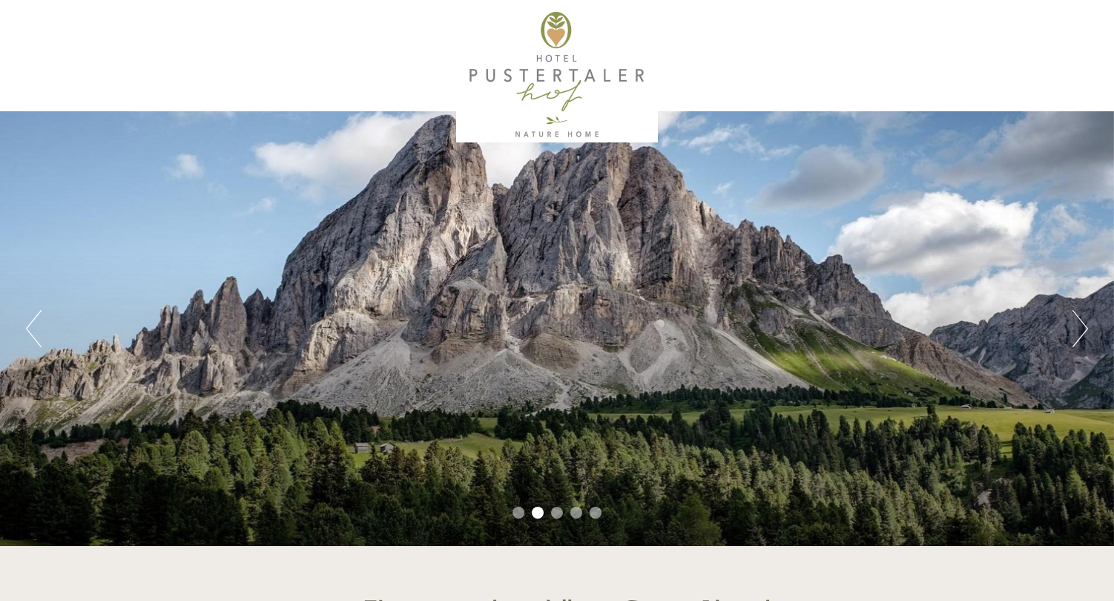
click at [1080, 332] on button "Next" at bounding box center [1080, 328] width 16 height 37
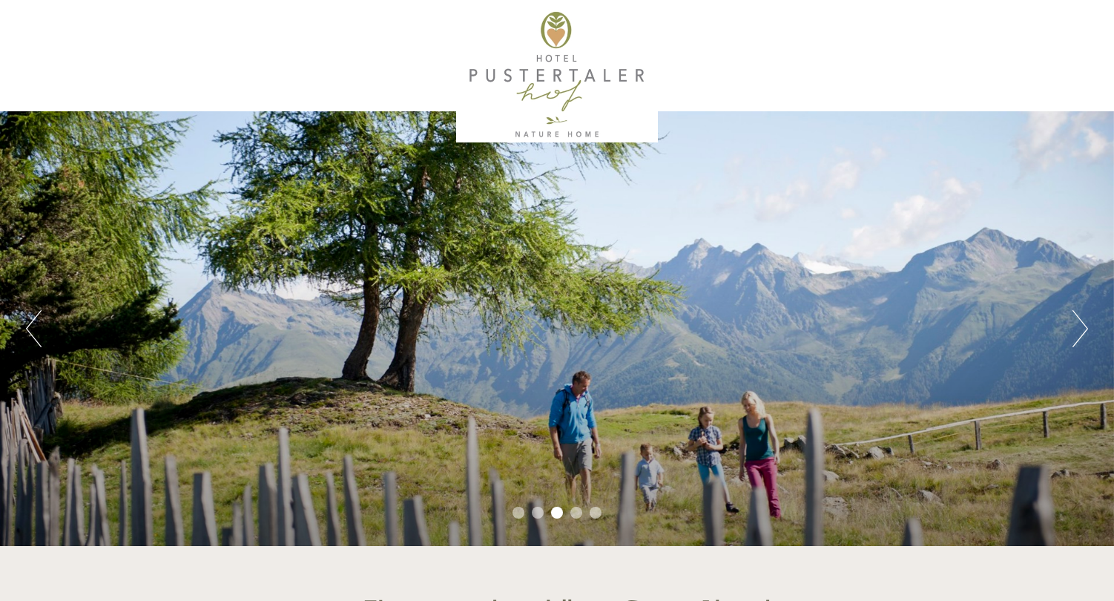
click at [1080, 332] on button "Next" at bounding box center [1080, 328] width 16 height 37
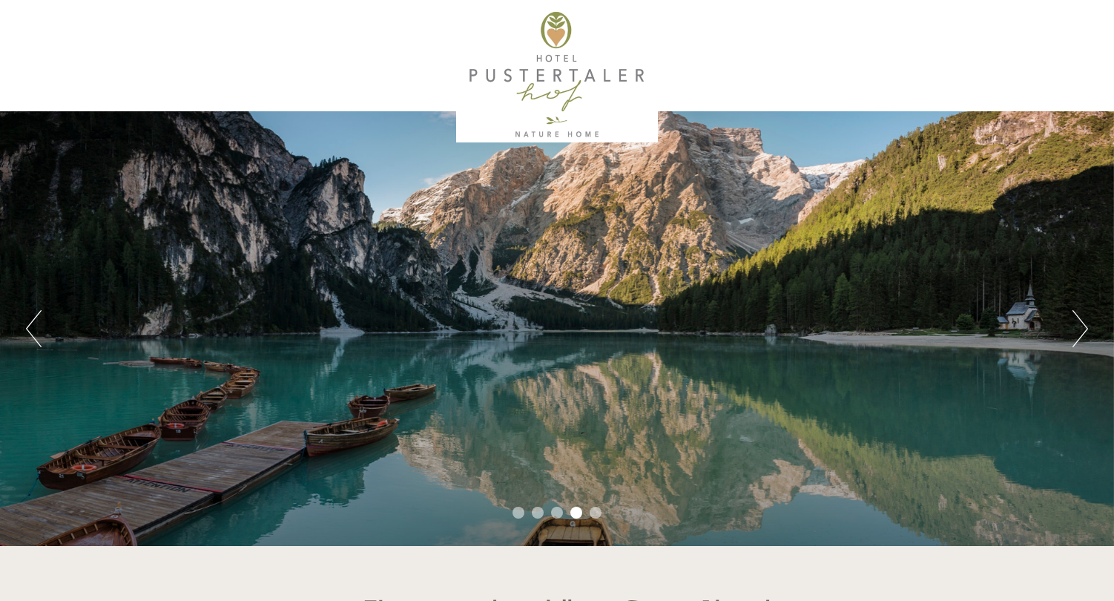
click at [1080, 332] on button "Next" at bounding box center [1080, 328] width 16 height 37
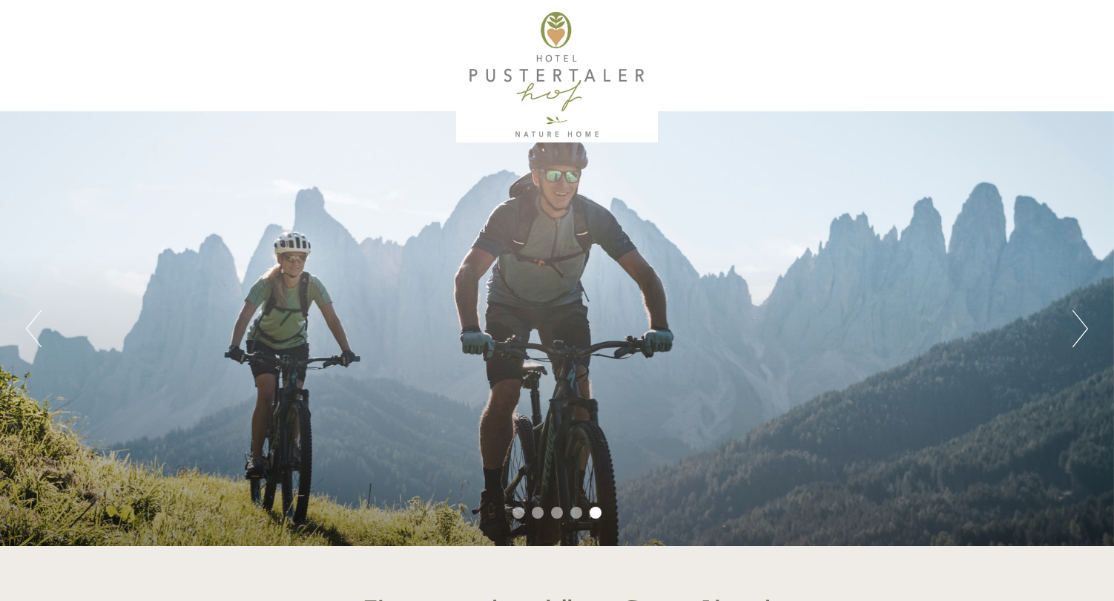
click at [1080, 332] on button "Next" at bounding box center [1080, 328] width 16 height 37
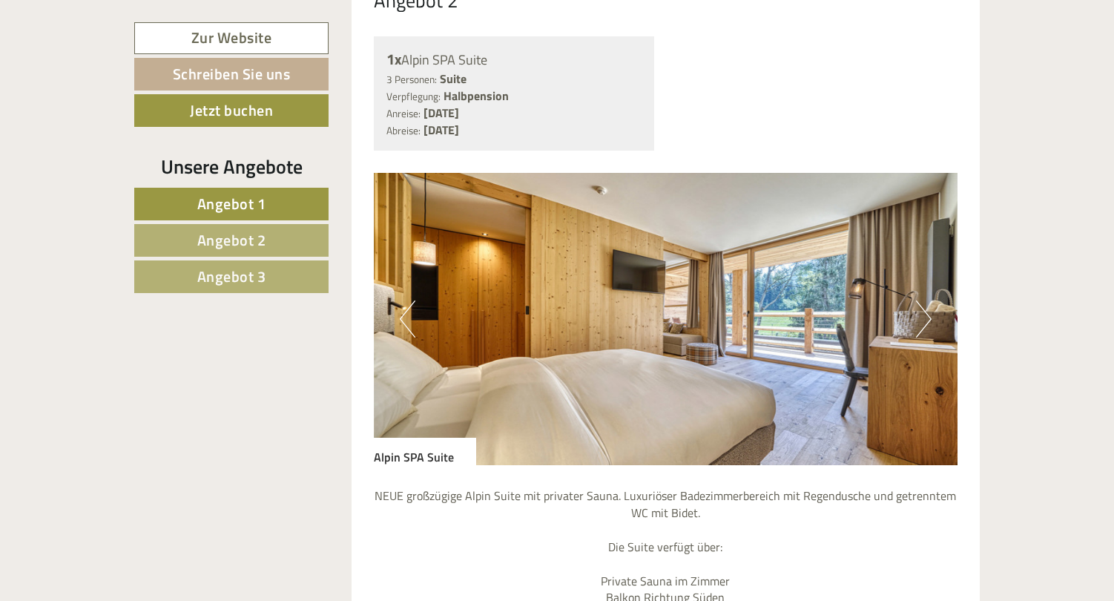
click at [925, 300] on button "Next" at bounding box center [924, 318] width 16 height 37
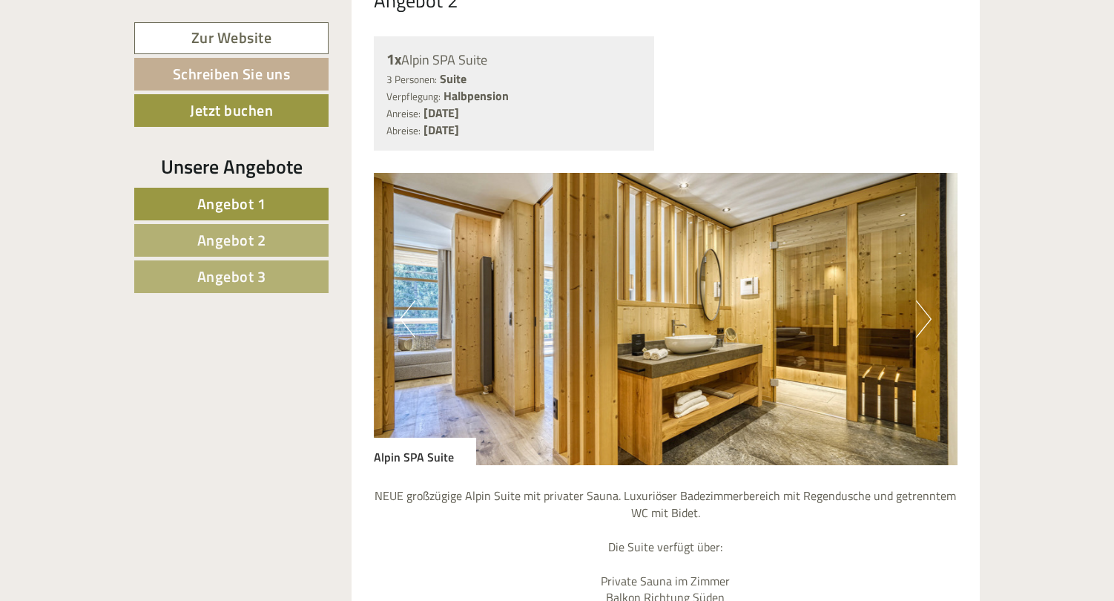
click at [925, 300] on button "Next" at bounding box center [924, 318] width 16 height 37
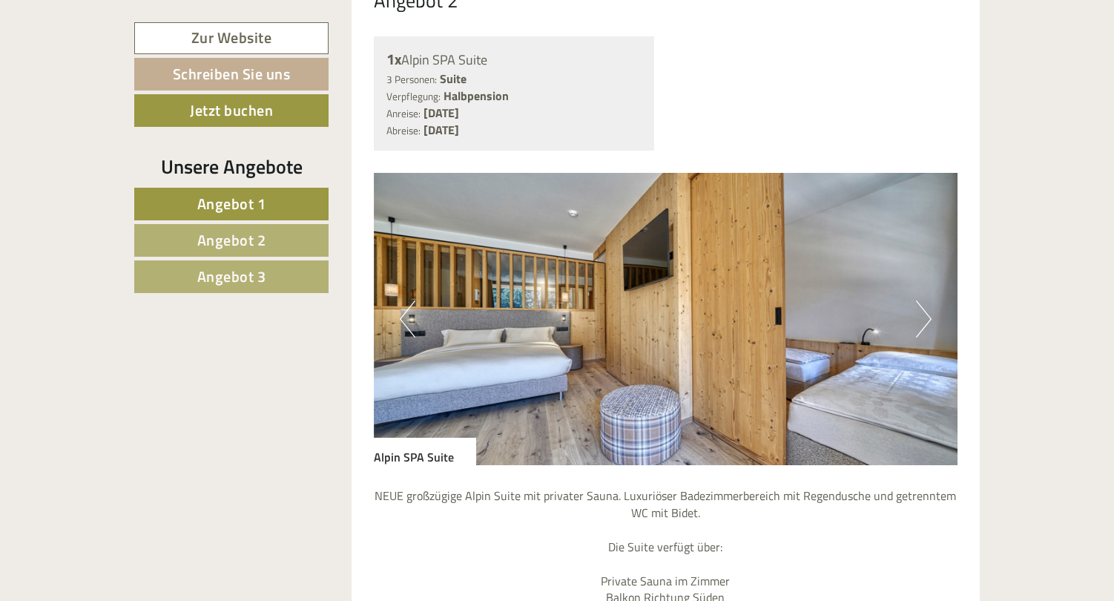
click at [924, 300] on button "Next" at bounding box center [924, 318] width 16 height 37
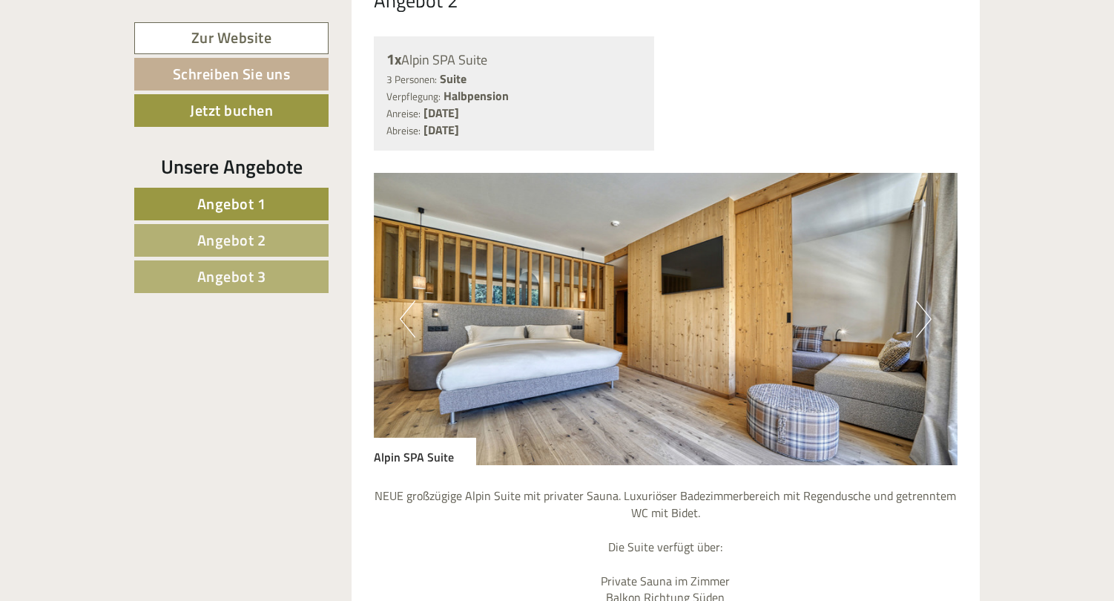
click at [924, 300] on button "Next" at bounding box center [924, 318] width 16 height 37
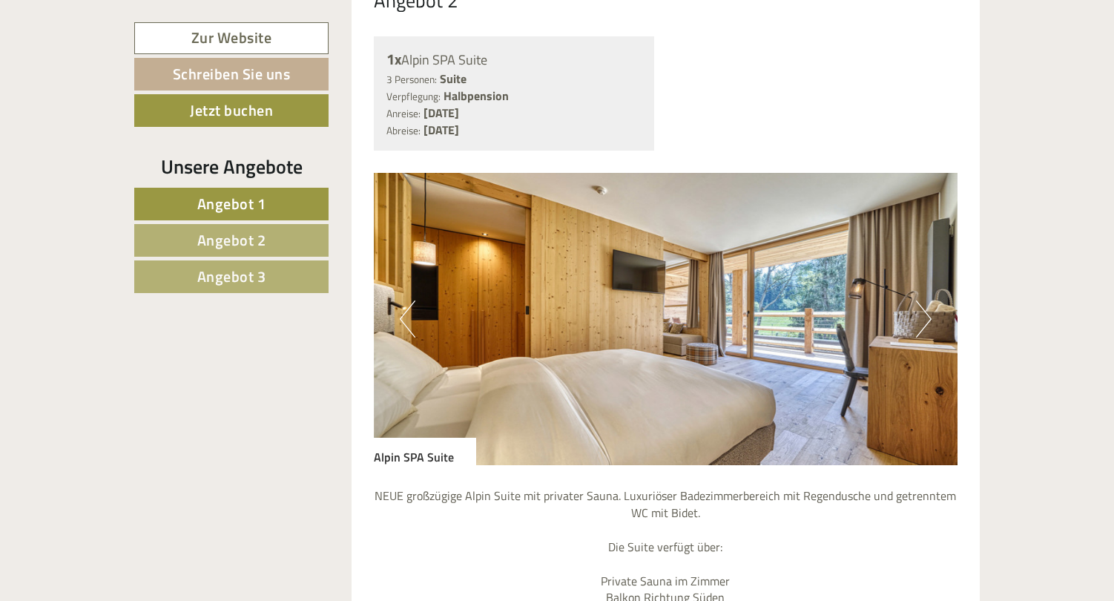
click at [924, 300] on button "Next" at bounding box center [924, 318] width 16 height 37
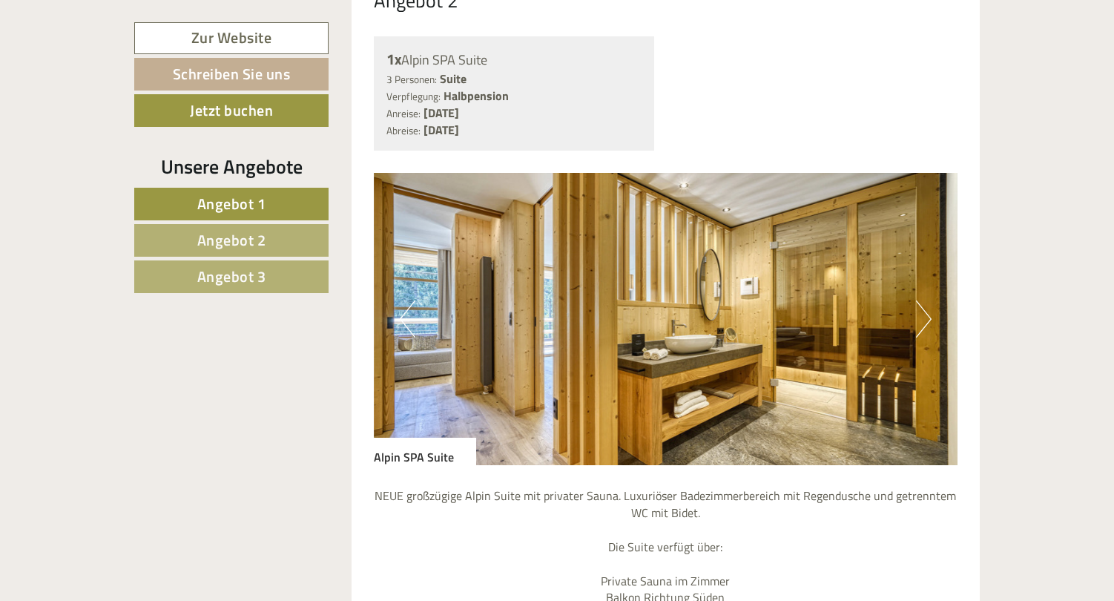
click at [924, 300] on button "Next" at bounding box center [924, 318] width 16 height 37
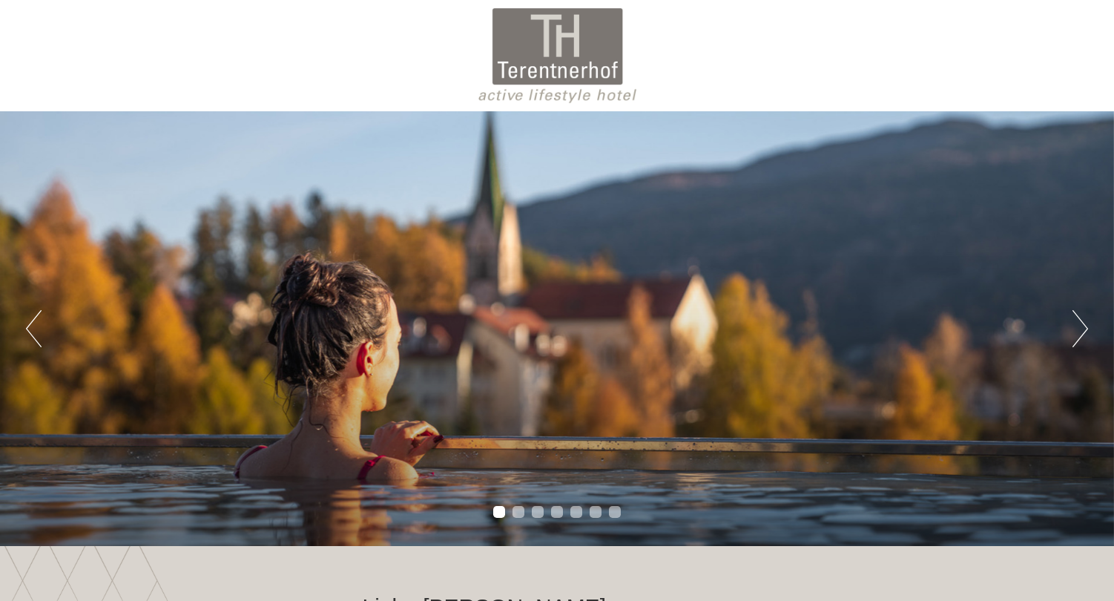
scroll to position [1123, 0]
click at [1084, 332] on button "Next" at bounding box center [1080, 328] width 16 height 37
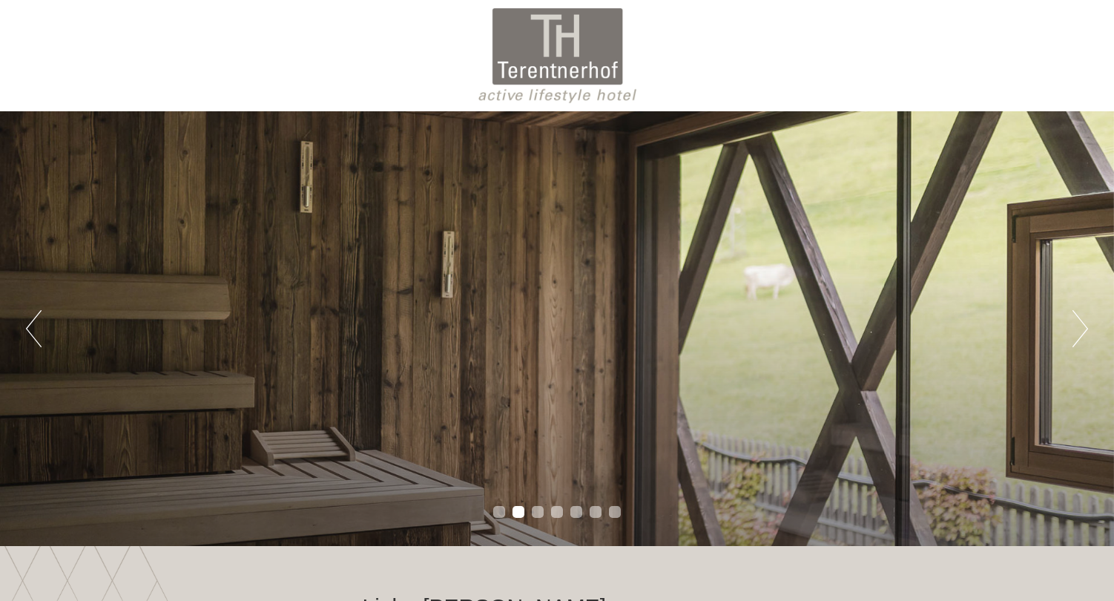
click at [1084, 332] on button "Next" at bounding box center [1080, 328] width 16 height 37
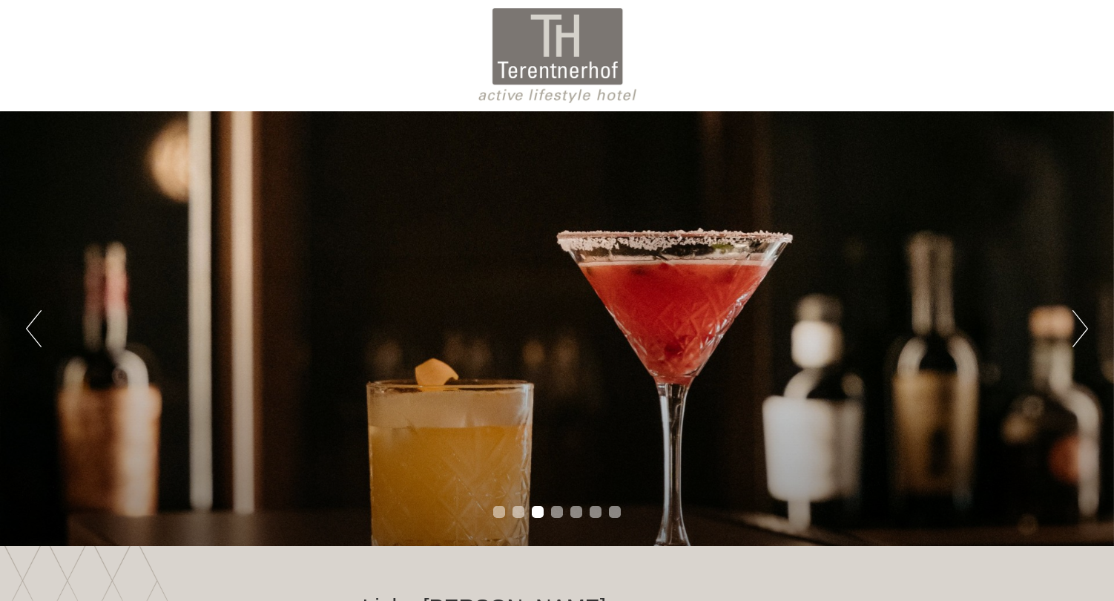
click at [1084, 332] on button "Next" at bounding box center [1080, 328] width 16 height 37
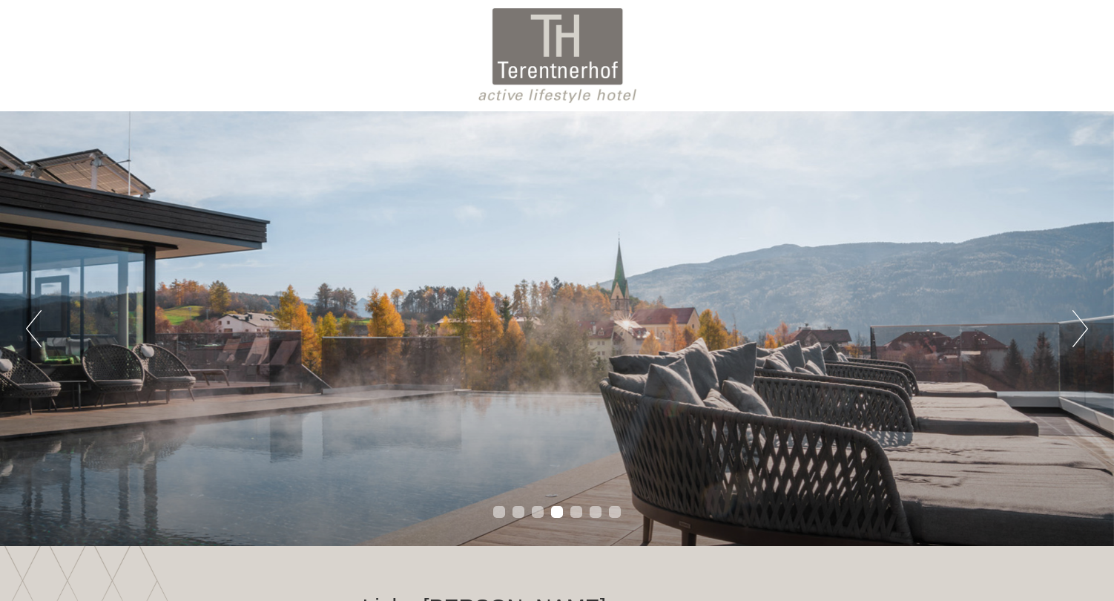
click at [1084, 332] on button "Next" at bounding box center [1080, 328] width 16 height 37
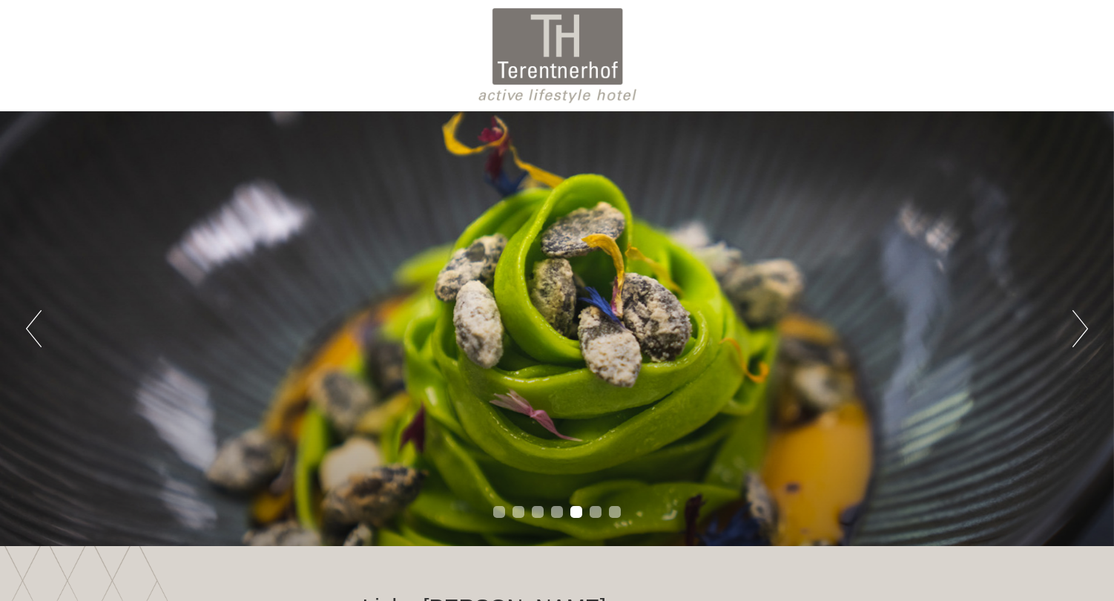
click at [1084, 332] on button "Next" at bounding box center [1080, 328] width 16 height 37
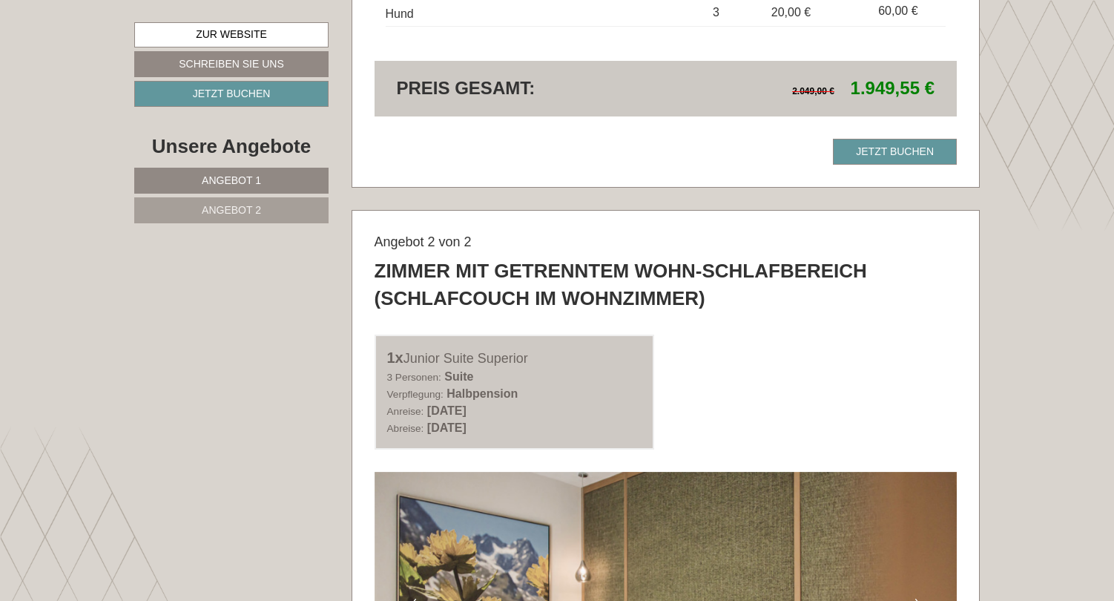
scroll to position [1930, 0]
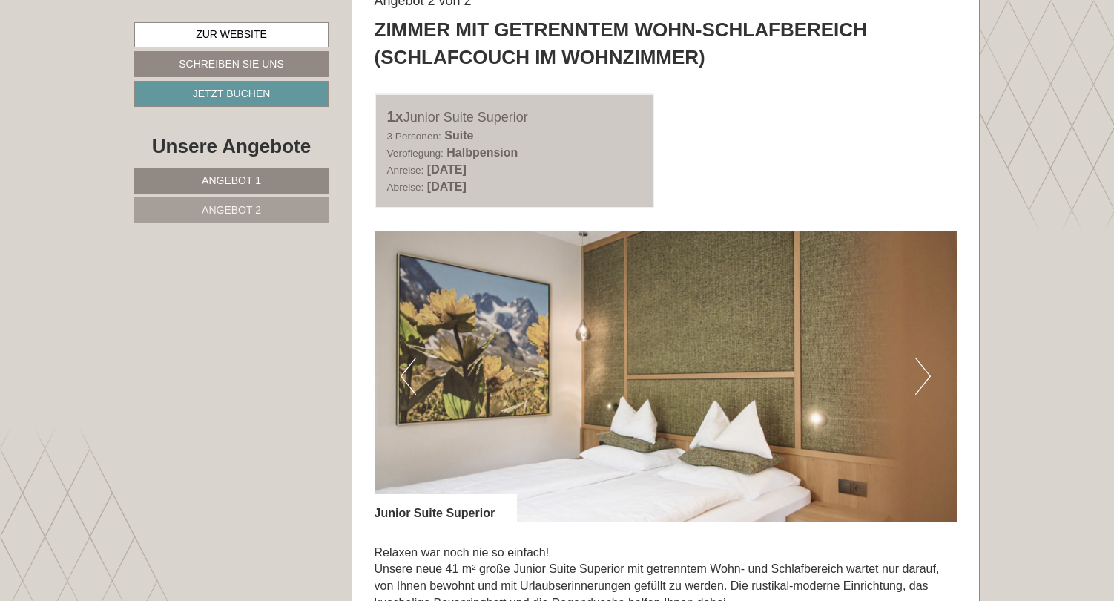
click at [922, 360] on button "Next" at bounding box center [923, 375] width 16 height 37
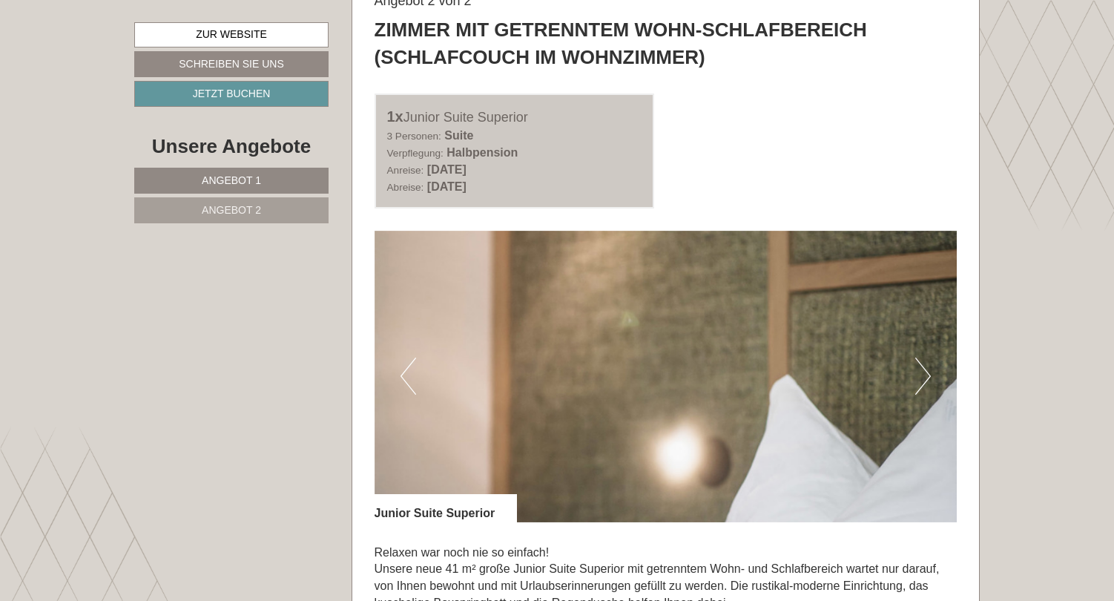
click at [922, 360] on button "Next" at bounding box center [923, 375] width 16 height 37
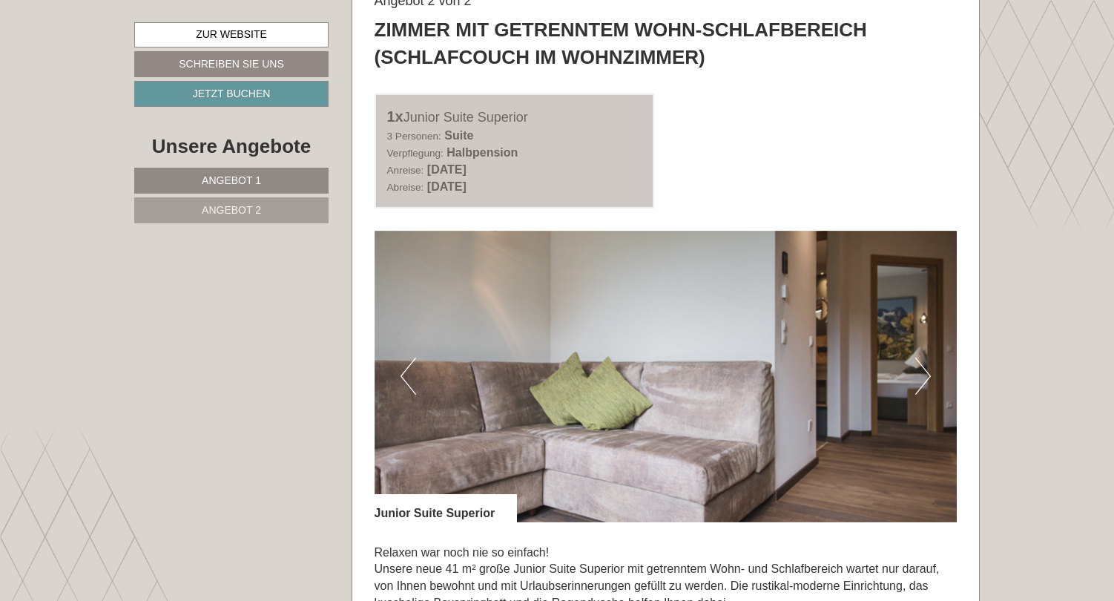
click at [922, 360] on button "Next" at bounding box center [923, 375] width 16 height 37
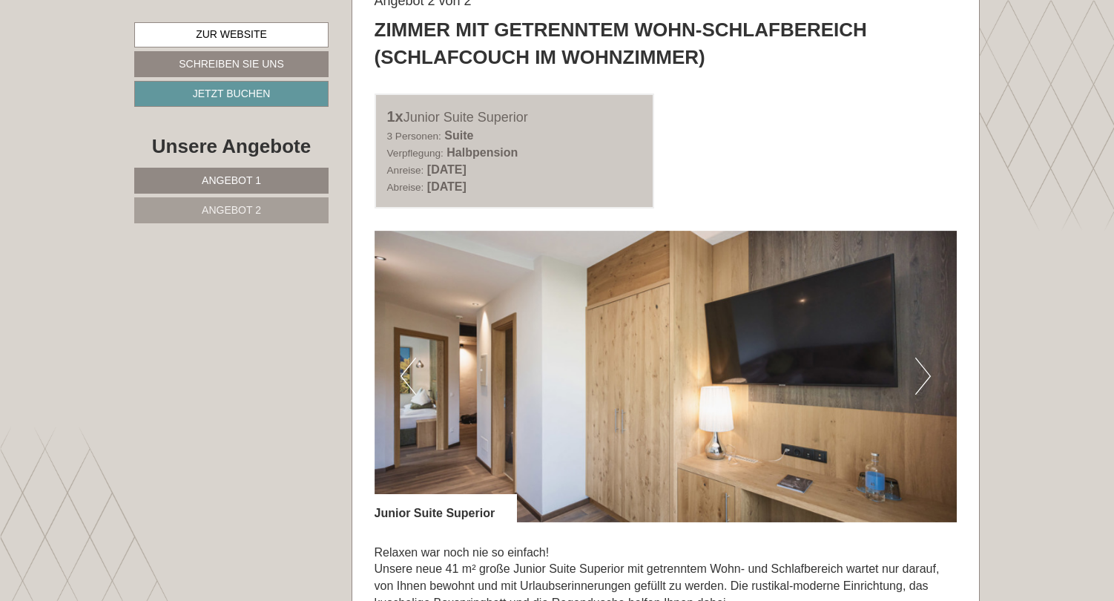
click at [922, 360] on button "Next" at bounding box center [923, 375] width 16 height 37
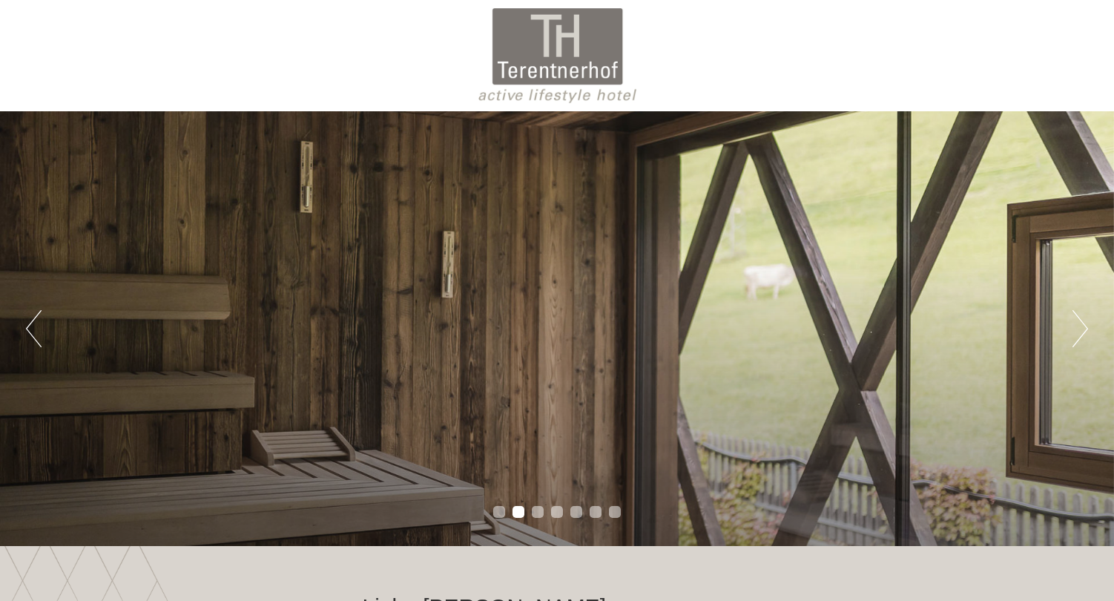
scroll to position [0, 0]
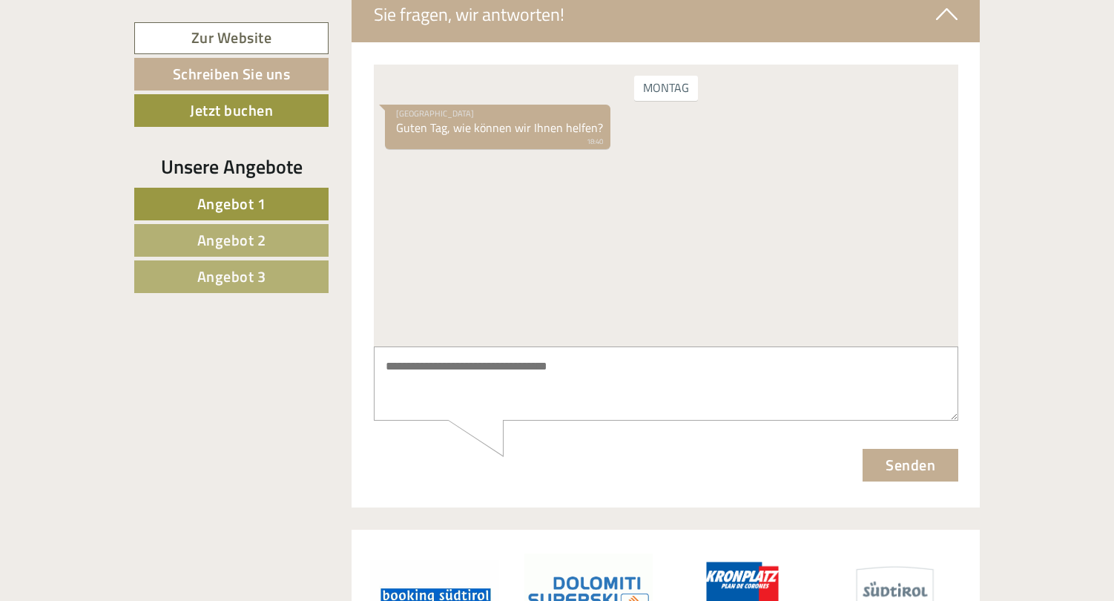
scroll to position [6058, 0]
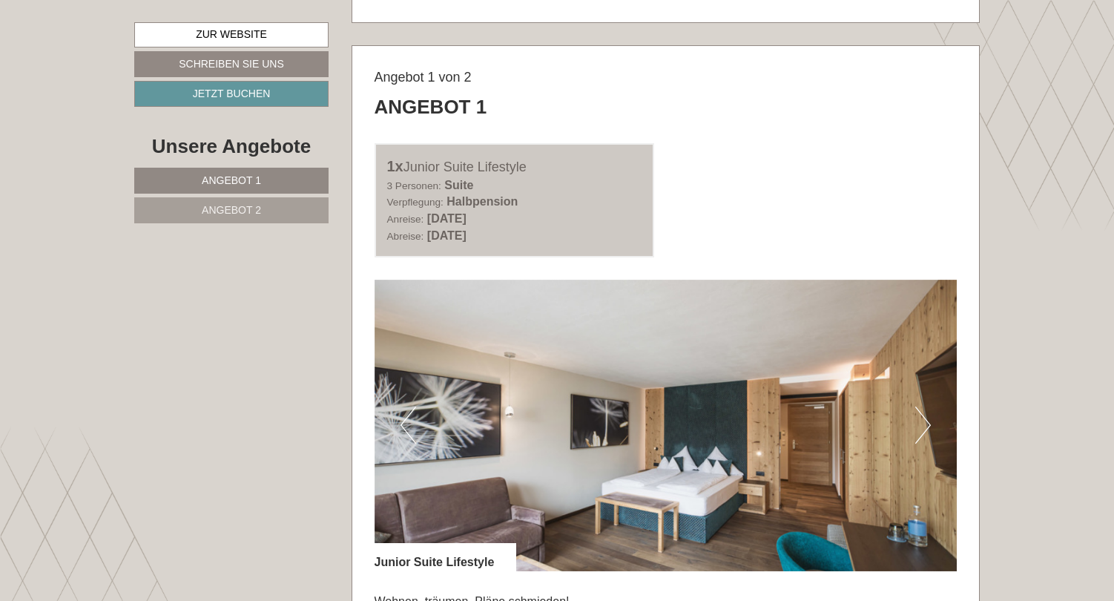
scroll to position [763, 0]
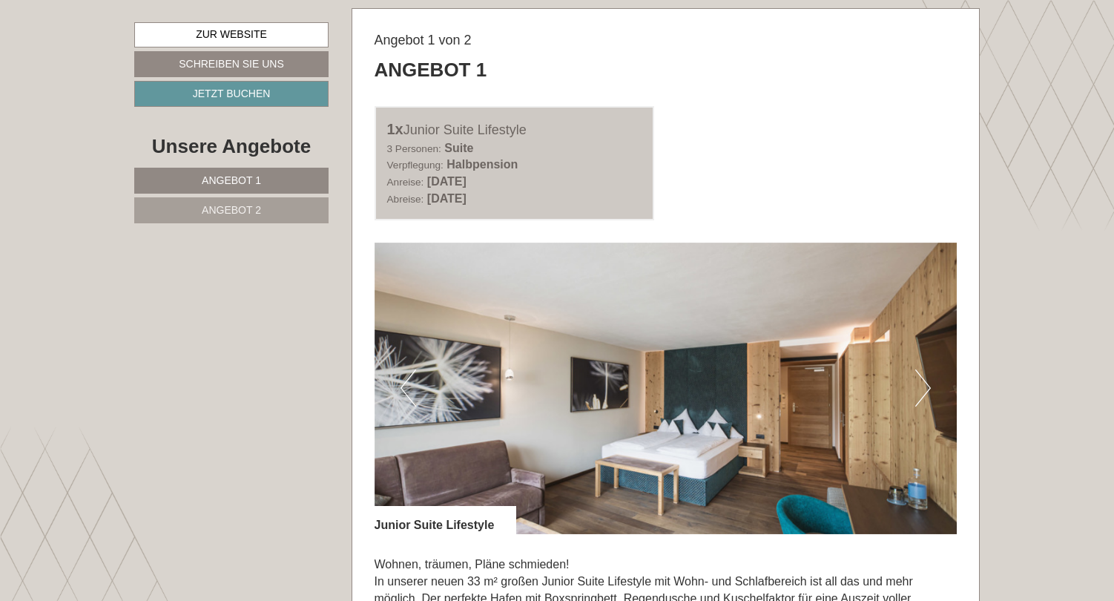
click at [933, 383] on img at bounding box center [665, 387] width 583 height 291
click at [924, 383] on button "Next" at bounding box center [923, 387] width 16 height 37
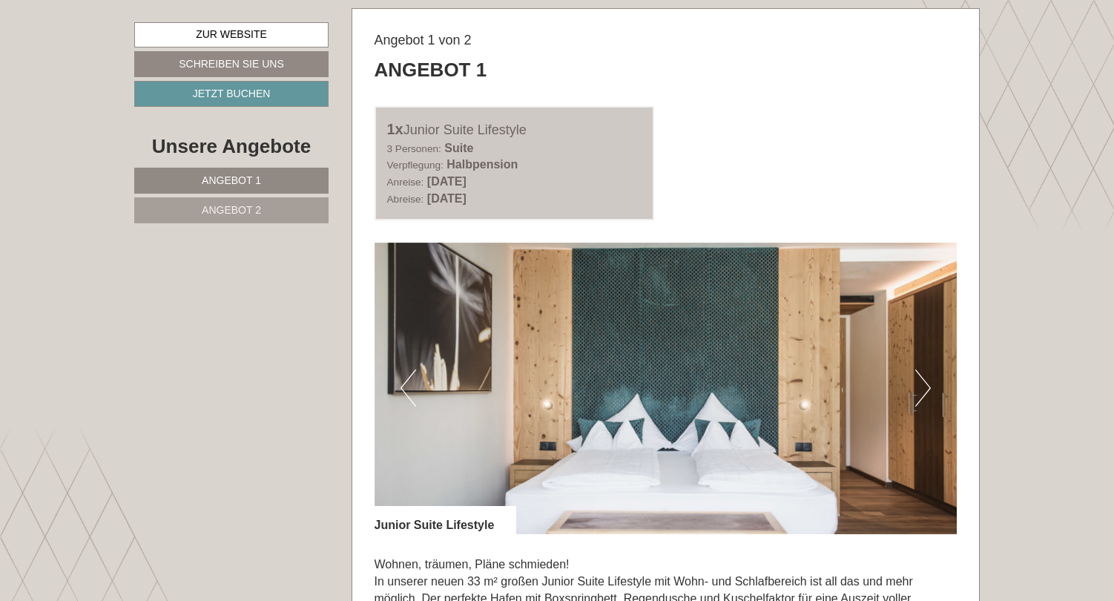
click at [924, 383] on button "Next" at bounding box center [923, 387] width 16 height 37
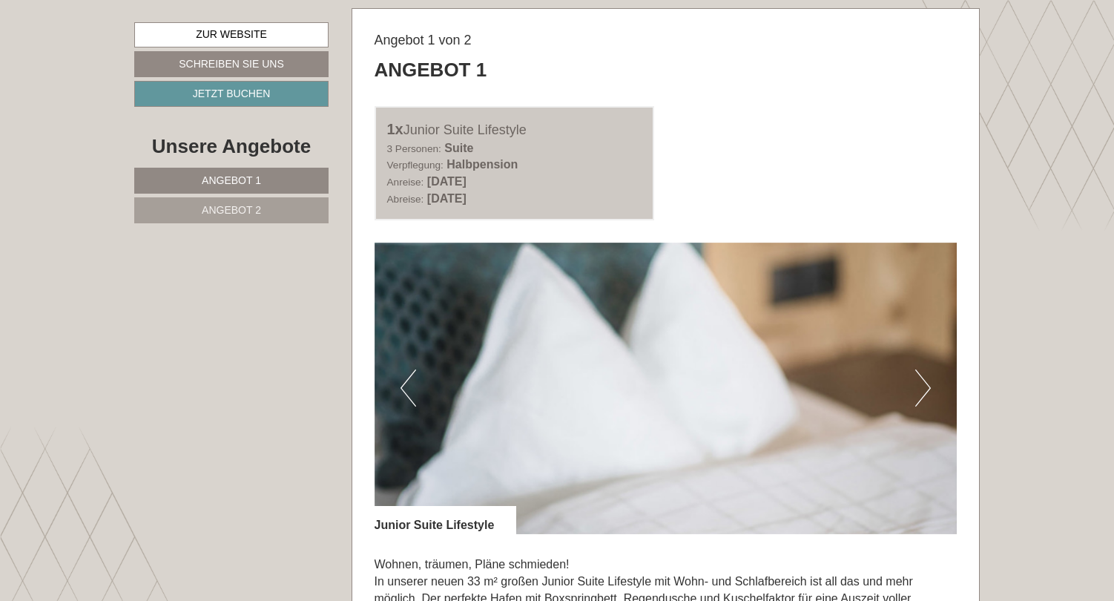
click at [924, 383] on button "Next" at bounding box center [923, 387] width 16 height 37
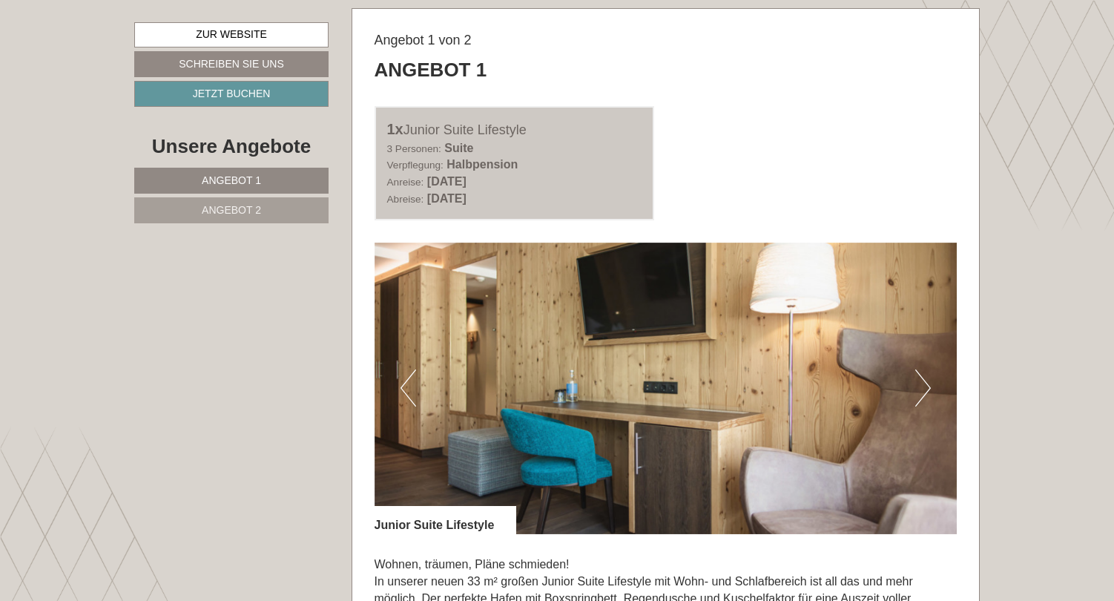
click at [924, 383] on button "Next" at bounding box center [923, 387] width 16 height 37
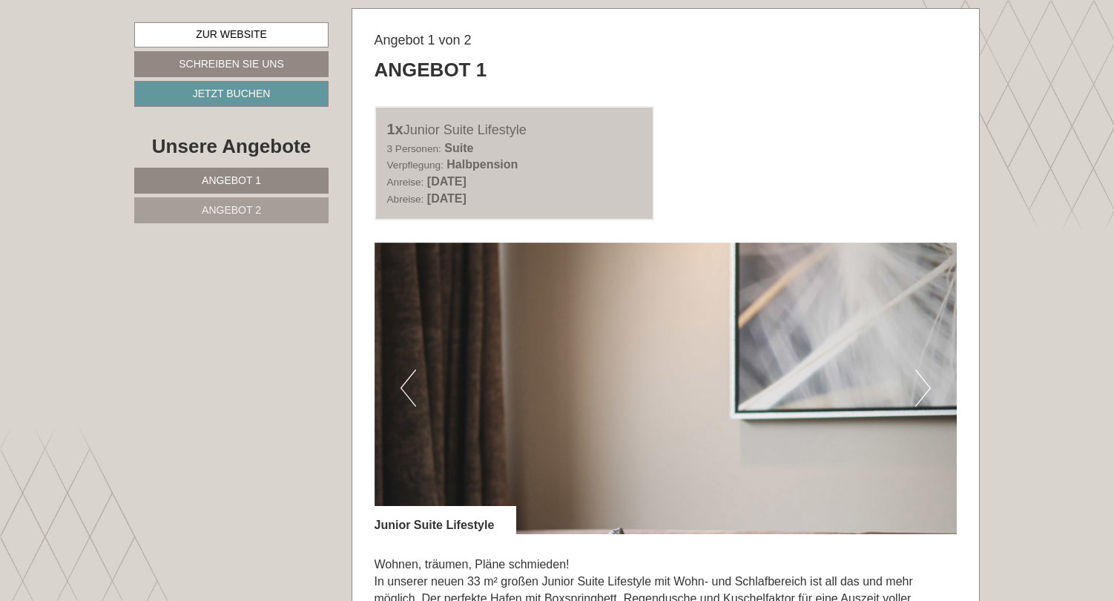
click at [924, 383] on button "Next" at bounding box center [923, 387] width 16 height 37
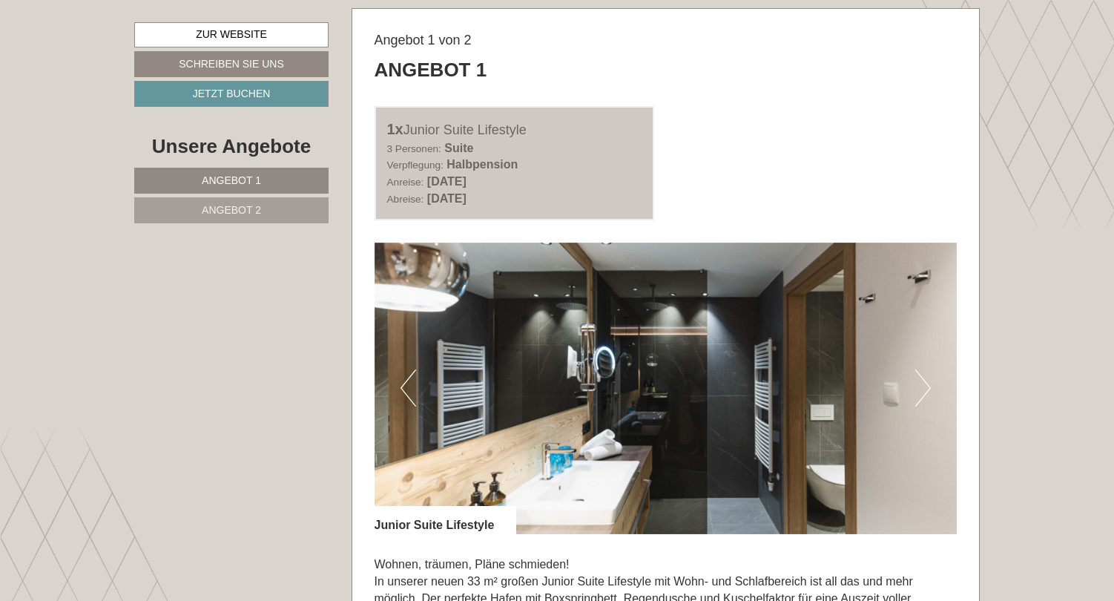
click at [924, 383] on button "Next" at bounding box center [923, 387] width 16 height 37
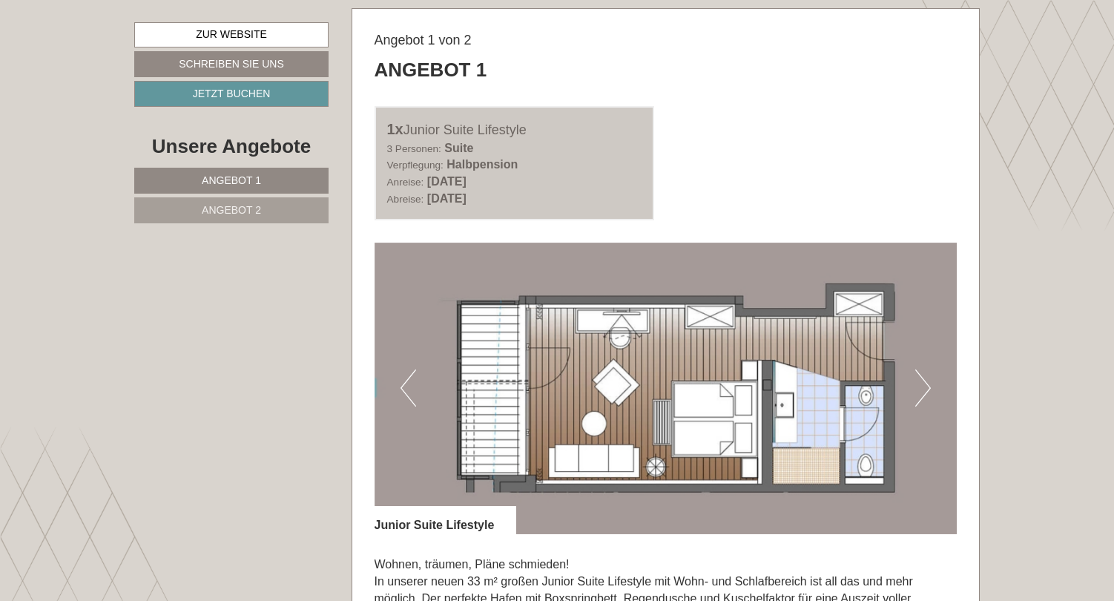
click at [924, 383] on button "Next" at bounding box center [923, 387] width 16 height 37
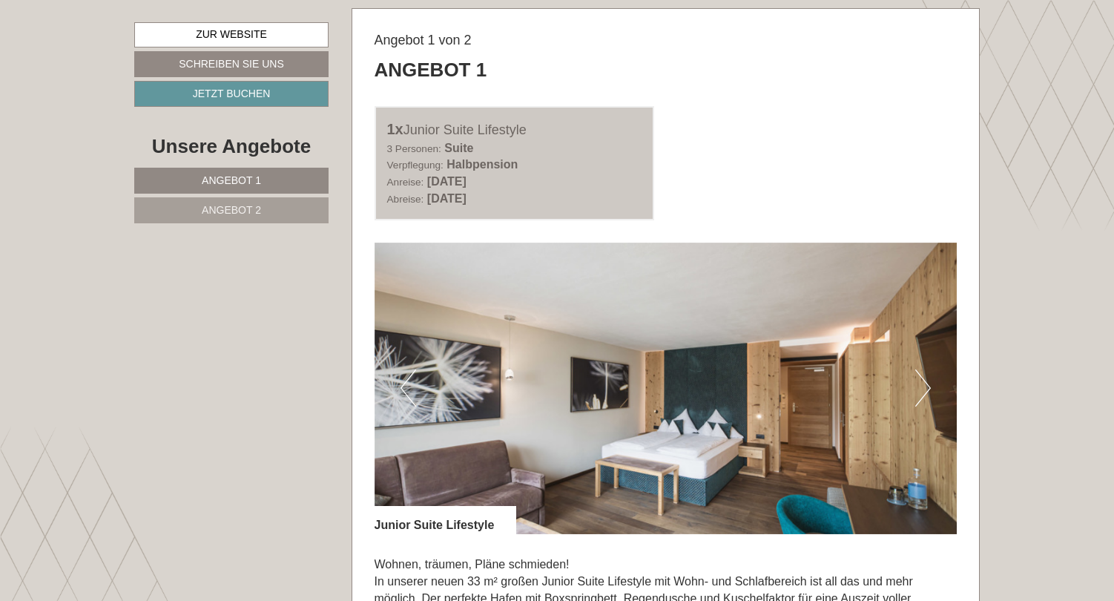
click at [924, 383] on button "Next" at bounding box center [923, 387] width 16 height 37
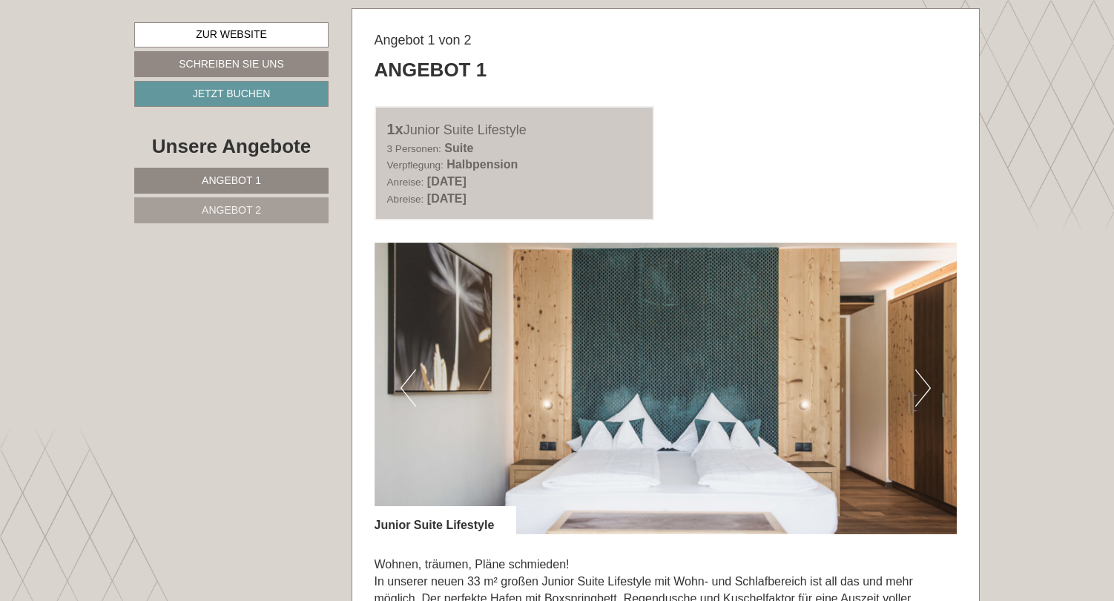
click at [924, 383] on button "Next" at bounding box center [923, 387] width 16 height 37
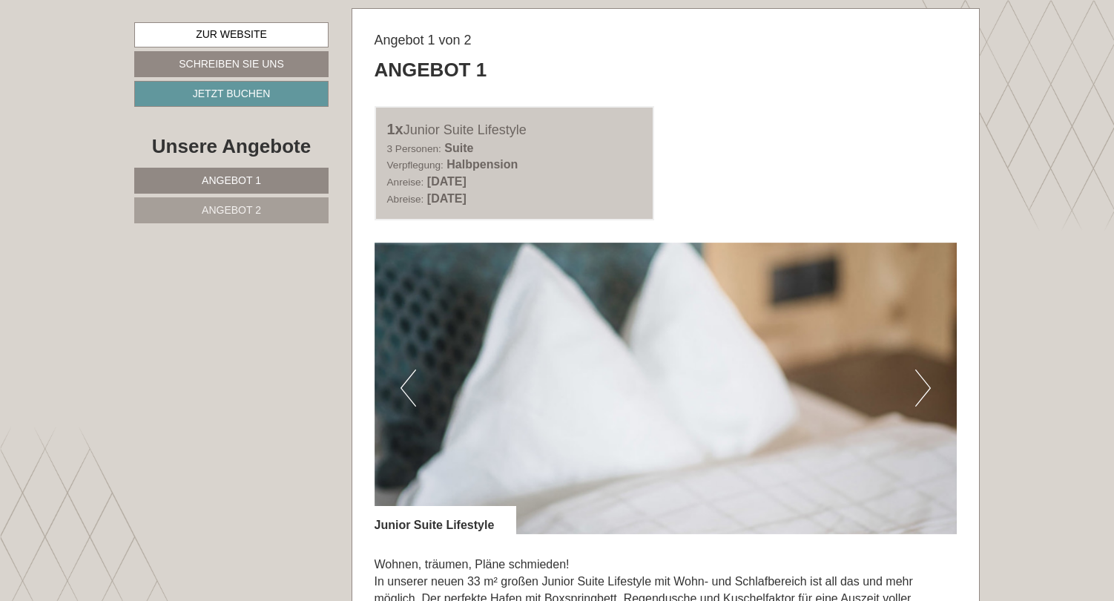
click at [924, 383] on button "Next" at bounding box center [923, 387] width 16 height 37
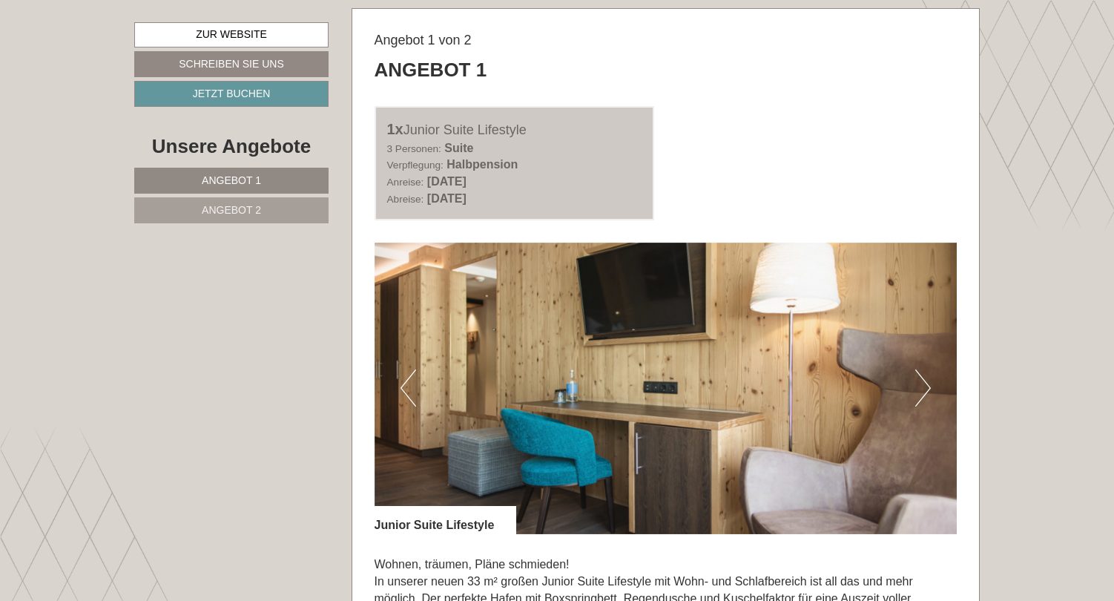
click at [924, 383] on button "Next" at bounding box center [923, 387] width 16 height 37
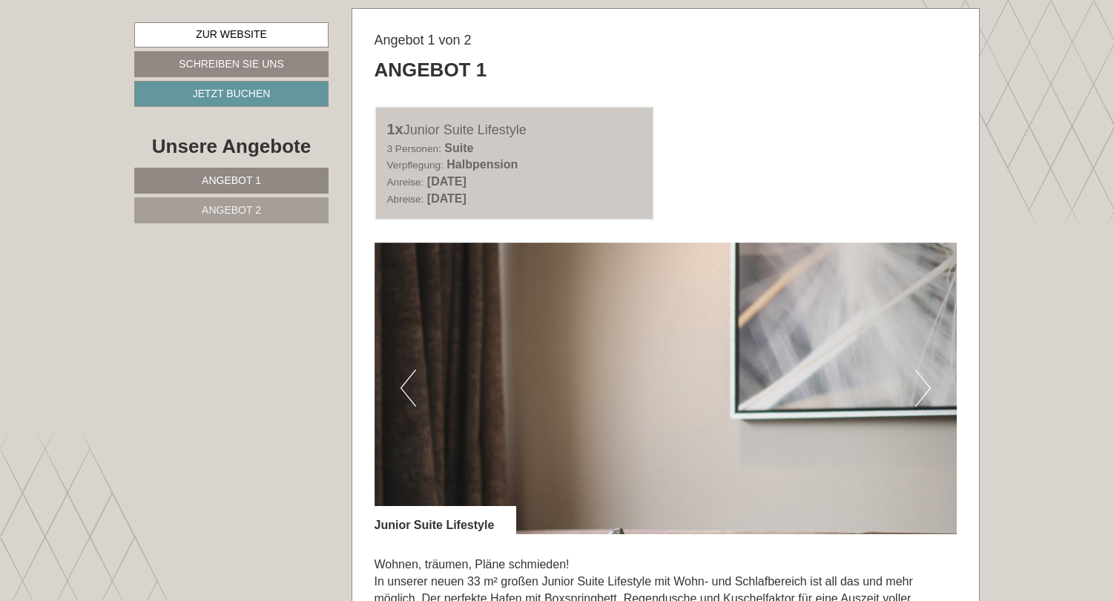
click at [924, 383] on button "Next" at bounding box center [923, 387] width 16 height 37
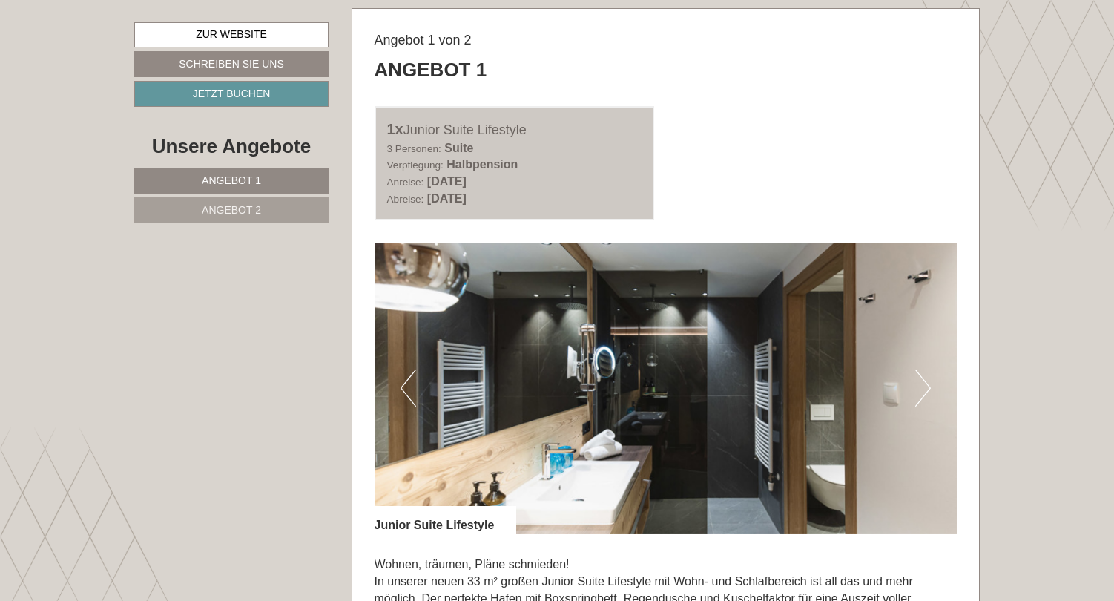
click at [923, 386] on button "Next" at bounding box center [923, 387] width 16 height 37
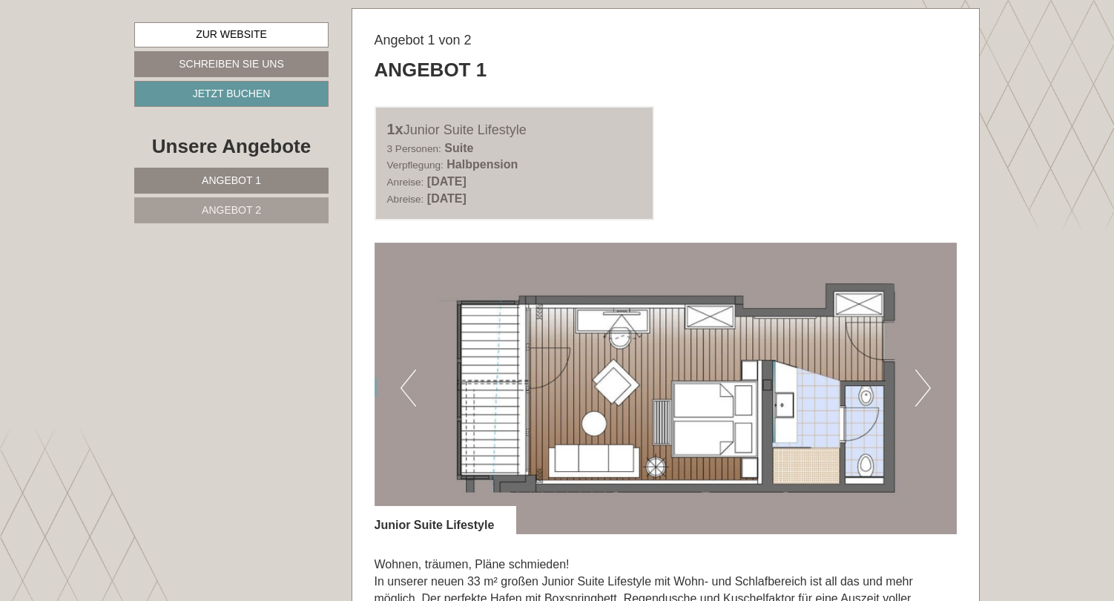
click at [923, 386] on button "Next" at bounding box center [923, 387] width 16 height 37
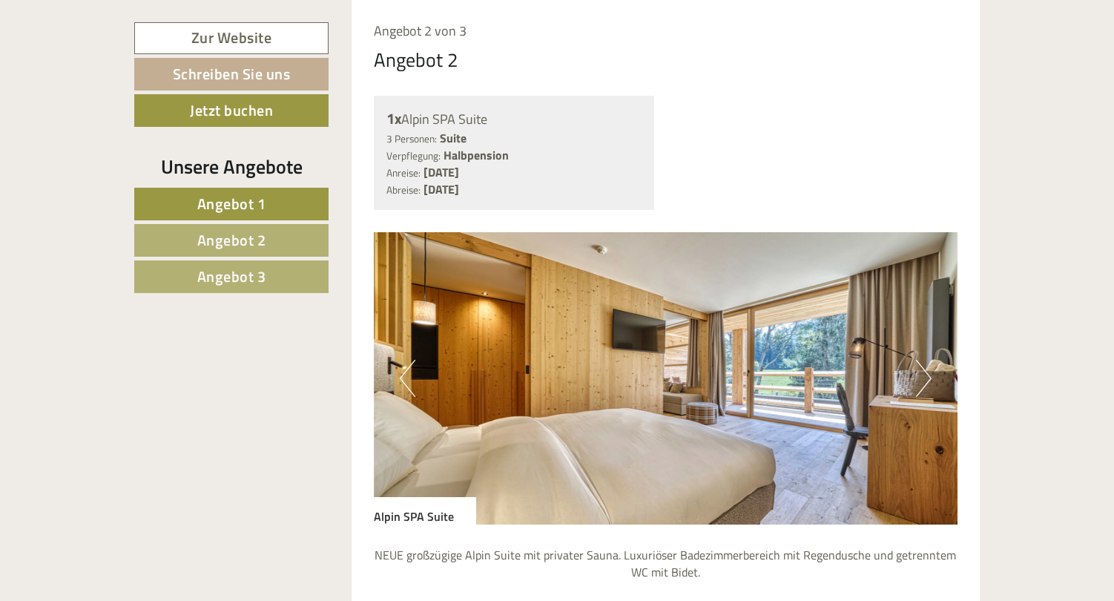
scroll to position [2391, 0]
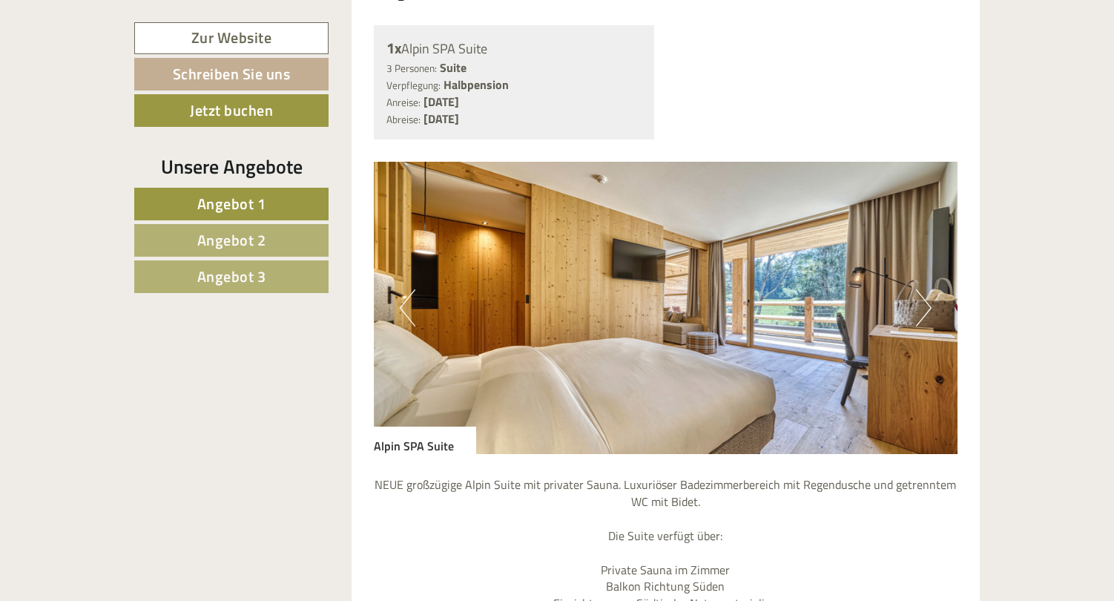
click at [915, 251] on img at bounding box center [666, 308] width 584 height 292
click at [924, 289] on button "Next" at bounding box center [924, 307] width 16 height 37
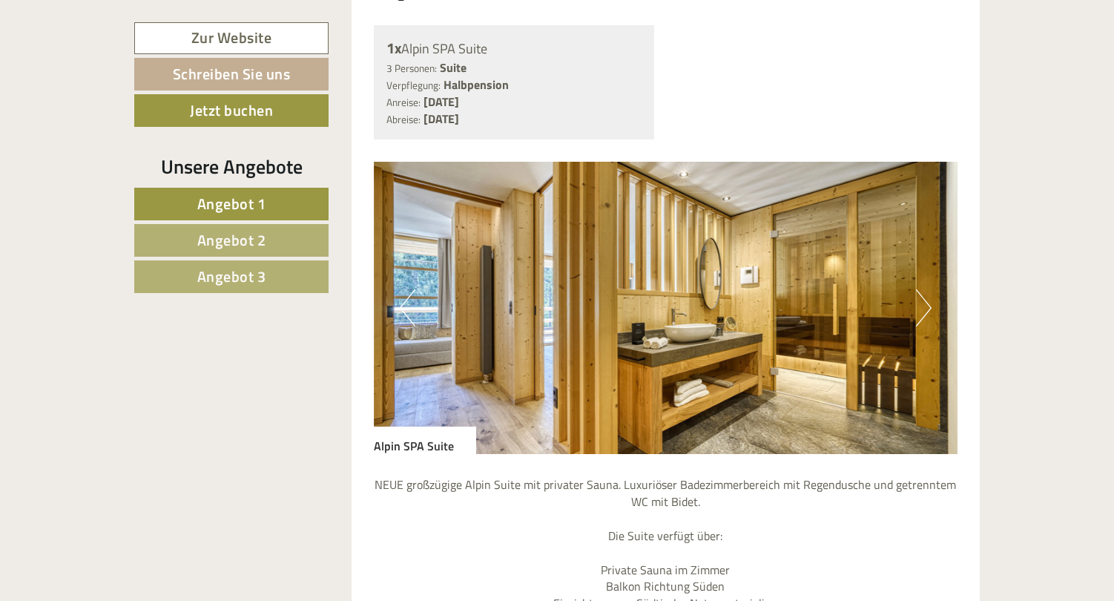
click at [924, 289] on button "Next" at bounding box center [924, 307] width 16 height 37
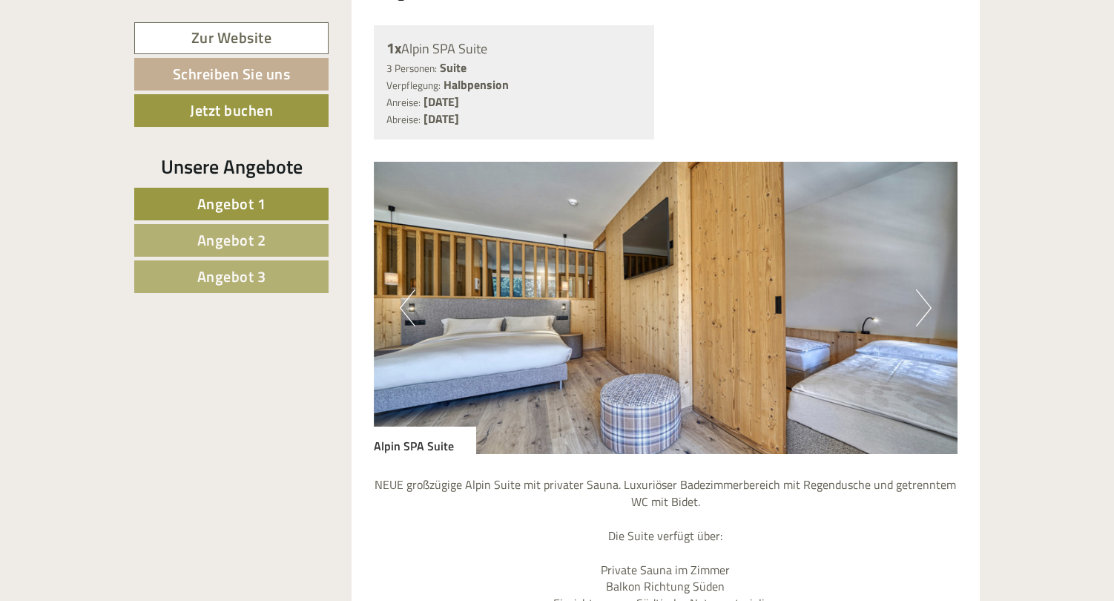
click at [924, 289] on button "Next" at bounding box center [924, 307] width 16 height 37
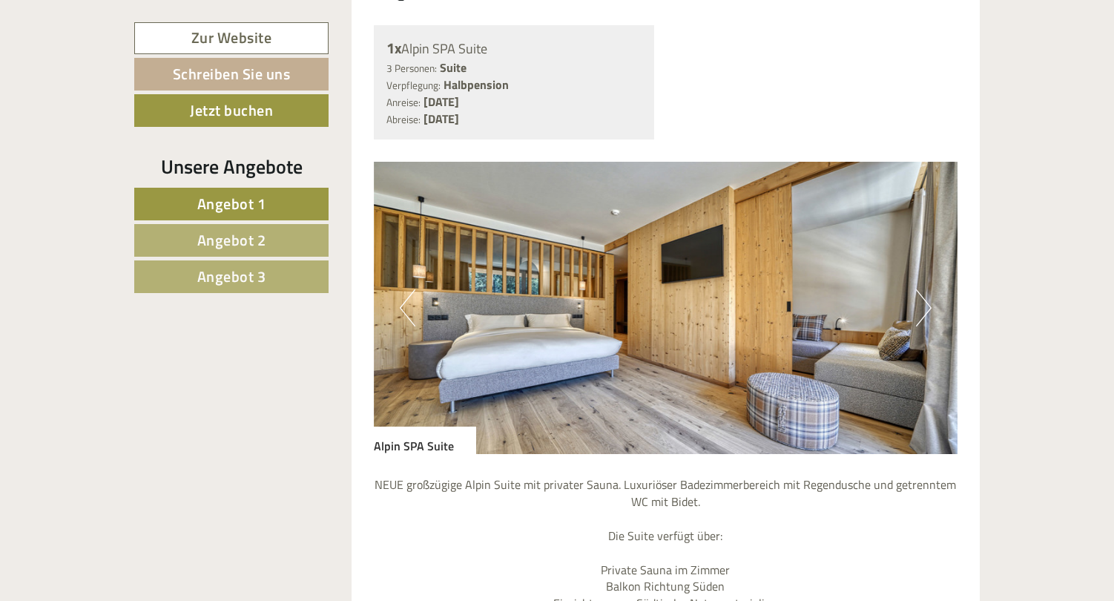
click at [924, 289] on button "Next" at bounding box center [924, 307] width 16 height 37
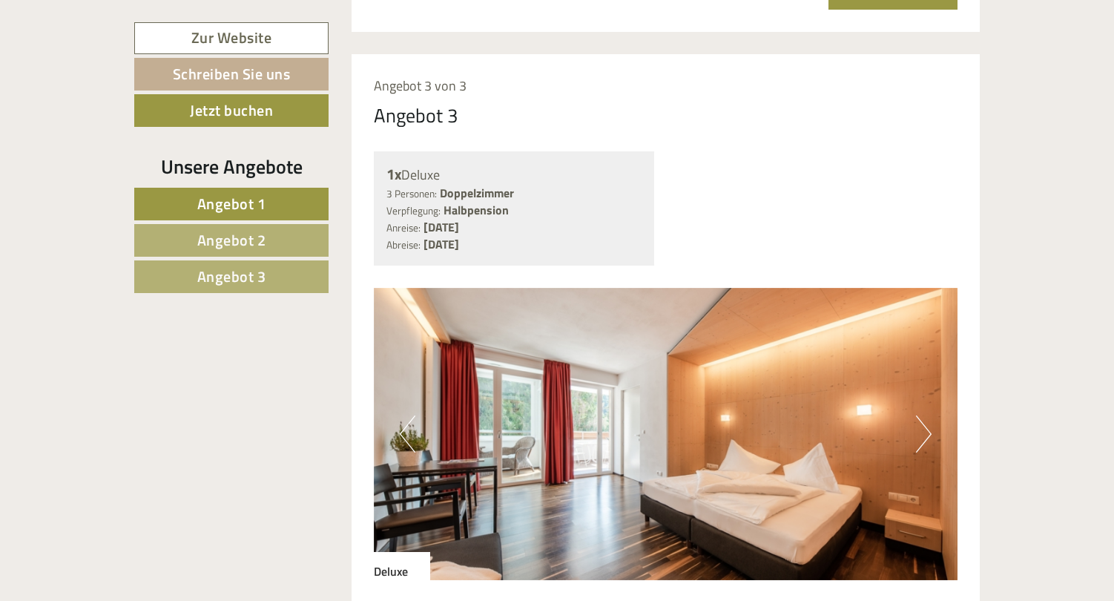
scroll to position [3704, 0]
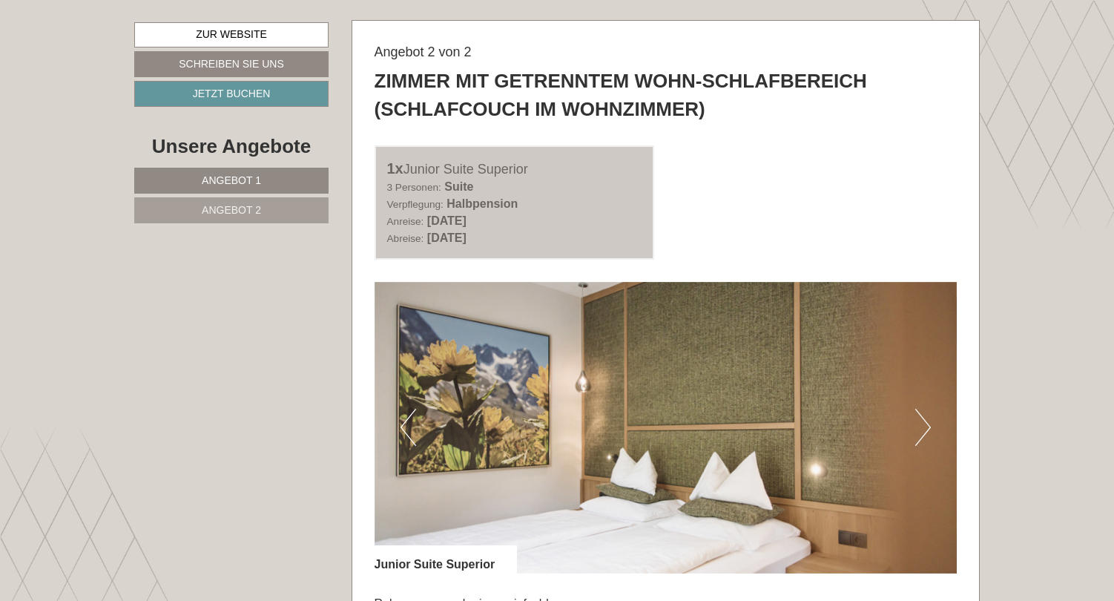
scroll to position [1852, 0]
click at [916, 409] on button "Next" at bounding box center [923, 427] width 16 height 37
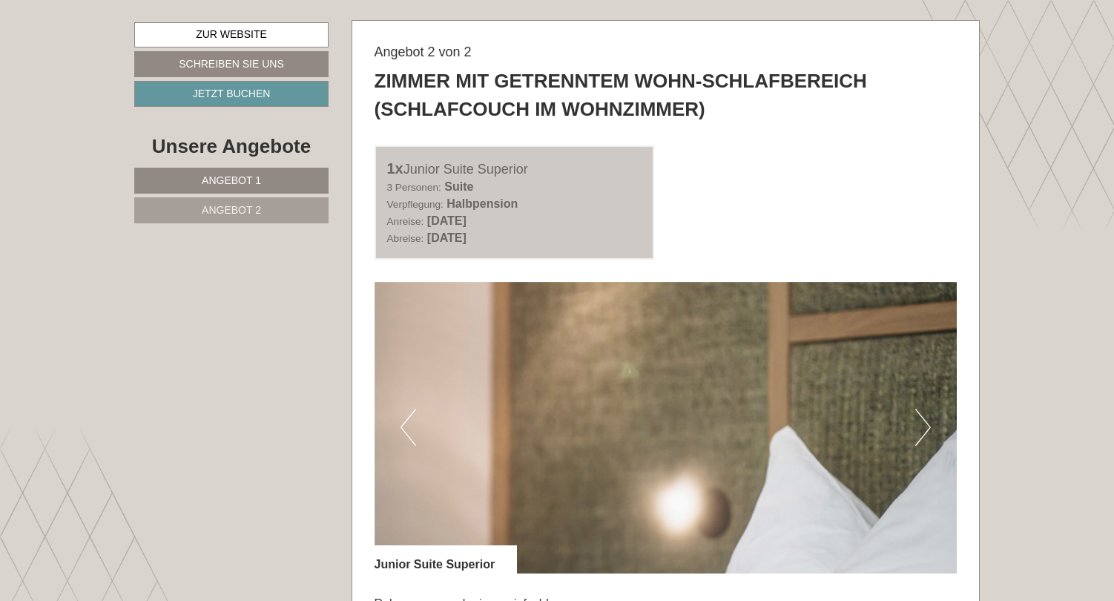
click at [916, 409] on button "Next" at bounding box center [923, 427] width 16 height 37
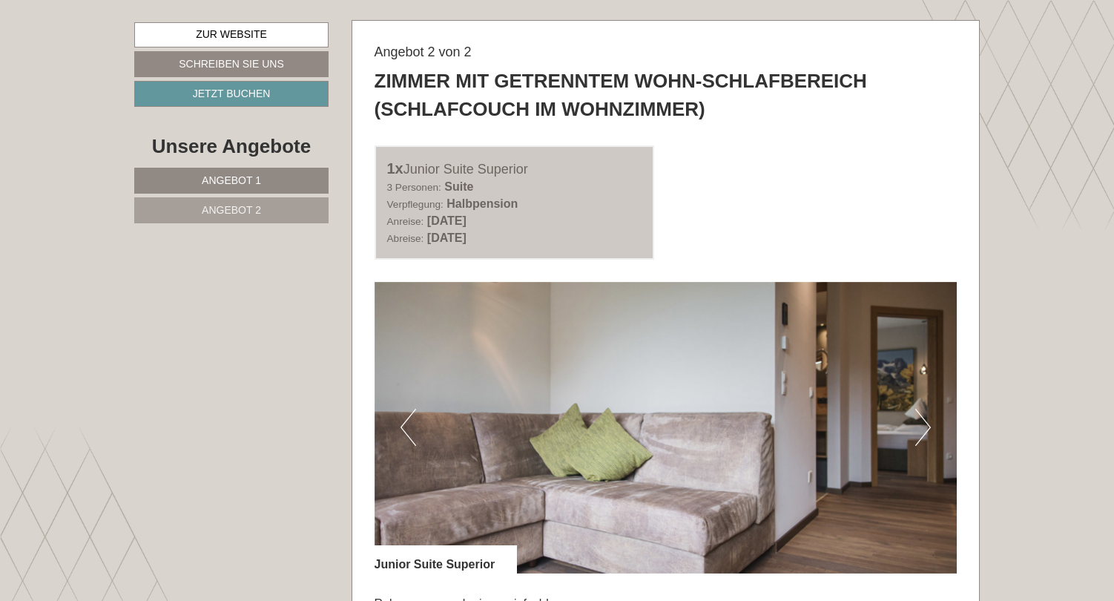
click at [923, 409] on button "Next" at bounding box center [923, 427] width 16 height 37
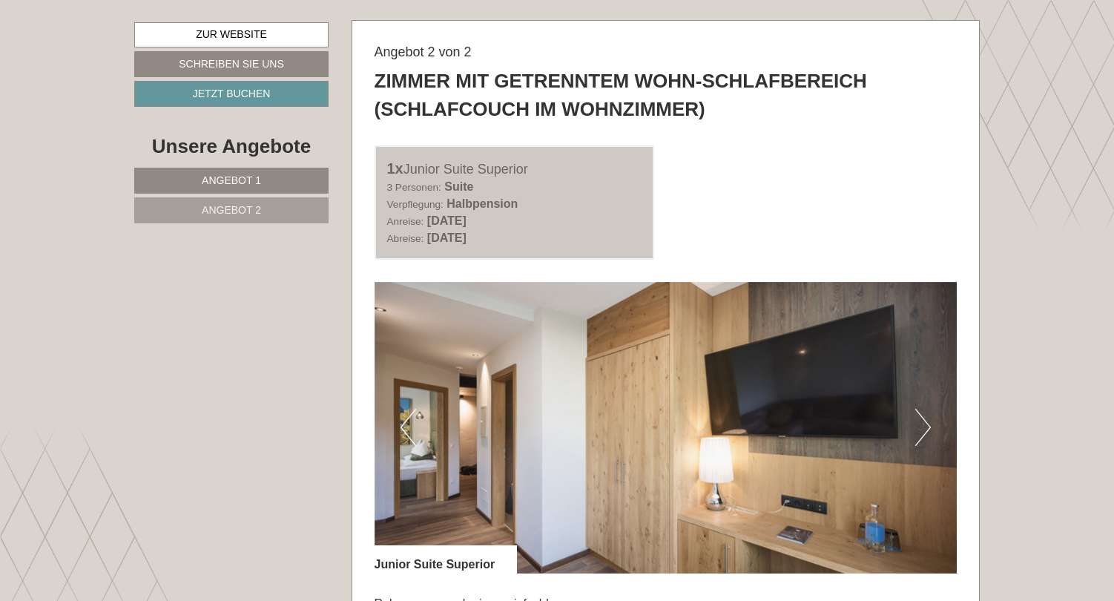
click at [923, 409] on button "Next" at bounding box center [923, 427] width 16 height 37
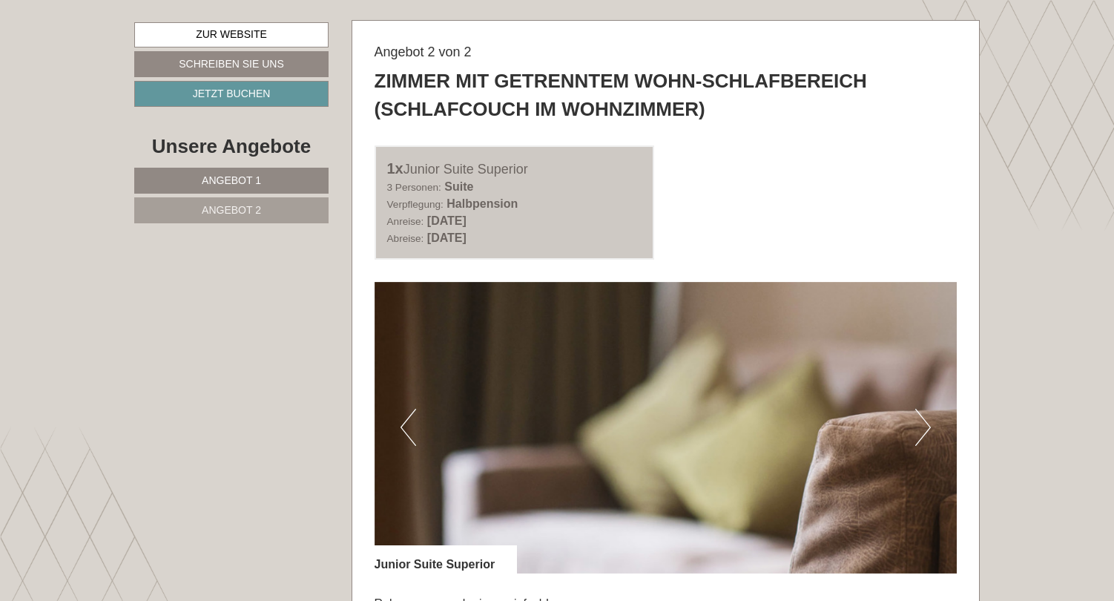
click at [923, 409] on button "Next" at bounding box center [923, 427] width 16 height 37
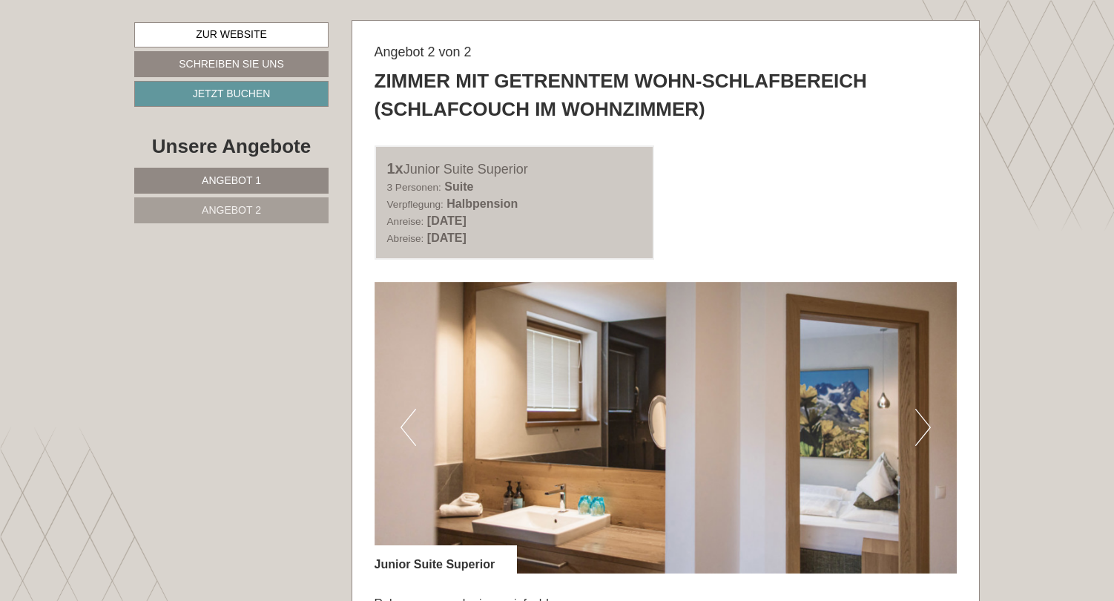
click at [923, 409] on button "Next" at bounding box center [923, 427] width 16 height 37
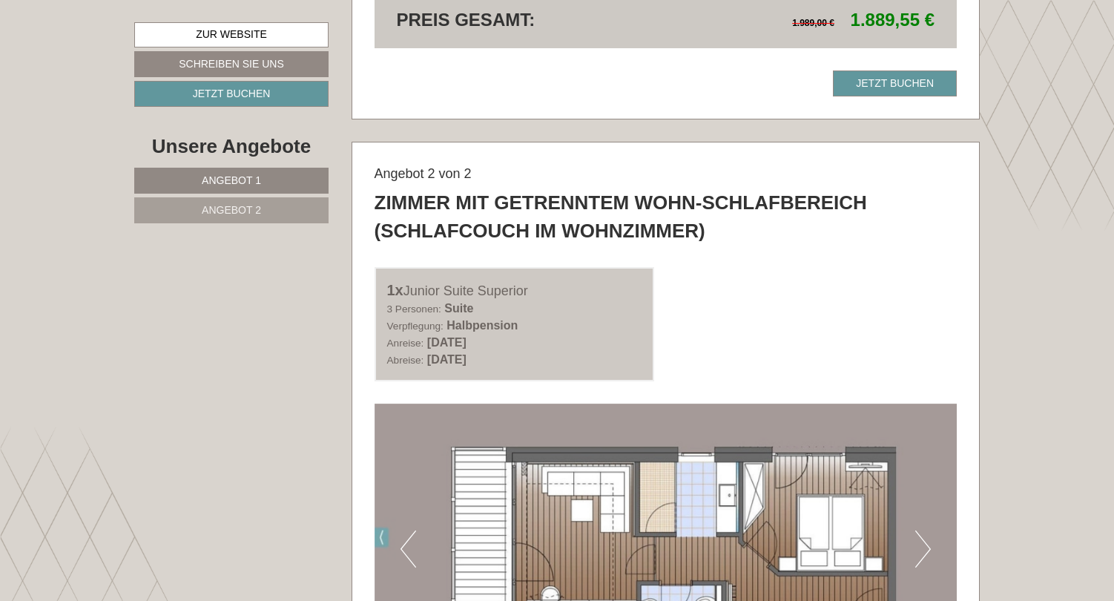
scroll to position [1756, 0]
